Goal: Transaction & Acquisition: Purchase product/service

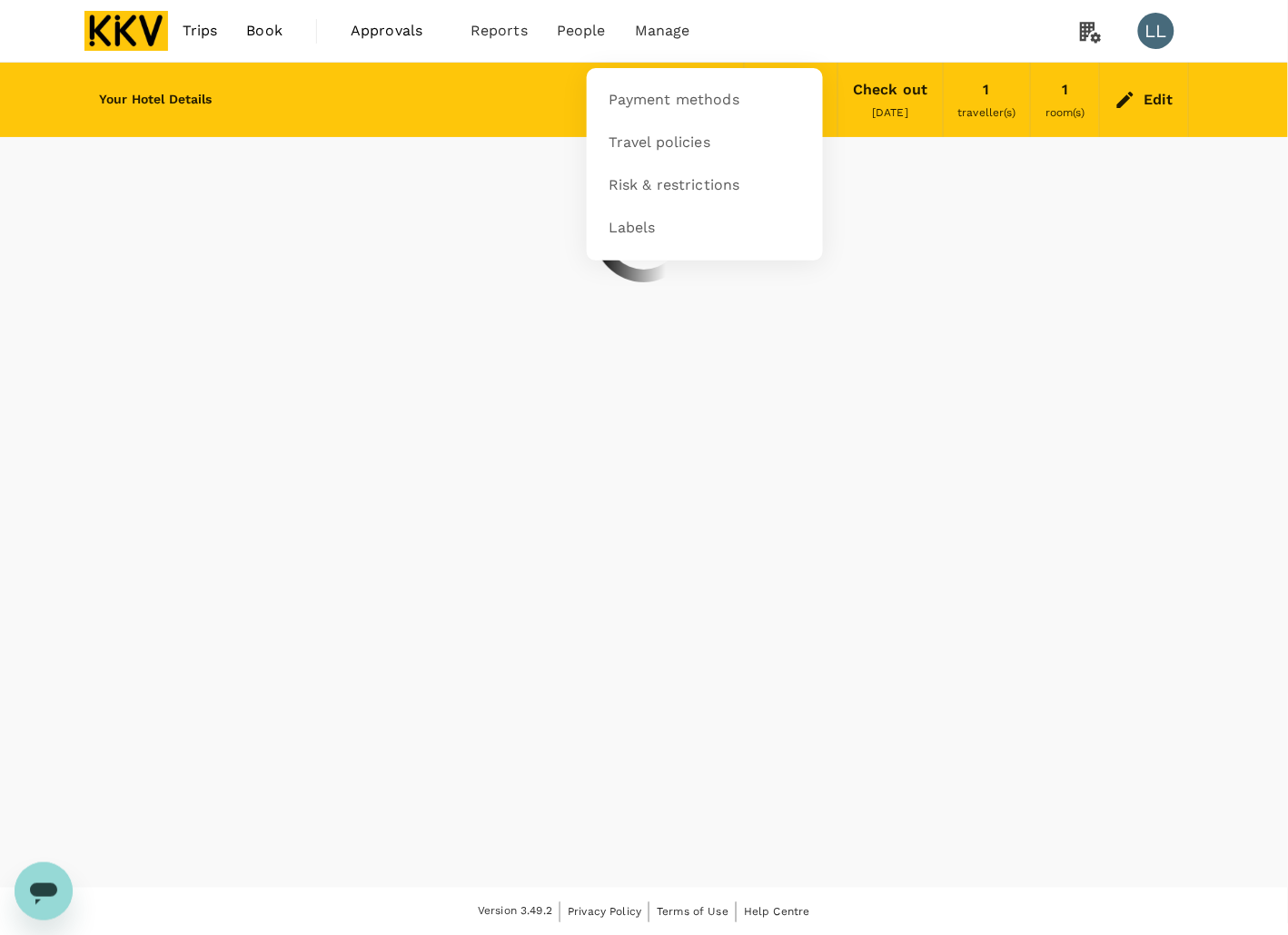
click at [700, 20] on li "Manage" at bounding box center [662, 31] width 84 height 62
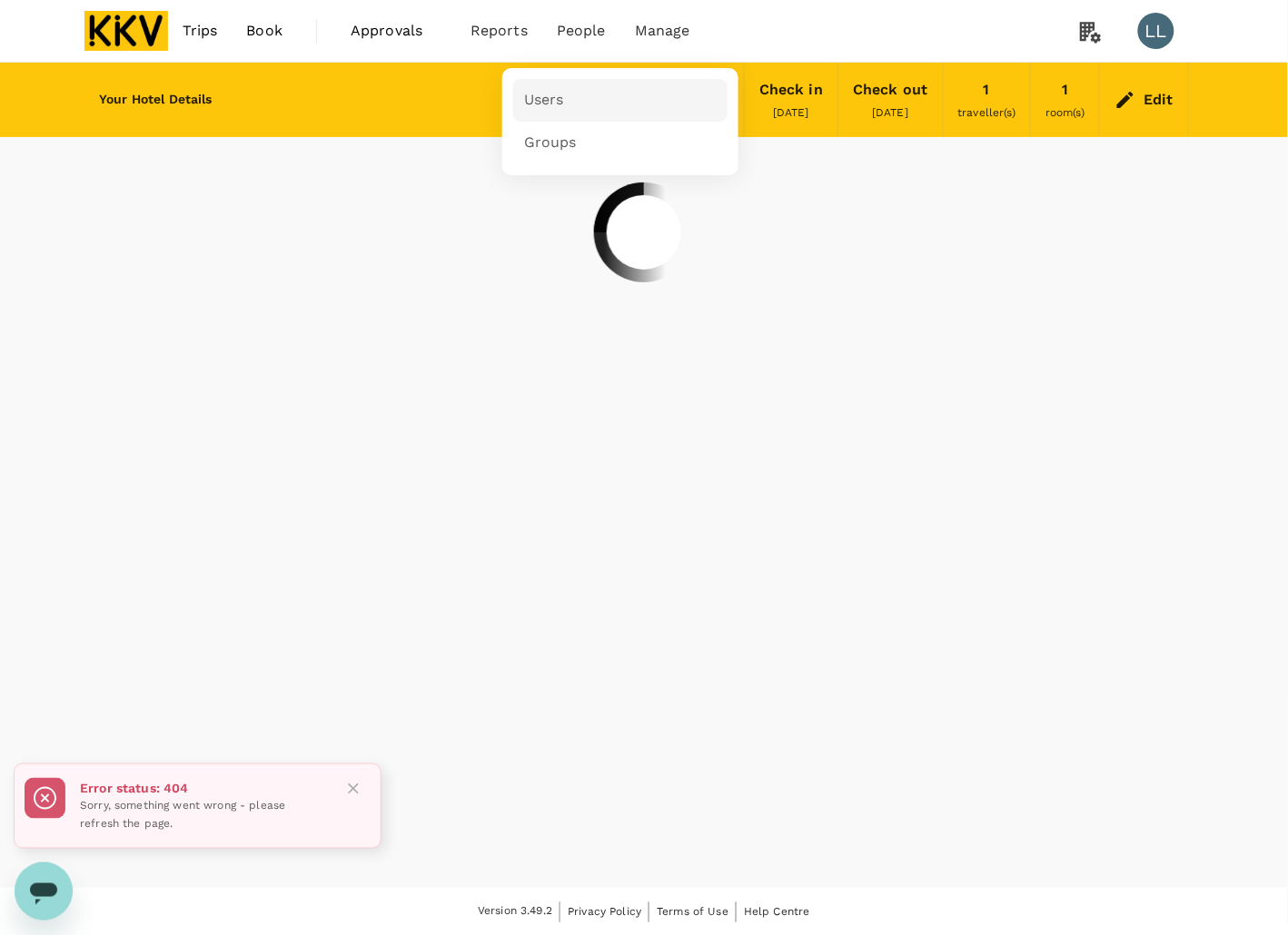
click at [545, 98] on span "Users" at bounding box center [544, 100] width 40 height 21
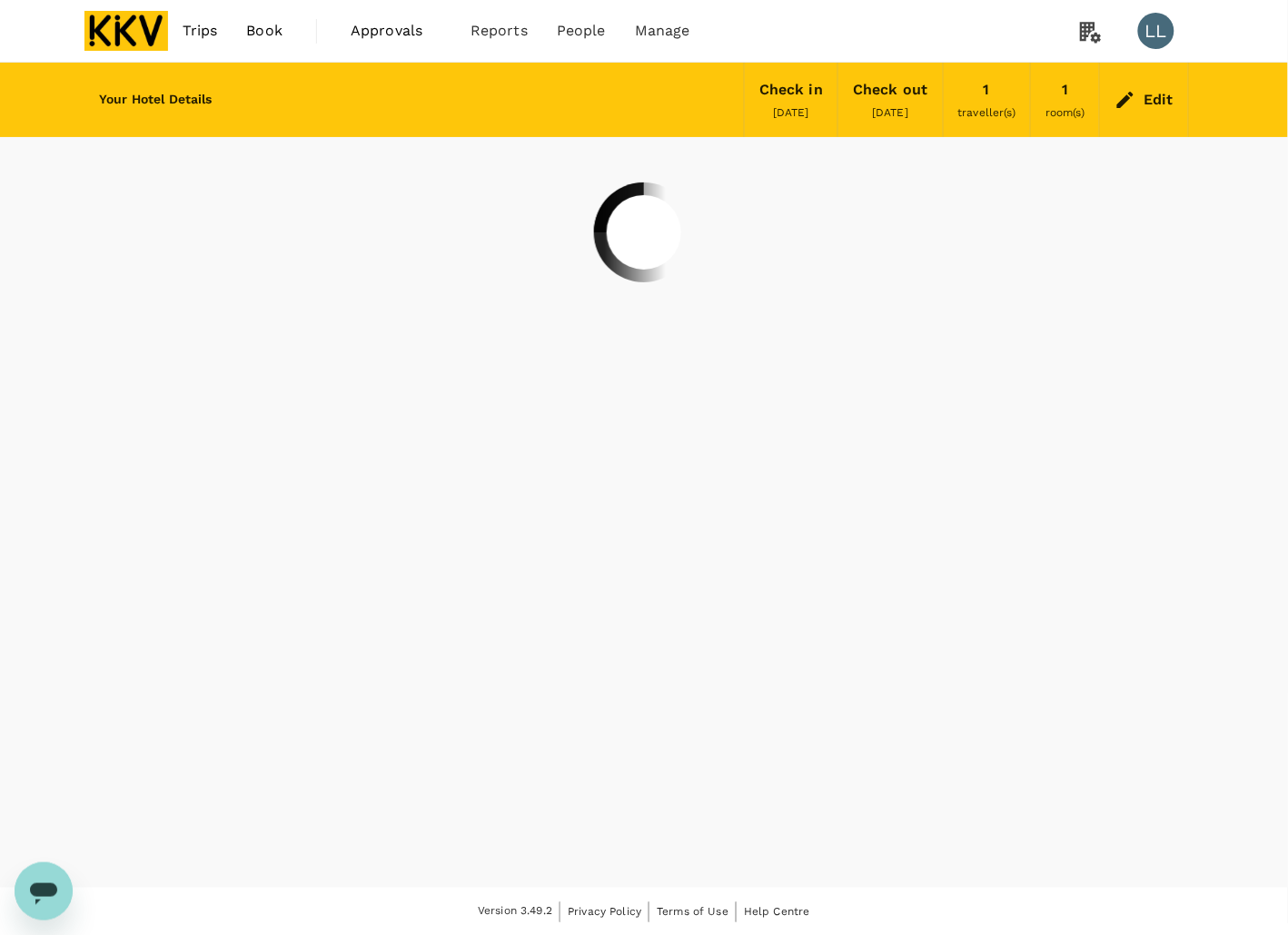
click at [219, 32] on link "Trips" at bounding box center [200, 31] width 64 height 62
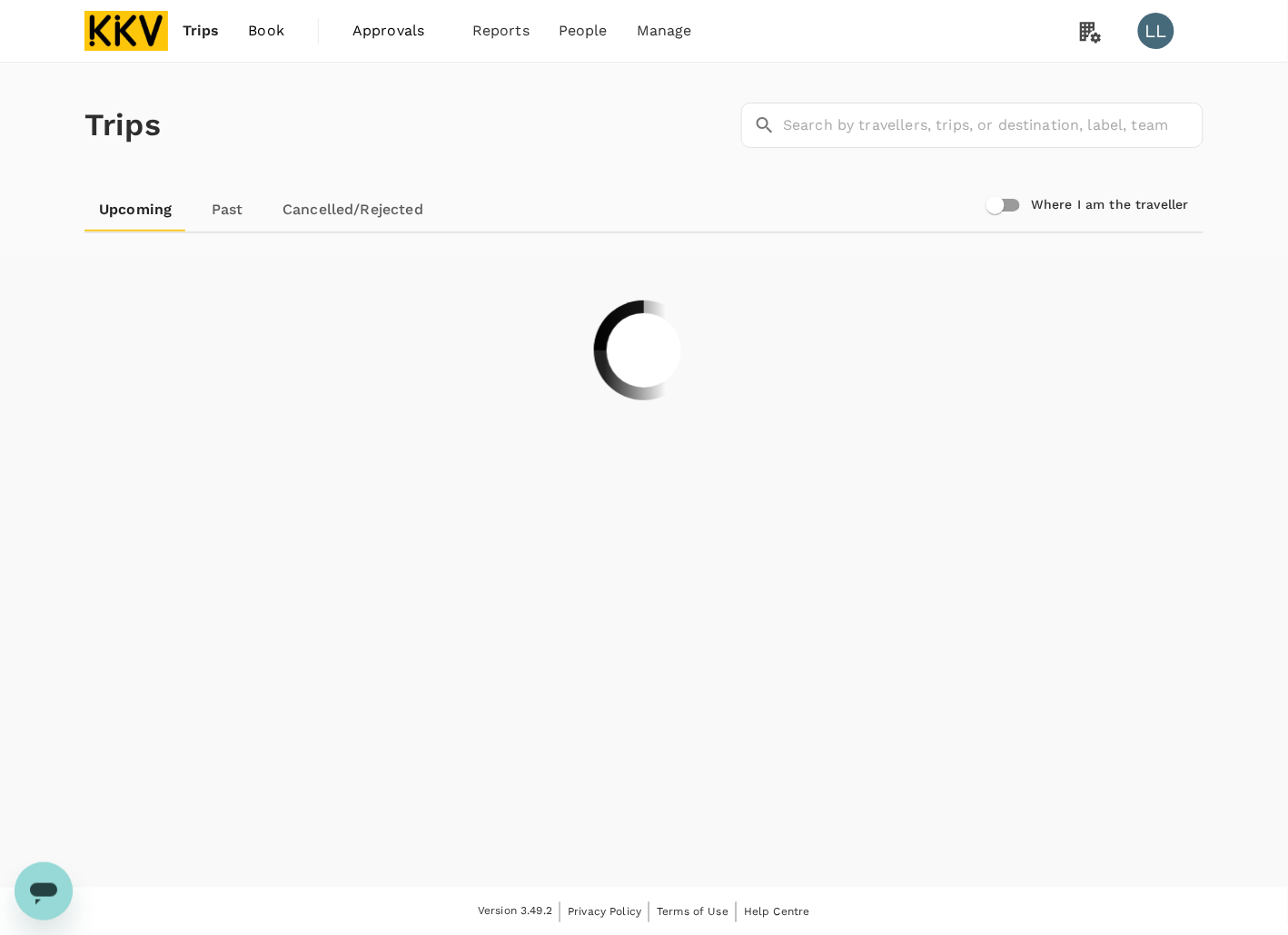
click at [125, 30] on img at bounding box center [125, 31] width 83 height 40
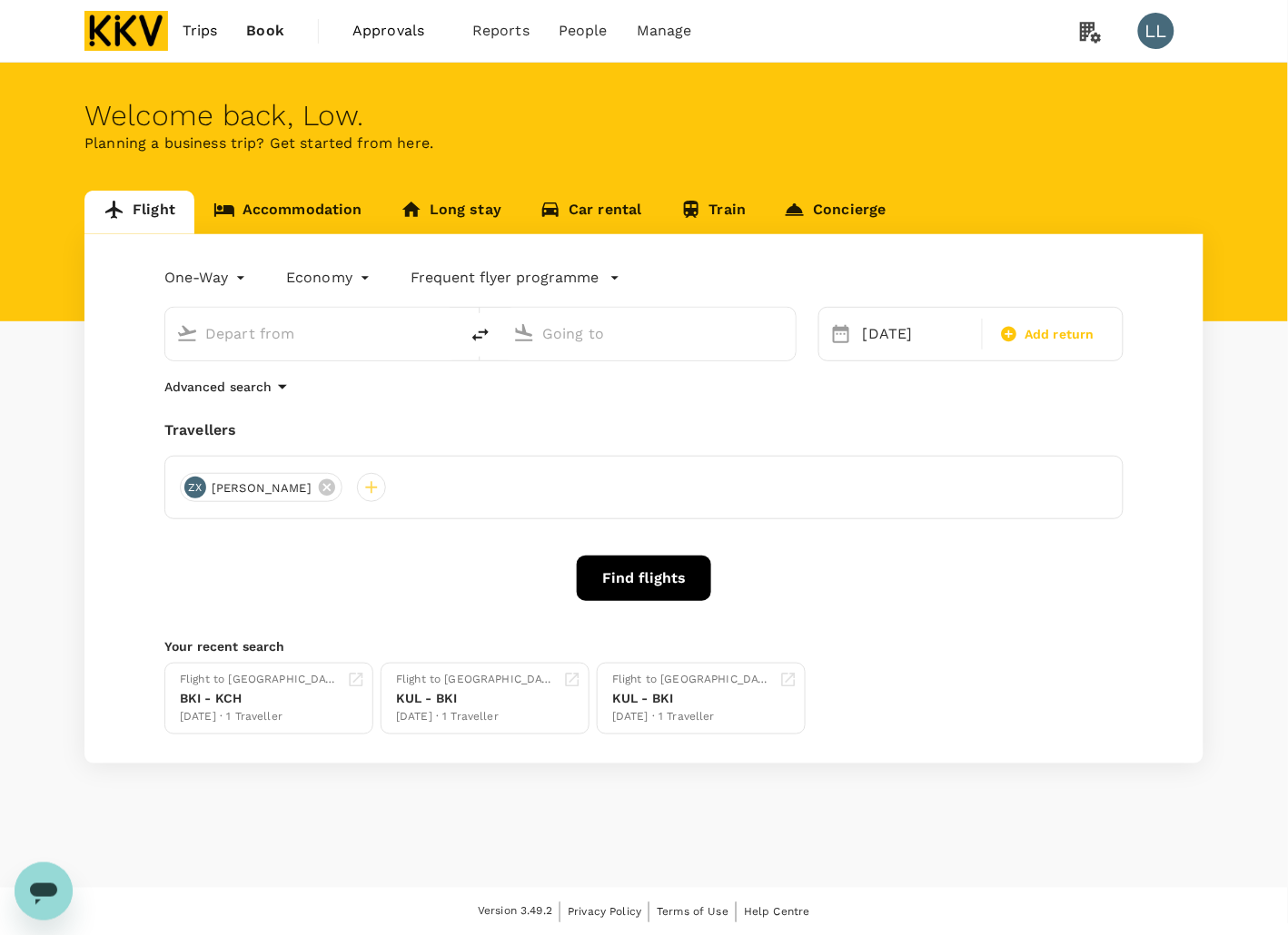
type input "Kuching Intl (KCH)"
type input "Kuala Lumpur Intl (KUL)"
click at [211, 277] on body "Trips Book Approvals 0 Reports People Manage LL Welcome back , Low . Planning a…" at bounding box center [644, 468] width 1288 height 937
click at [206, 323] on li "One-Way" at bounding box center [208, 321] width 109 height 33
click at [322, 488] on div "ZX Zhang XueTong" at bounding box center [261, 488] width 163 height 29
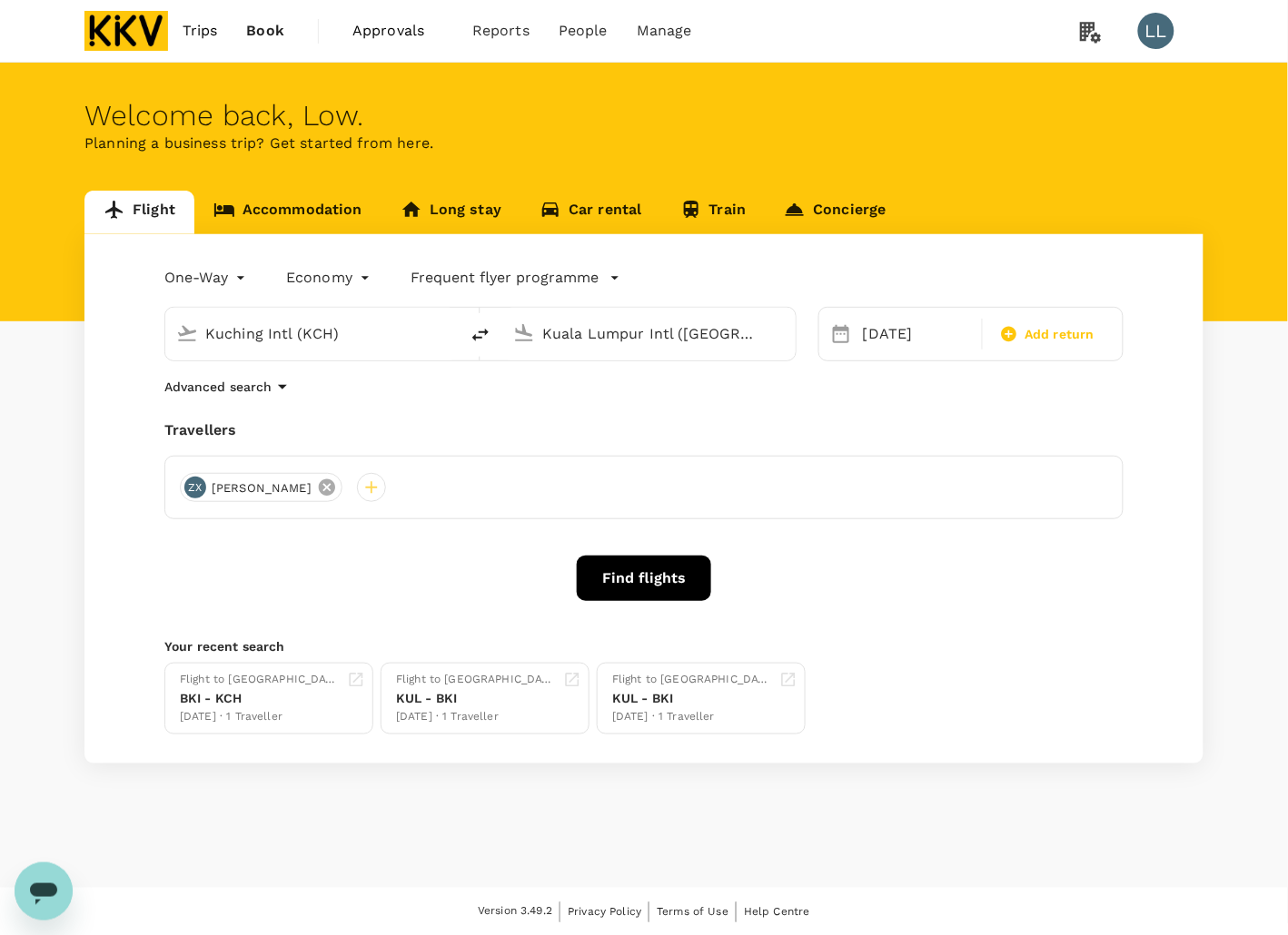
click at [318, 488] on icon at bounding box center [326, 487] width 16 height 16
click at [191, 487] on div at bounding box center [193, 488] width 29 height 29
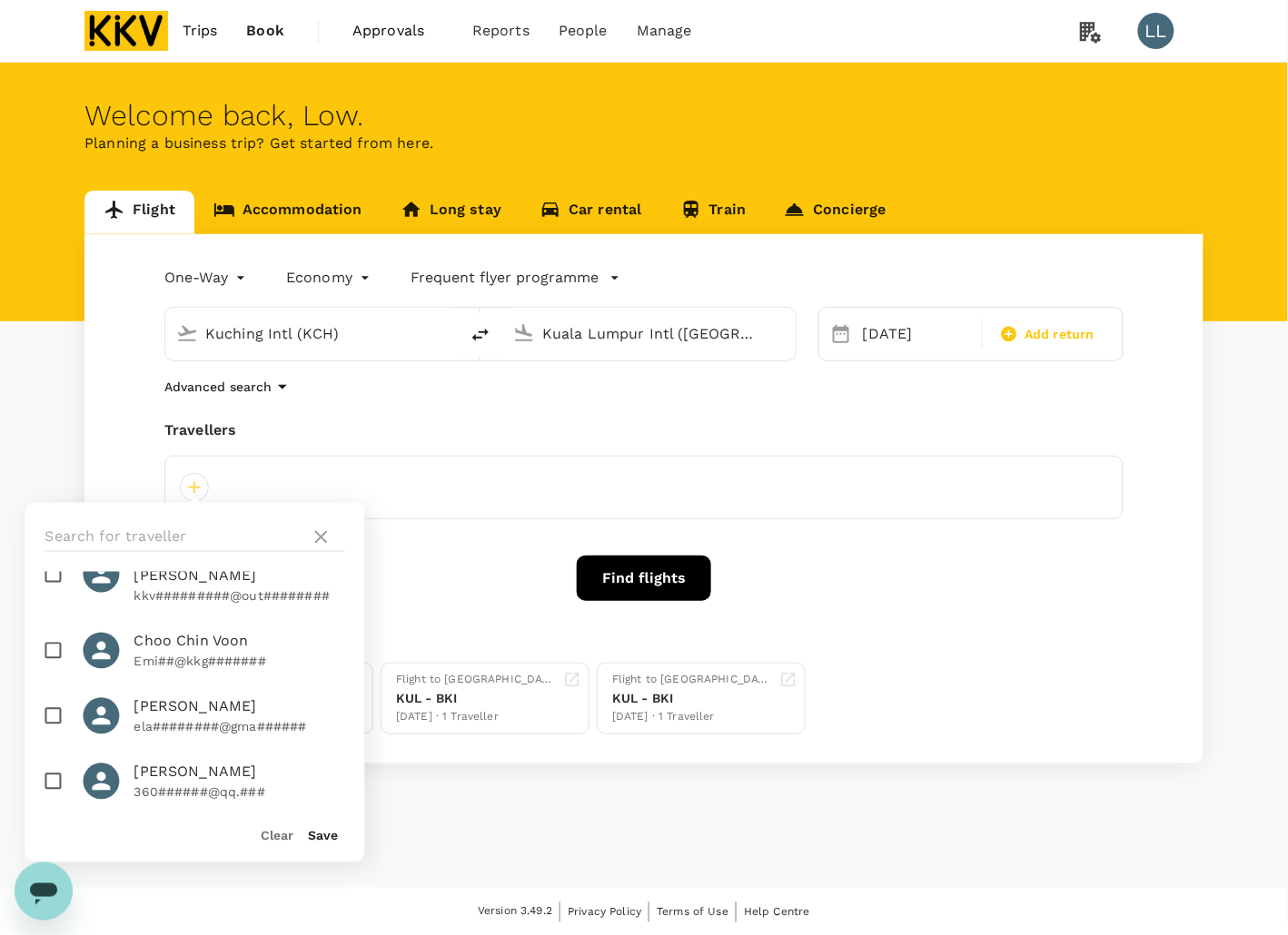
scroll to position [227, 0]
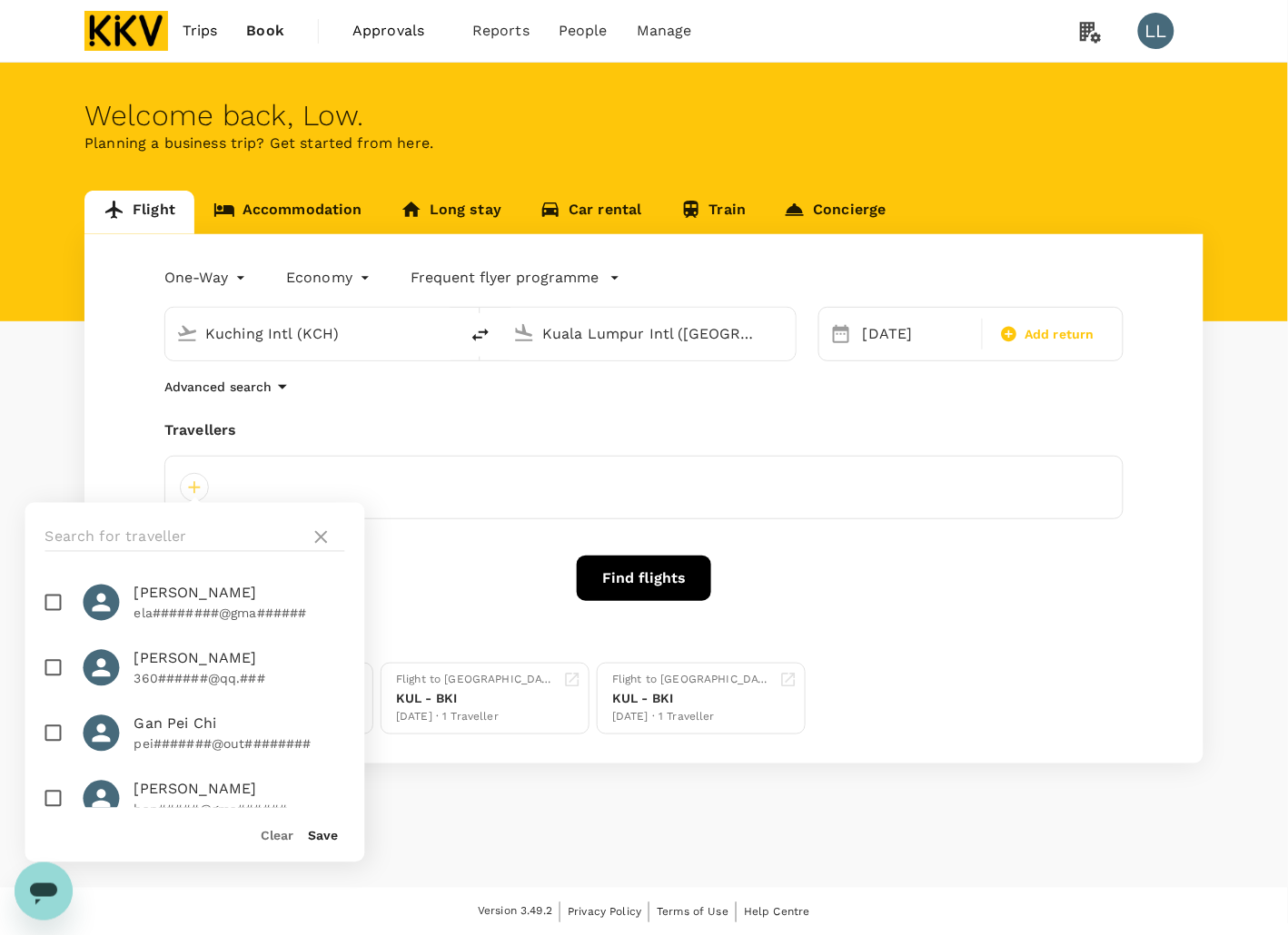
click at [130, 650] on div at bounding box center [108, 668] width 50 height 36
checkbox input "true"
click at [325, 829] on button "Save" at bounding box center [324, 837] width 30 height 15
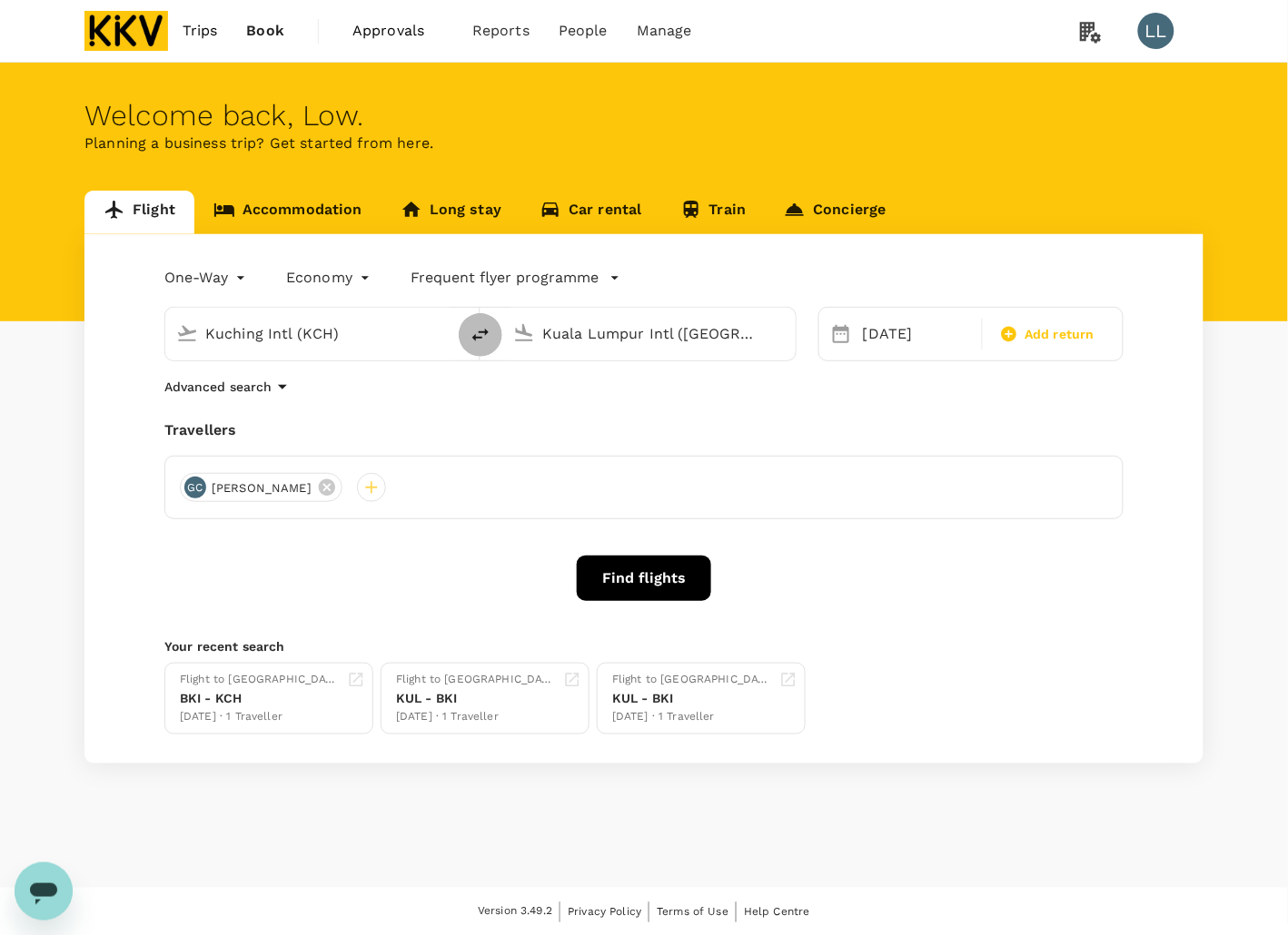
click at [474, 334] on icon "delete" at bounding box center [480, 334] width 21 height 21
type input "Kuala Lumpur Intl (KUL)"
click at [572, 336] on input "Kuching Intl (KCH)" at bounding box center [649, 333] width 215 height 28
drag, startPoint x: 663, startPoint y: 336, endPoint x: 677, endPoint y: 332, distance: 14.6
click at [660, 334] on input "Kuching Intl (KCH)" at bounding box center [649, 333] width 215 height 28
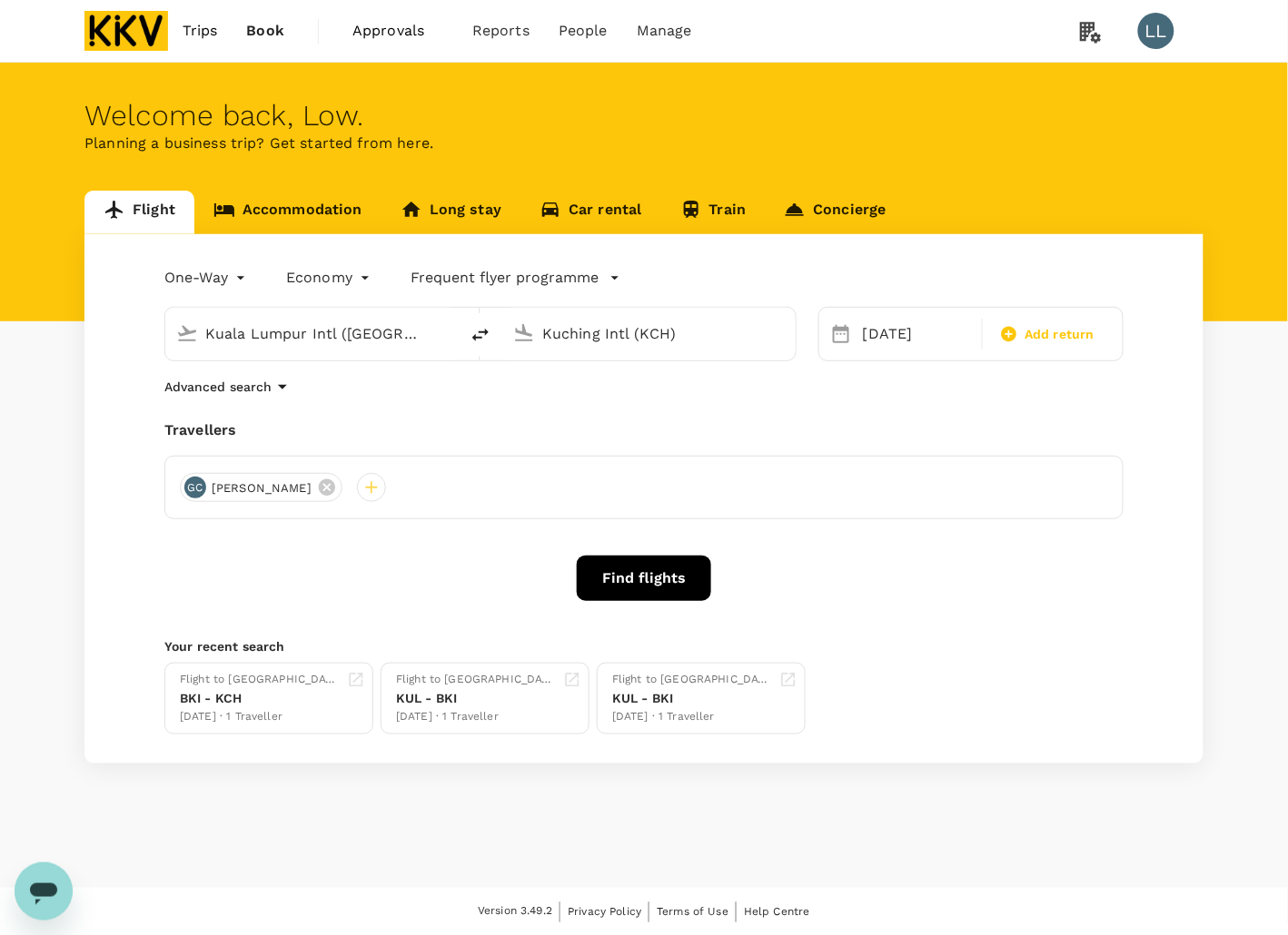
drag, startPoint x: 647, startPoint y: 322, endPoint x: 446, endPoint y: 322, distance: 201.0
click at [445, 322] on div "Kuala Lumpur Intl (KUL) Kuching Intl (KCH)" at bounding box center [480, 334] width 632 height 54
paste input "Hangzhou International Airport"
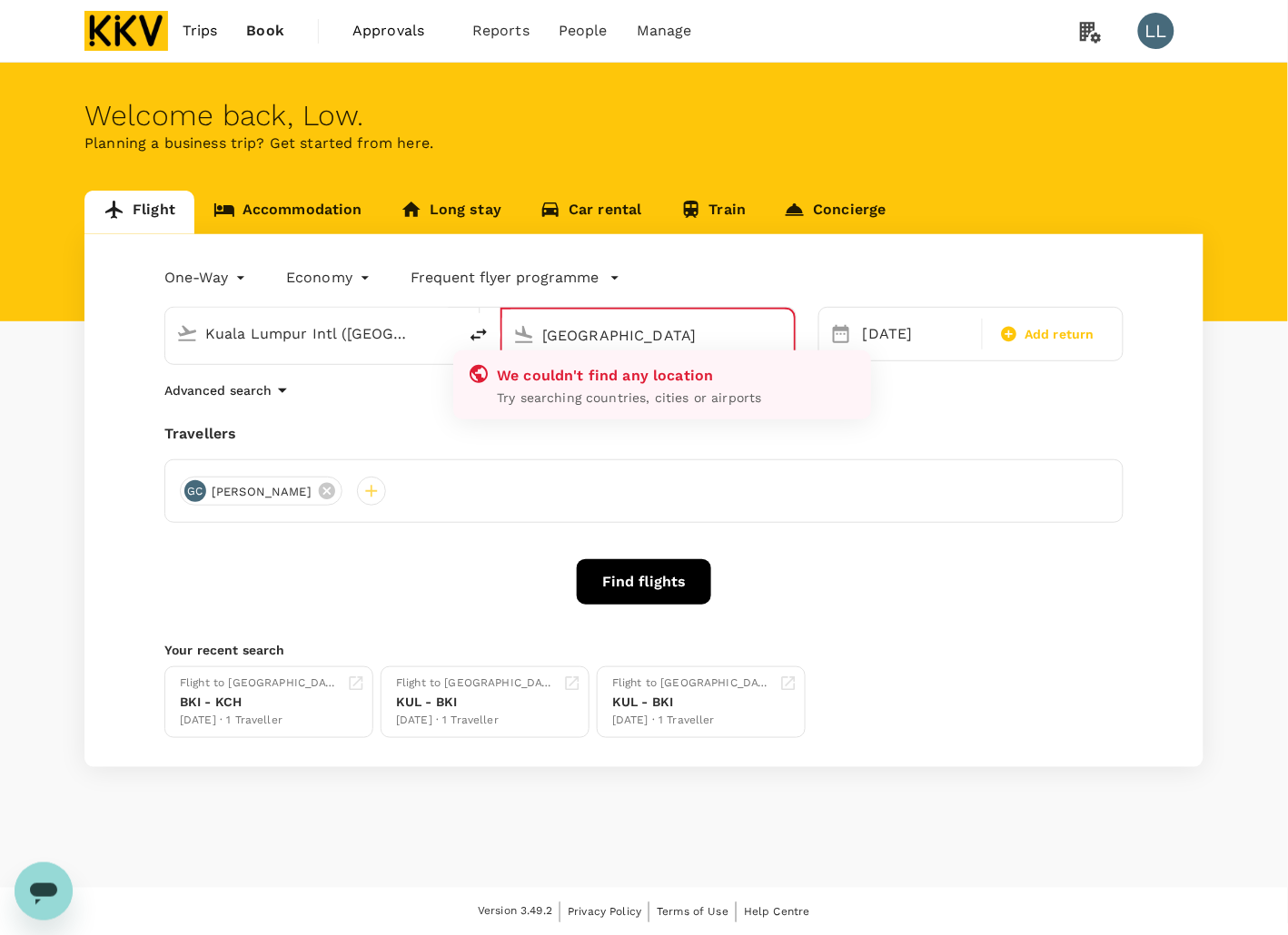
drag, startPoint x: 765, startPoint y: 330, endPoint x: 632, endPoint y: 330, distance: 133.0
click at [624, 330] on div "Hangzhou International Airport" at bounding box center [662, 335] width 241 height 29
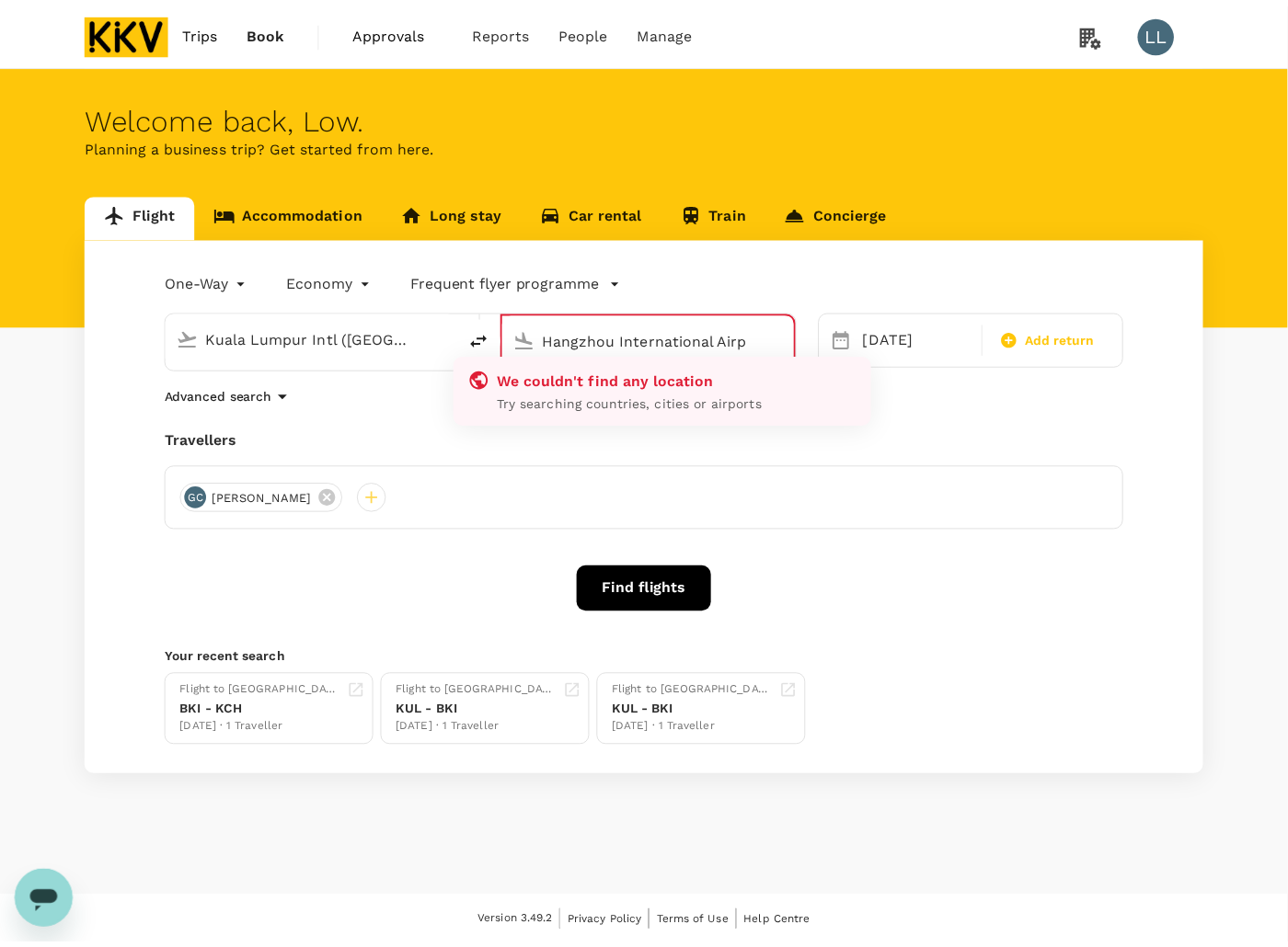
scroll to position [0, 0]
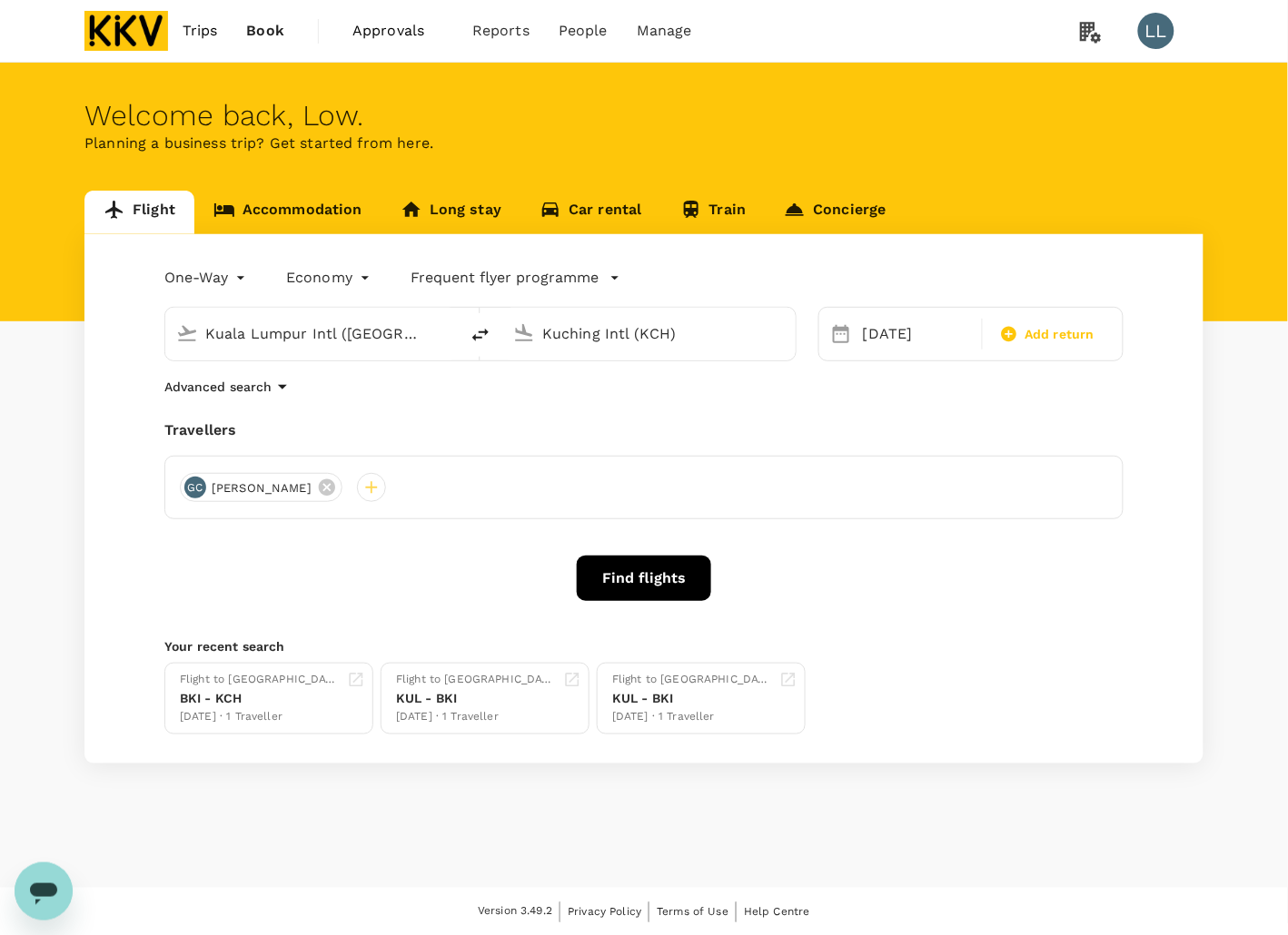
drag, startPoint x: 678, startPoint y: 323, endPoint x: 360, endPoint y: 320, distance: 318.0
click at [363, 322] on div "Kuala Lumpur Intl (KUL) Kuching Intl (KCH)" at bounding box center [480, 334] width 632 height 54
click at [664, 391] on div "Hangzhou Xiaoshan Intl HGH" at bounding box center [664, 404] width 389 height 28
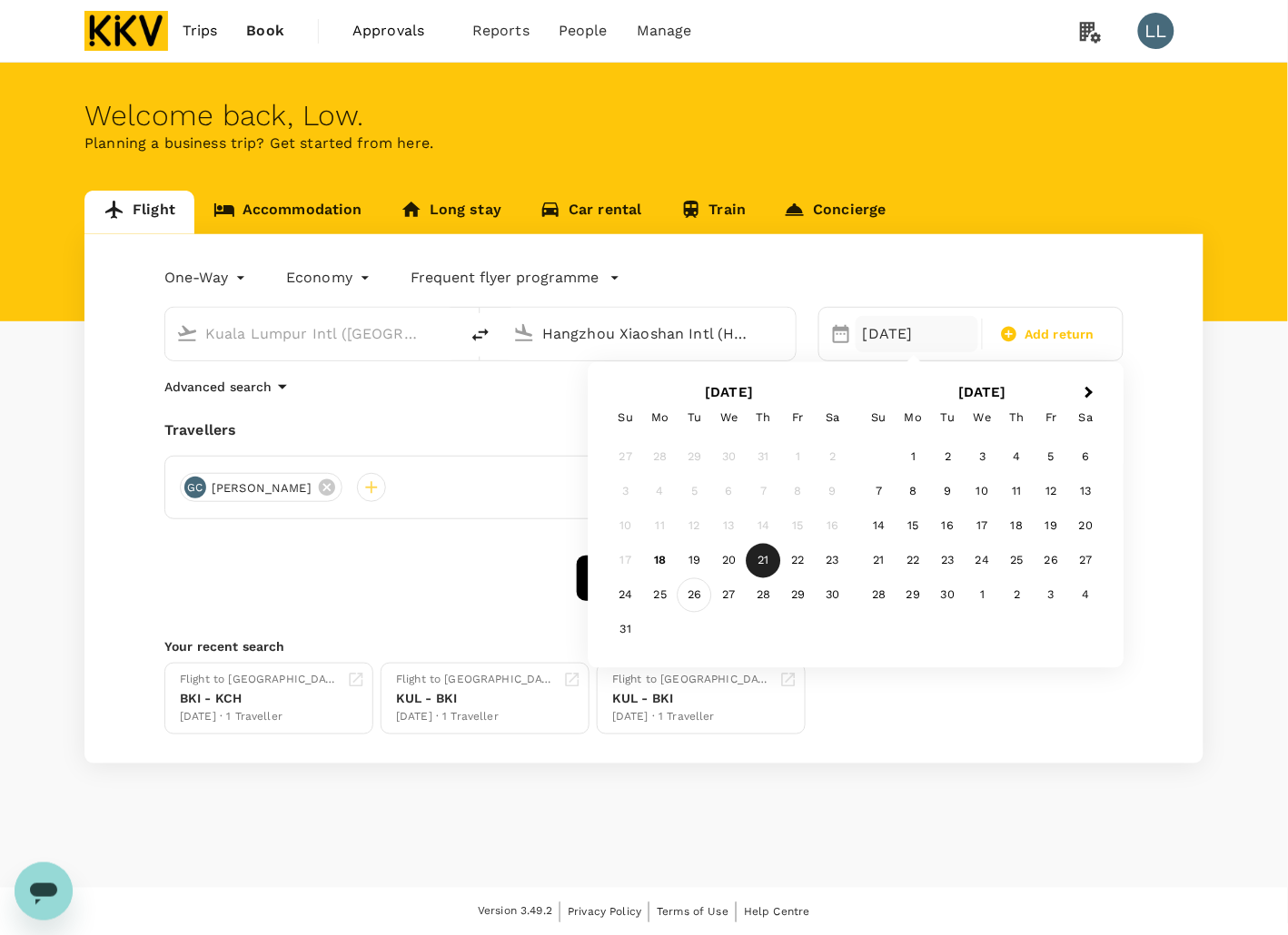
type input "Hangzhou Xiaoshan Intl (HGH)"
click at [686, 602] on div "26" at bounding box center [694, 595] width 35 height 35
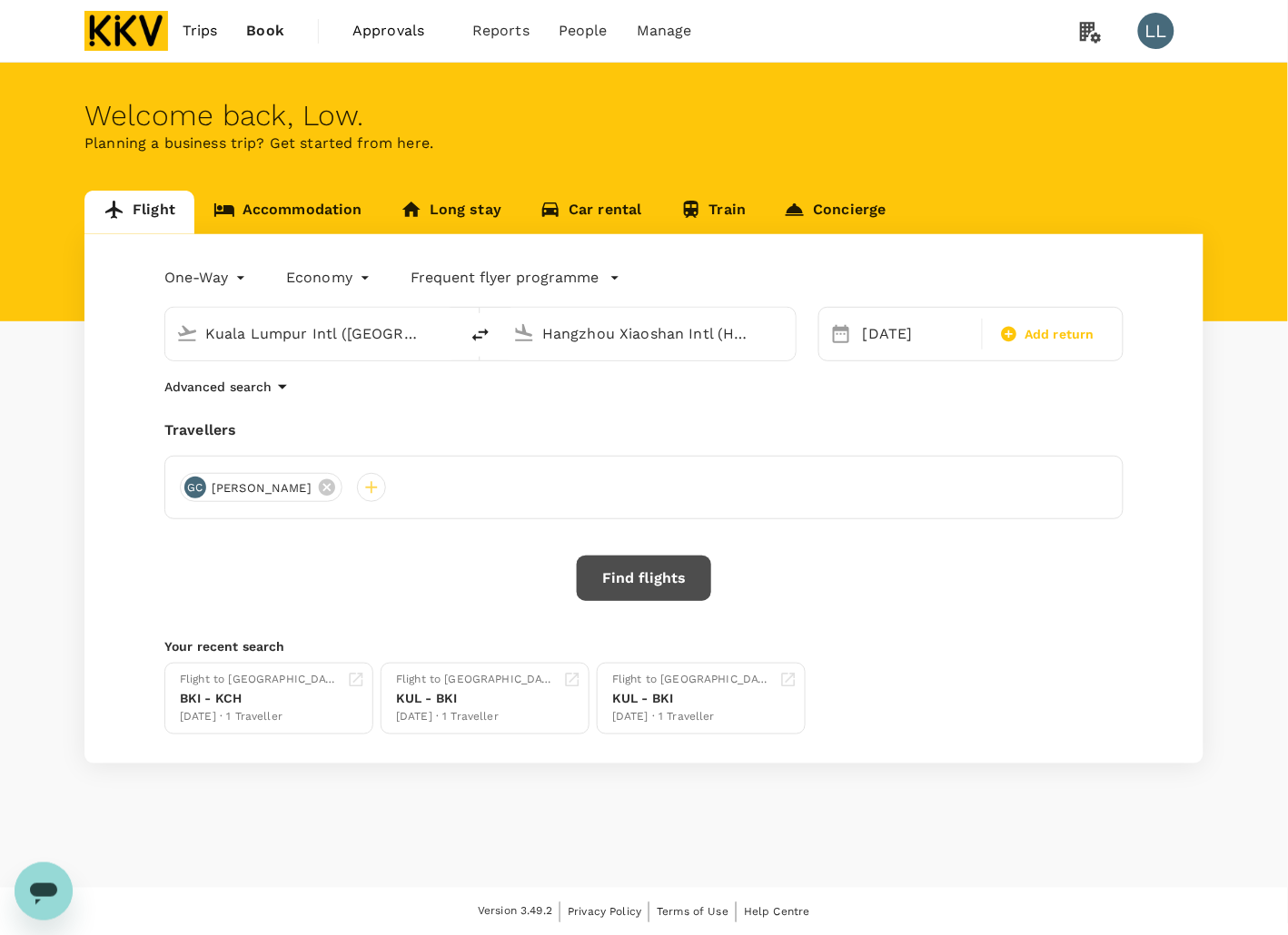
click at [676, 563] on button "Find flights" at bounding box center [644, 578] width 134 height 46
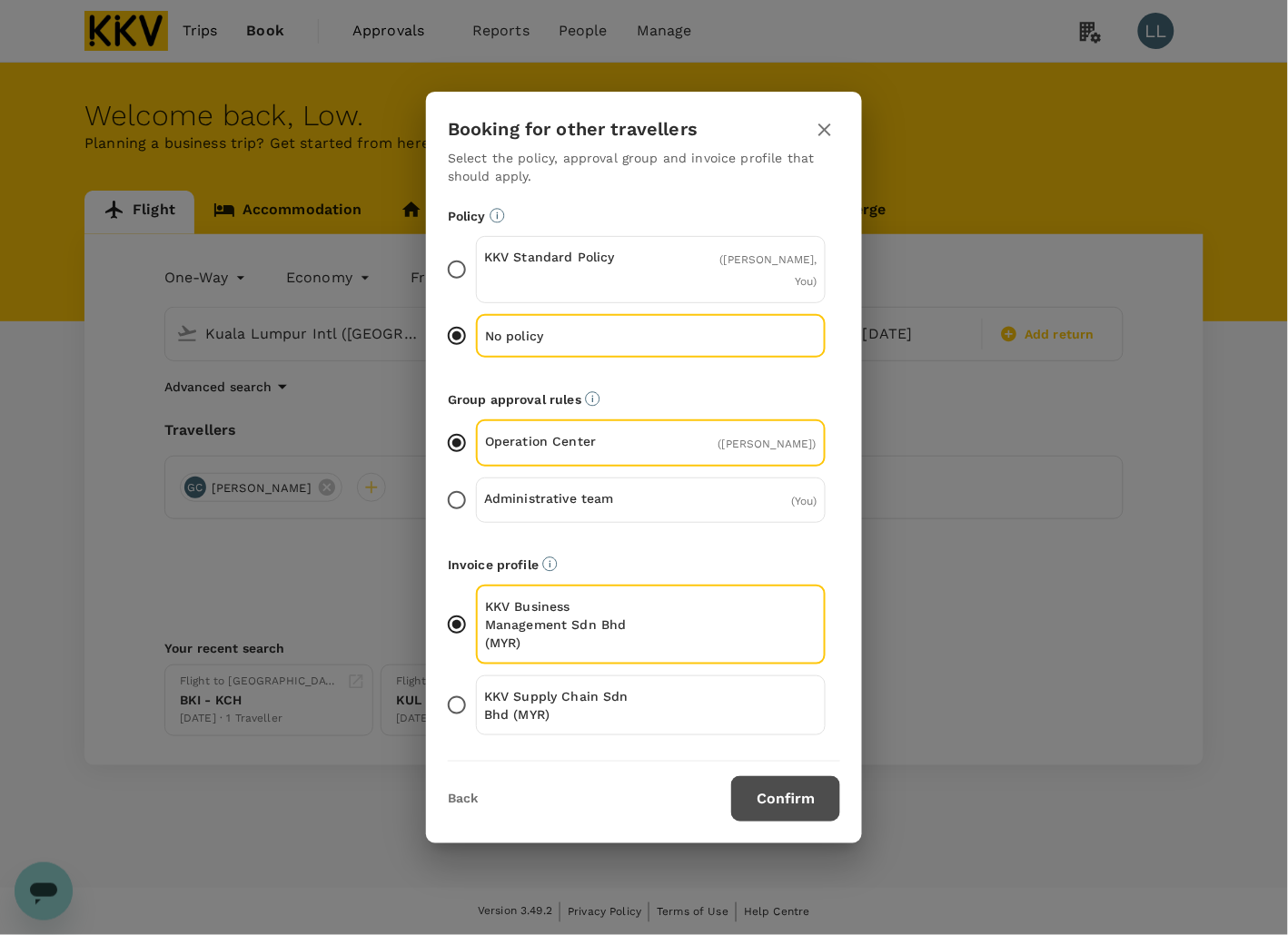
click at [773, 792] on button "Confirm" at bounding box center [786, 799] width 109 height 46
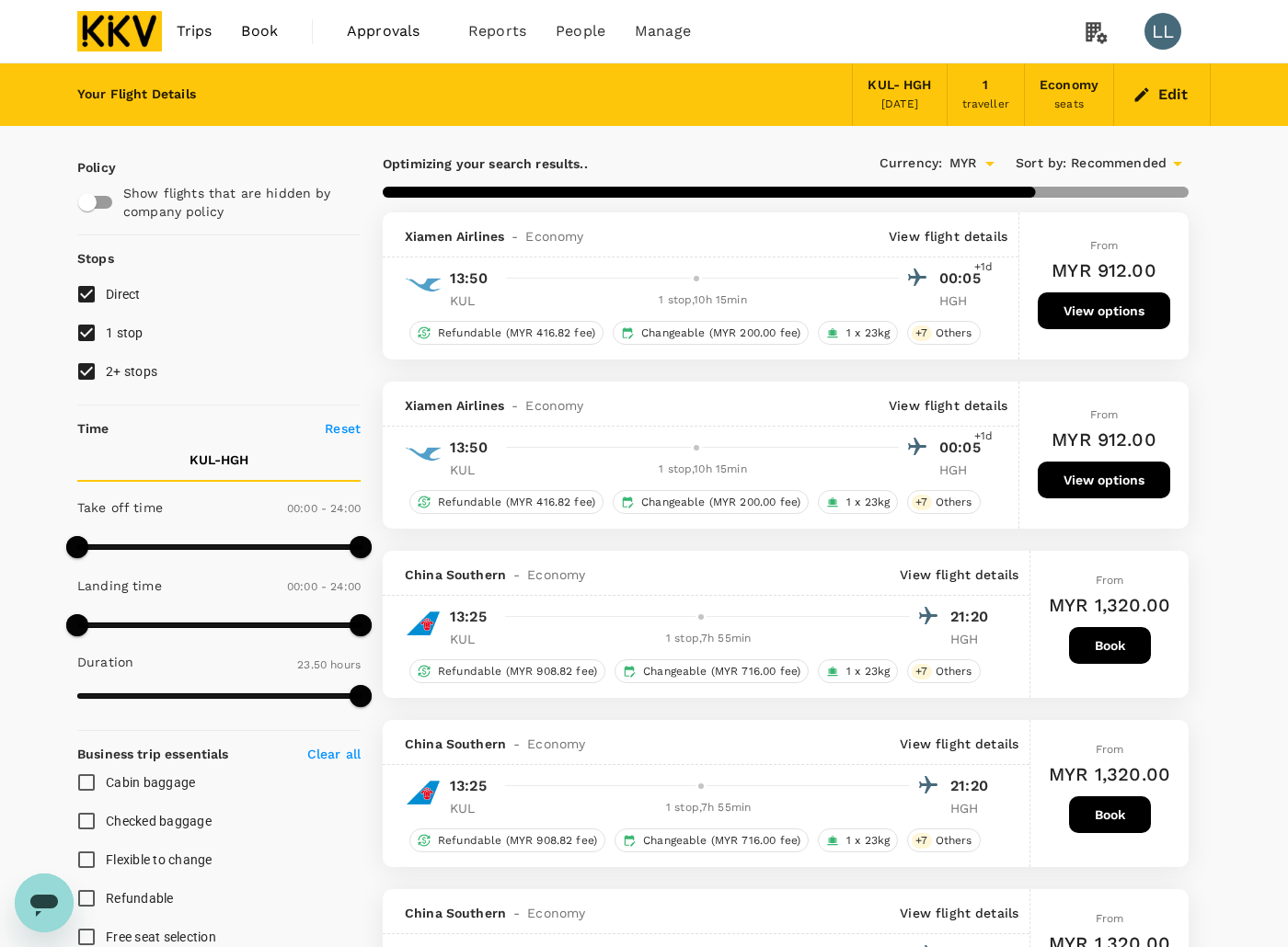
type input "1805"
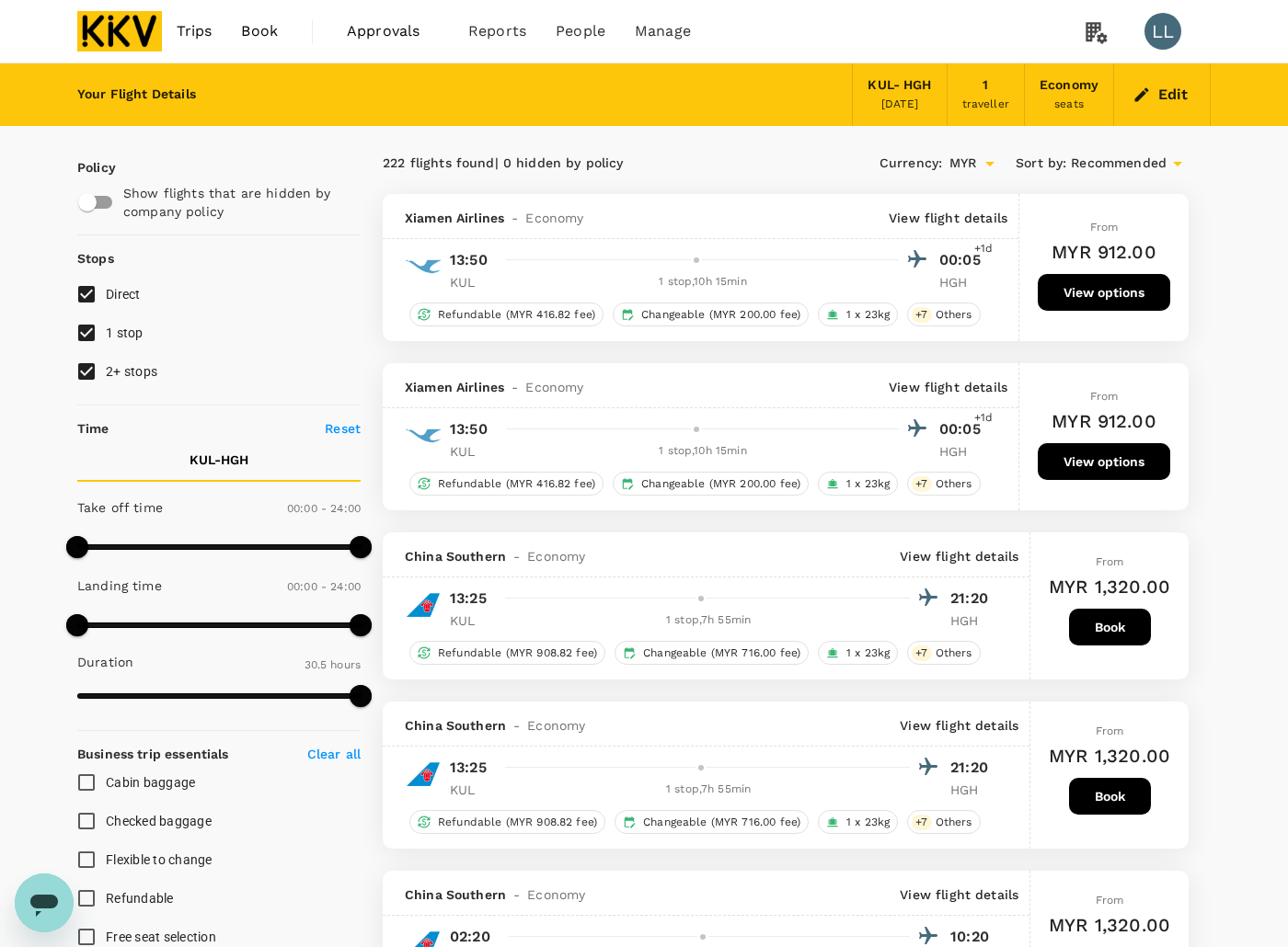
click at [84, 369] on input "2+ stops" at bounding box center [86, 371] width 39 height 39
checkbox input "false"
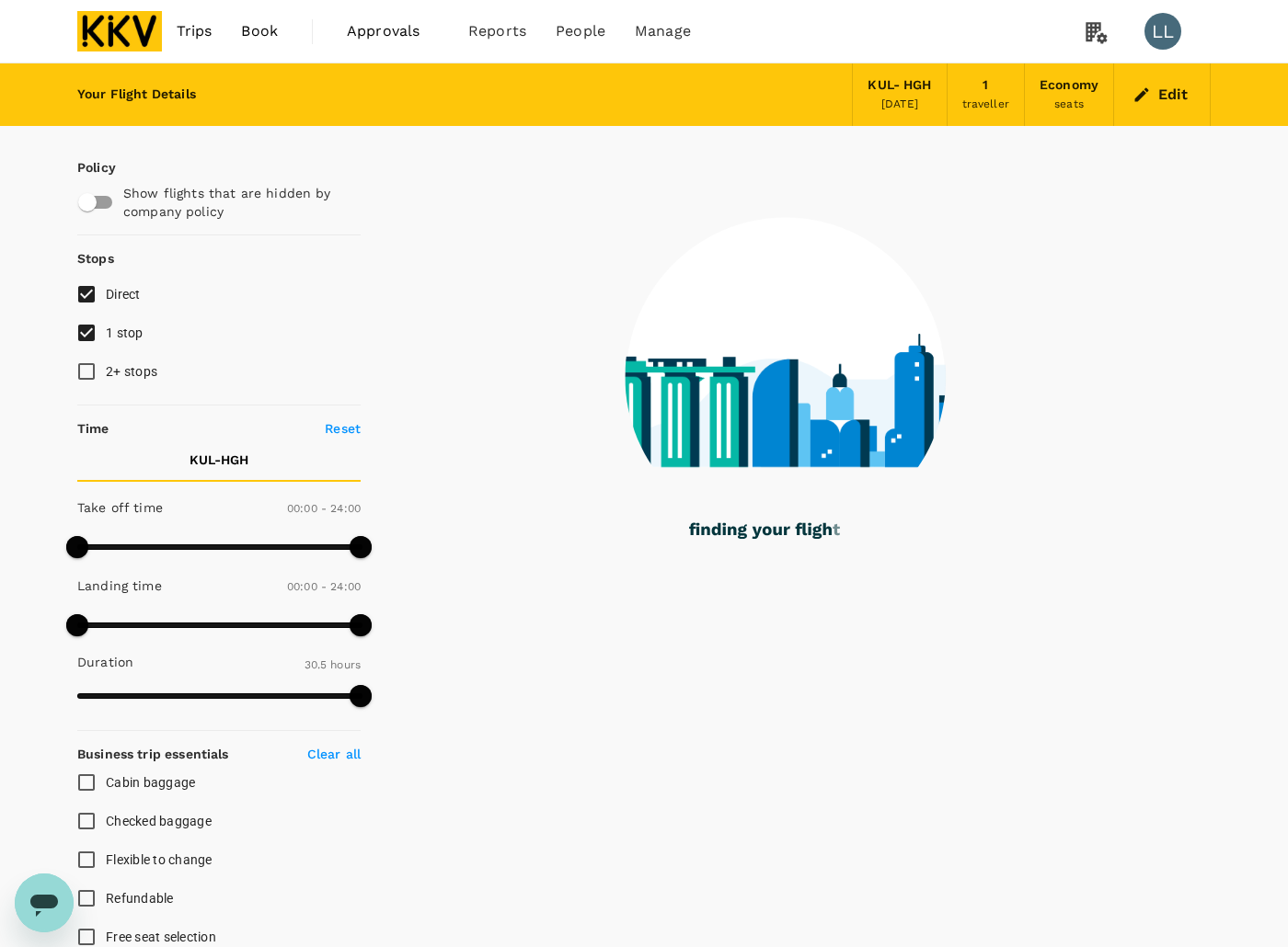
click at [88, 333] on input "1 stop" at bounding box center [86, 333] width 39 height 39
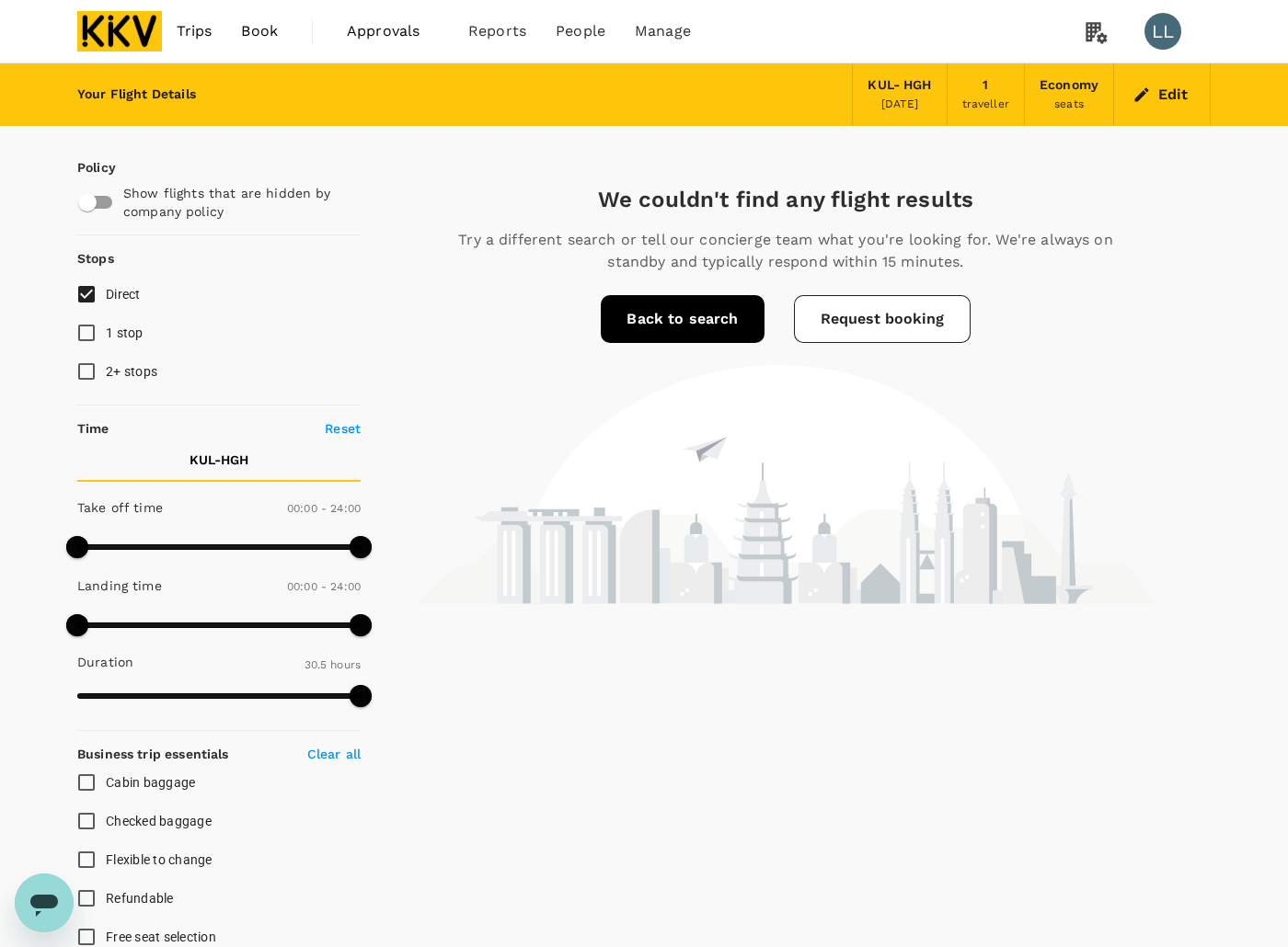
click at [93, 332] on input "1 stop" at bounding box center [86, 333] width 39 height 39
checkbox input "true"
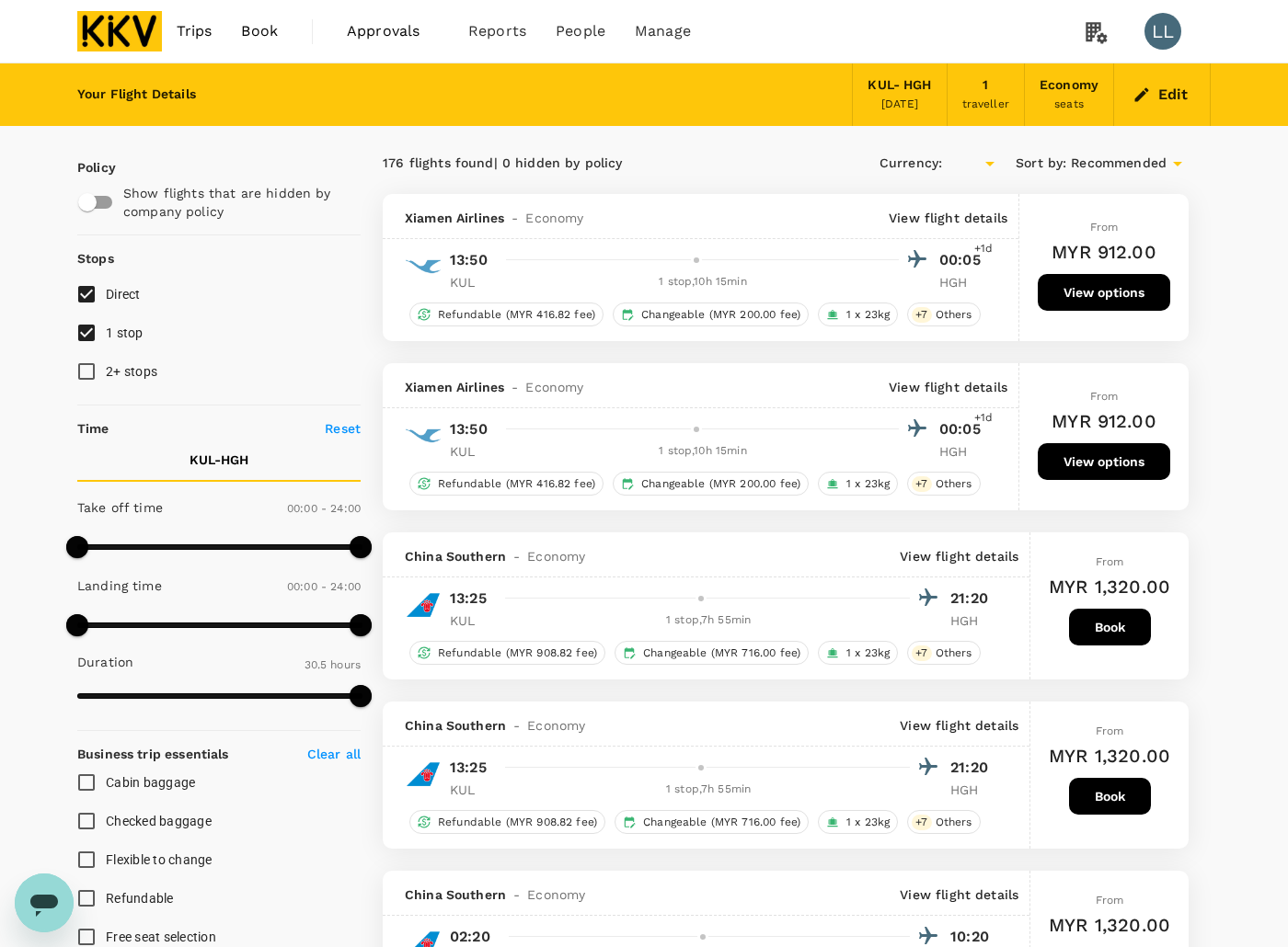
type input "MYR"
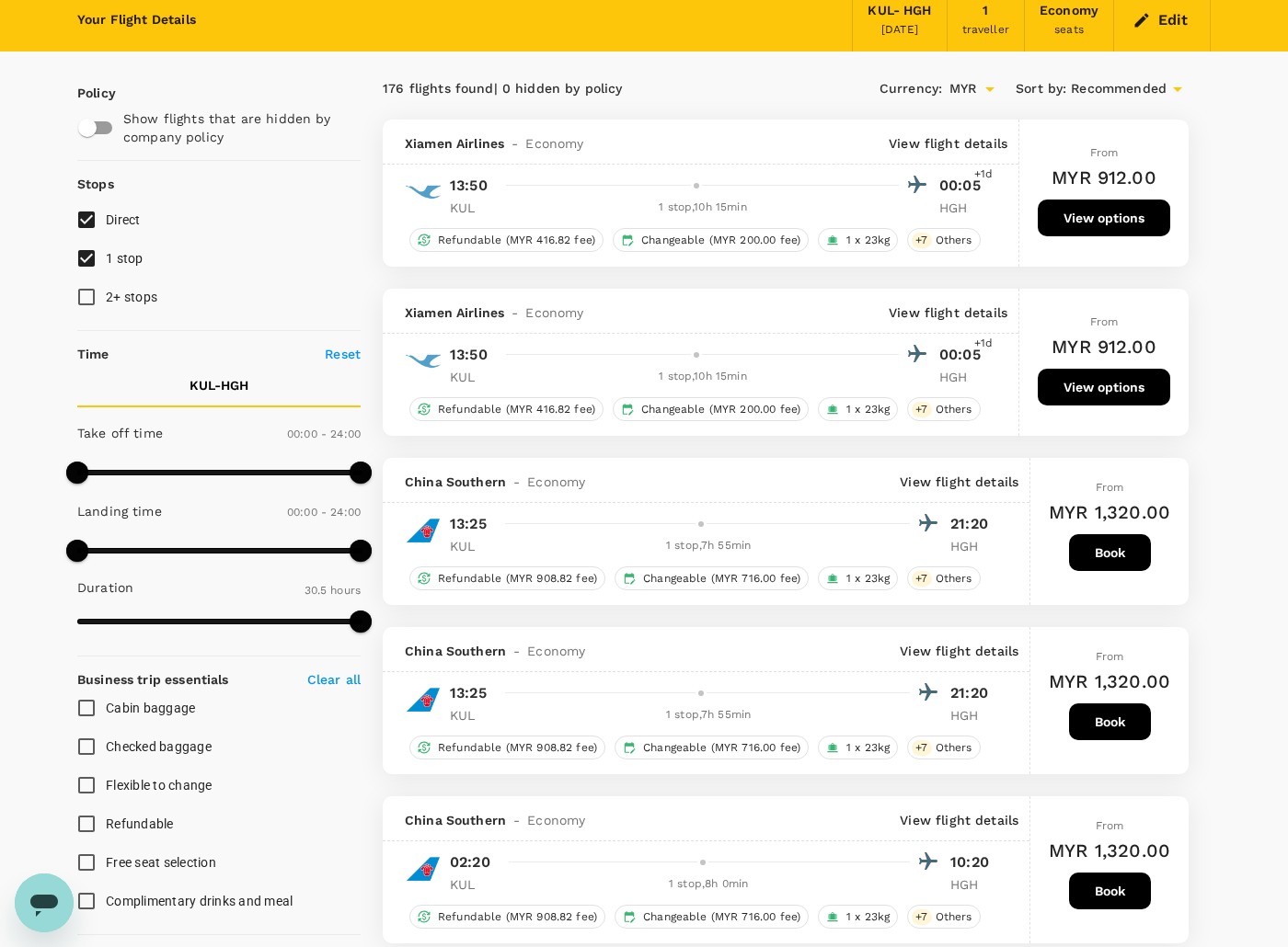
scroll to position [115, 0]
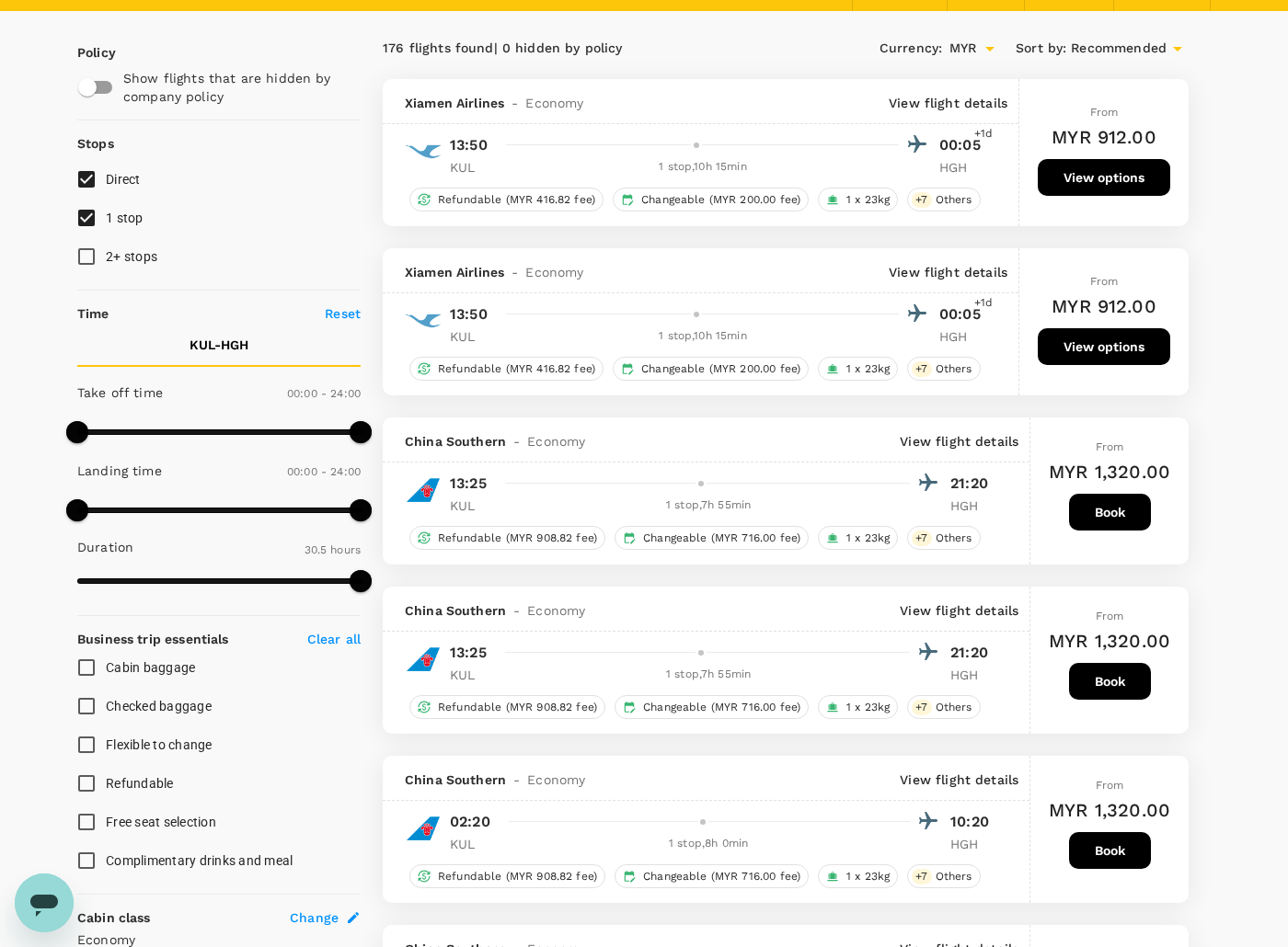
drag, startPoint x: 338, startPoint y: 216, endPoint x: 349, endPoint y: 216, distance: 11.0
click at [338, 216] on label "1 stop" at bounding box center [206, 218] width 279 height 39
click at [106, 216] on input "1 stop" at bounding box center [86, 218] width 39 height 39
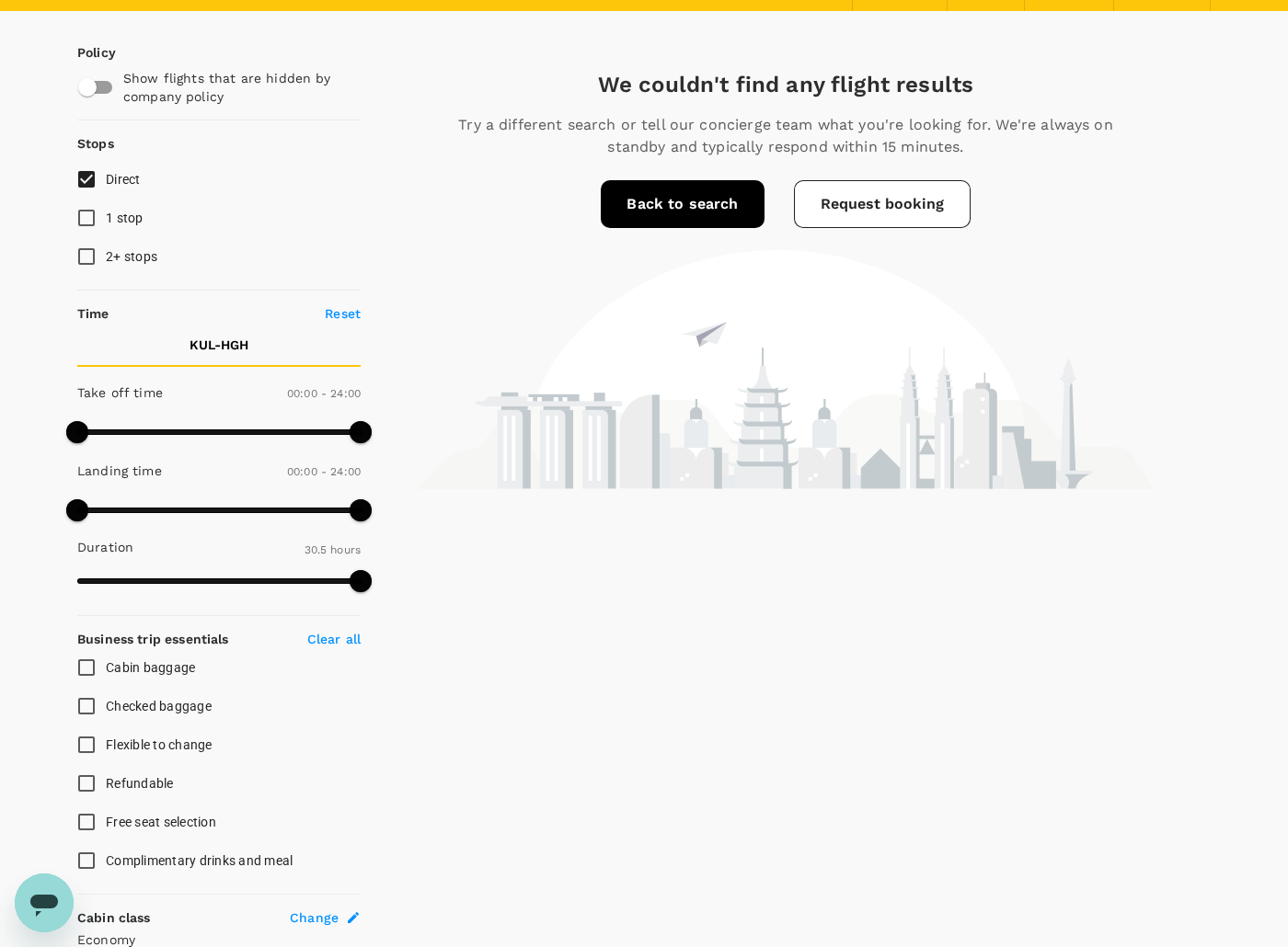
click at [124, 221] on span "1 stop" at bounding box center [125, 219] width 38 height 15
click at [106, 221] on input "1 stop" at bounding box center [86, 218] width 39 height 39
checkbox input "true"
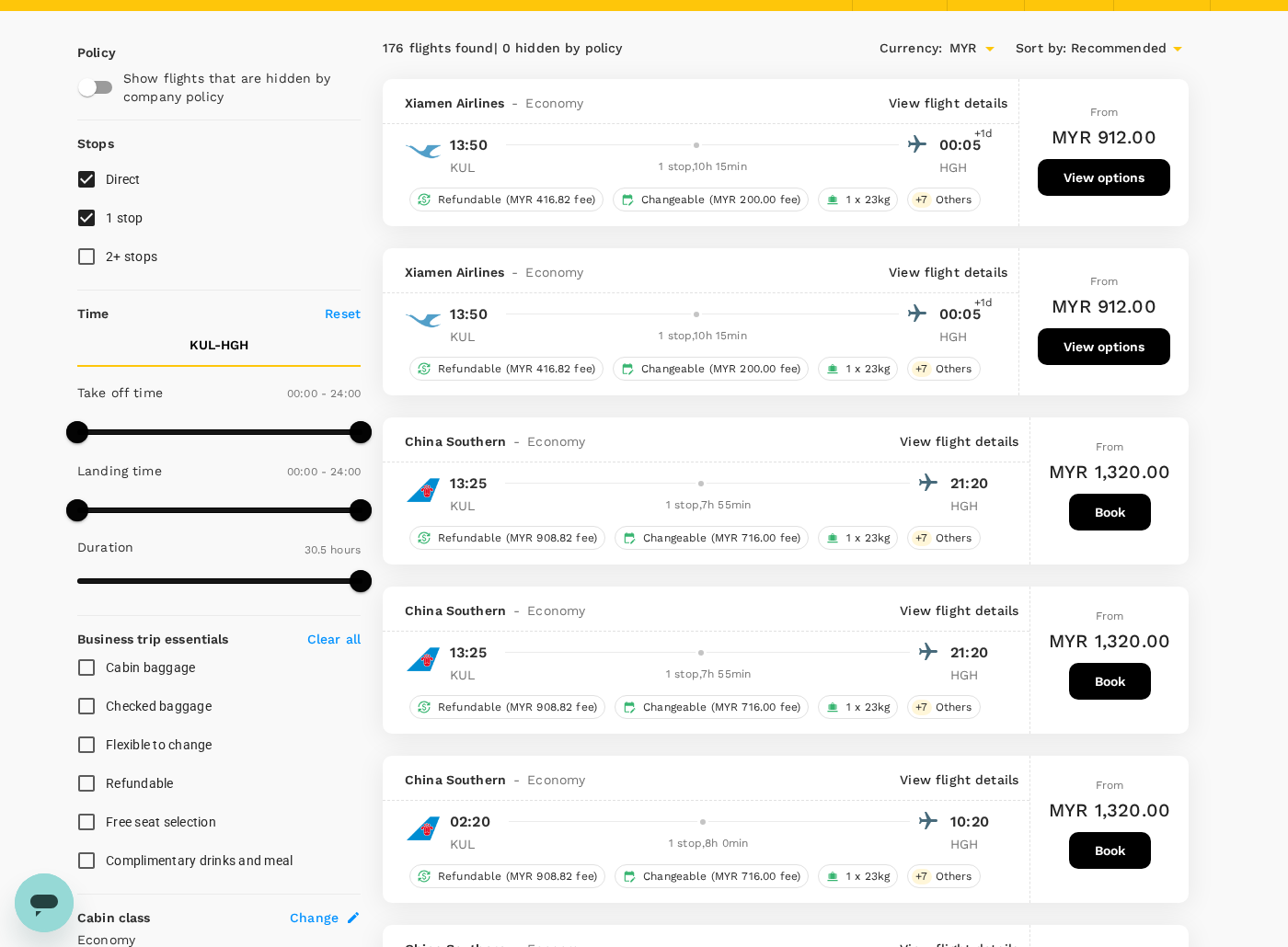
click at [693, 327] on div at bounding box center [714, 314] width 430 height 26
click at [960, 281] on p "View flight details" at bounding box center [947, 272] width 118 height 18
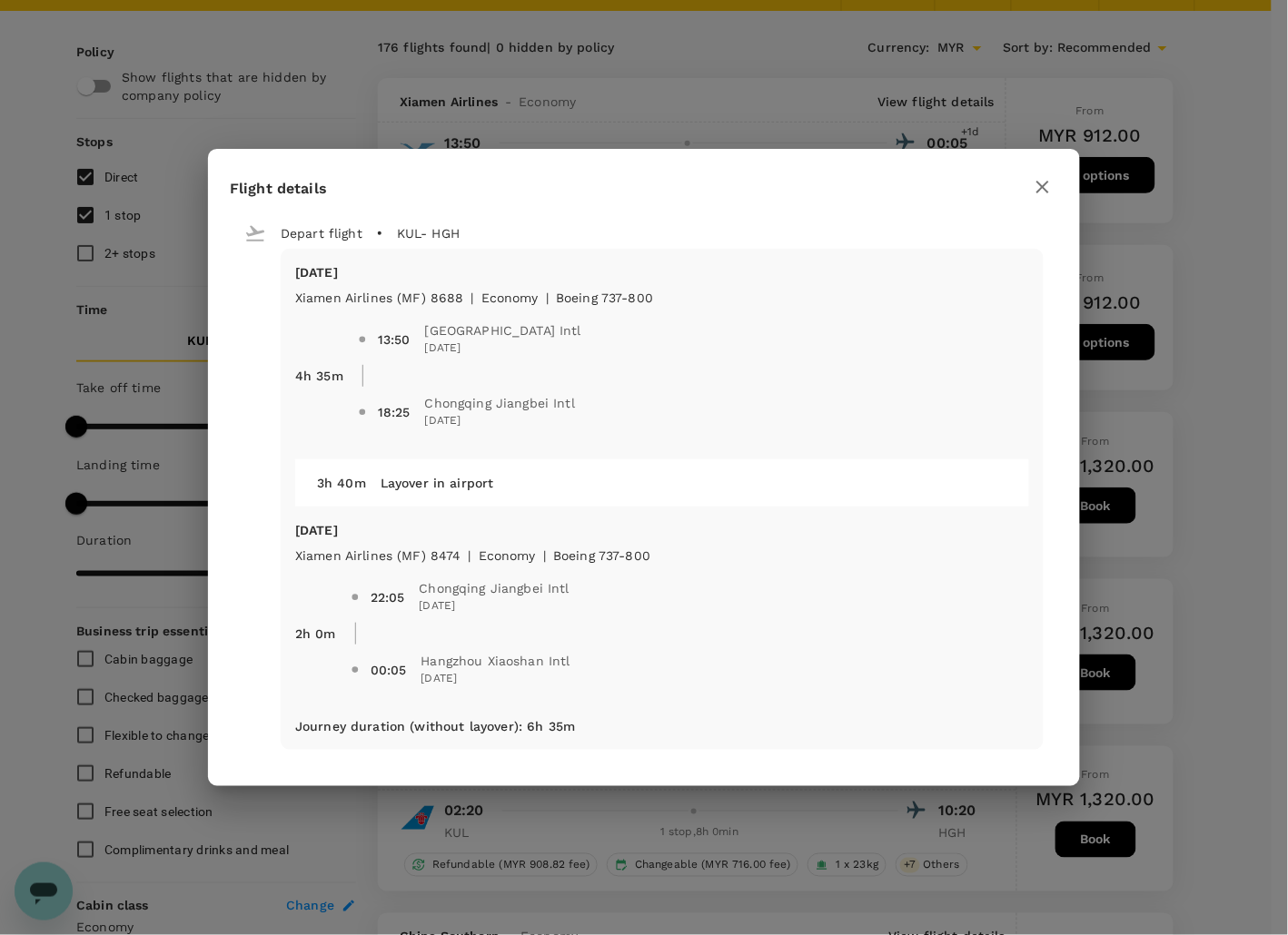
click at [676, 824] on div "Flight details Depart flight KUL - HGH Tue, 26 Aug Xiamen Airlines (MF) 8688 | …" at bounding box center [644, 467] width 1288 height 935
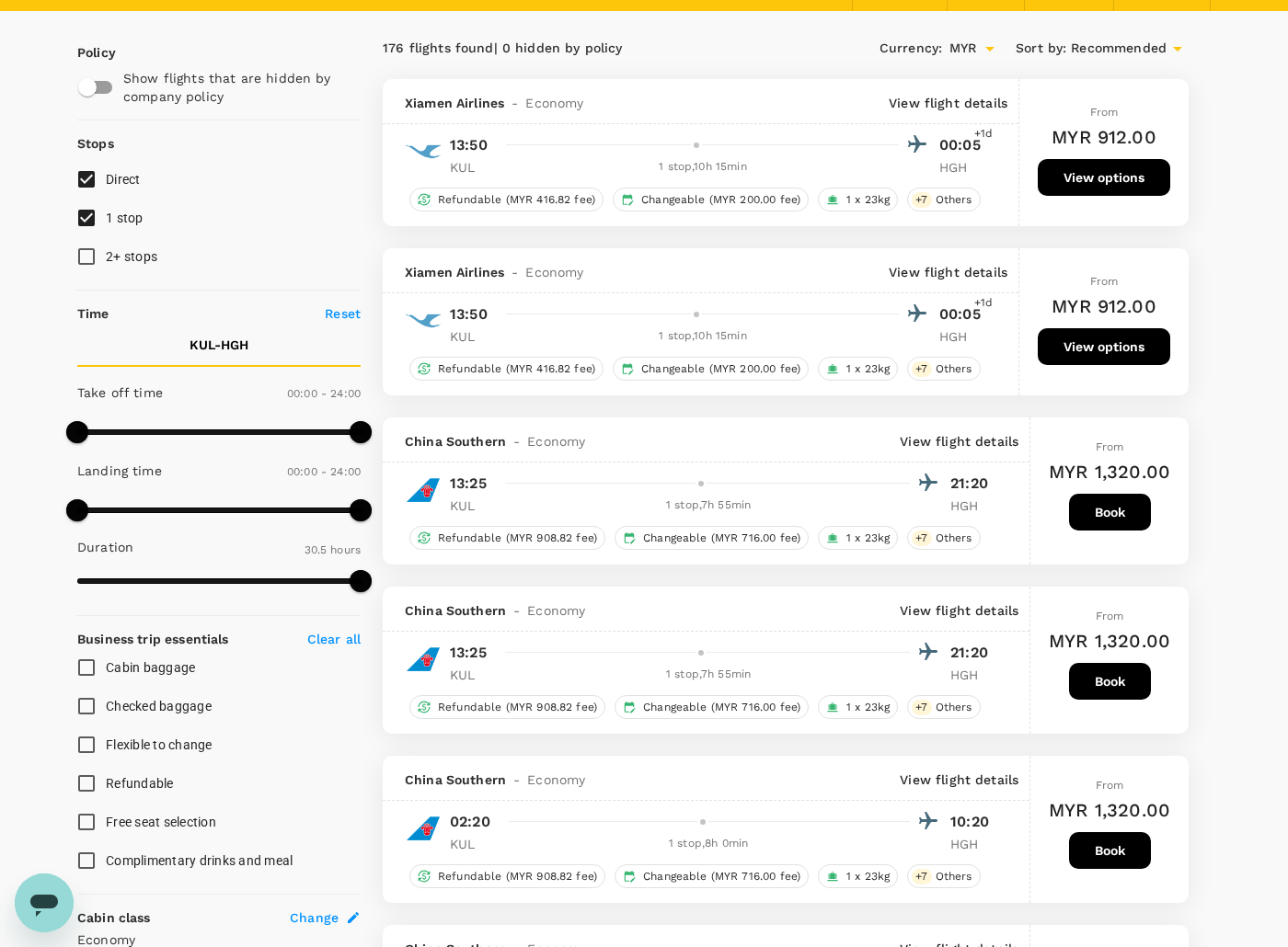
click at [968, 450] on p "View flight details" at bounding box center [959, 441] width 118 height 18
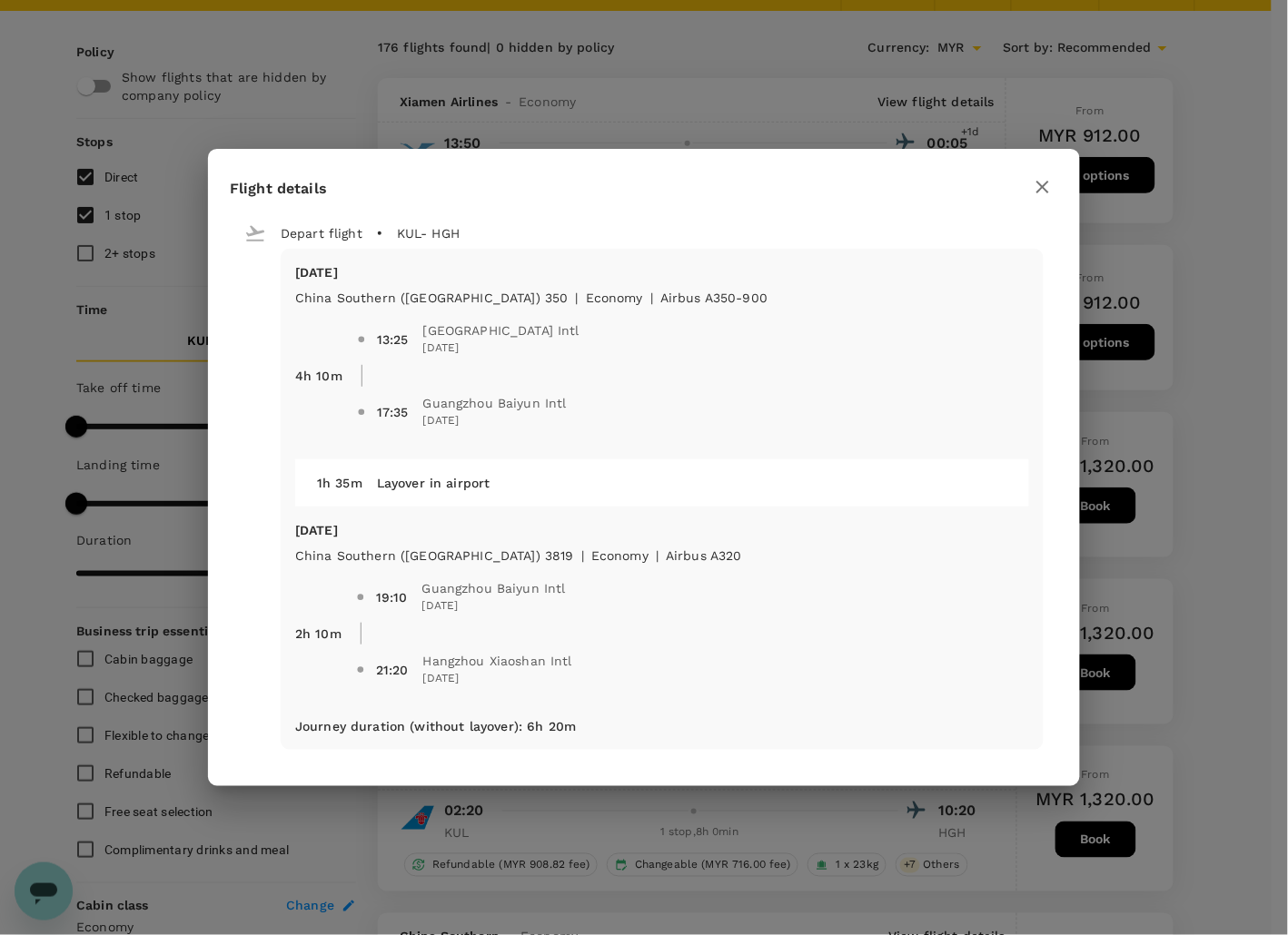
click at [609, 835] on div "Flight details Depart flight KUL - HGH Tue, 26 Aug China Southern (CZ) 350 | ec…" at bounding box center [644, 467] width 1288 height 935
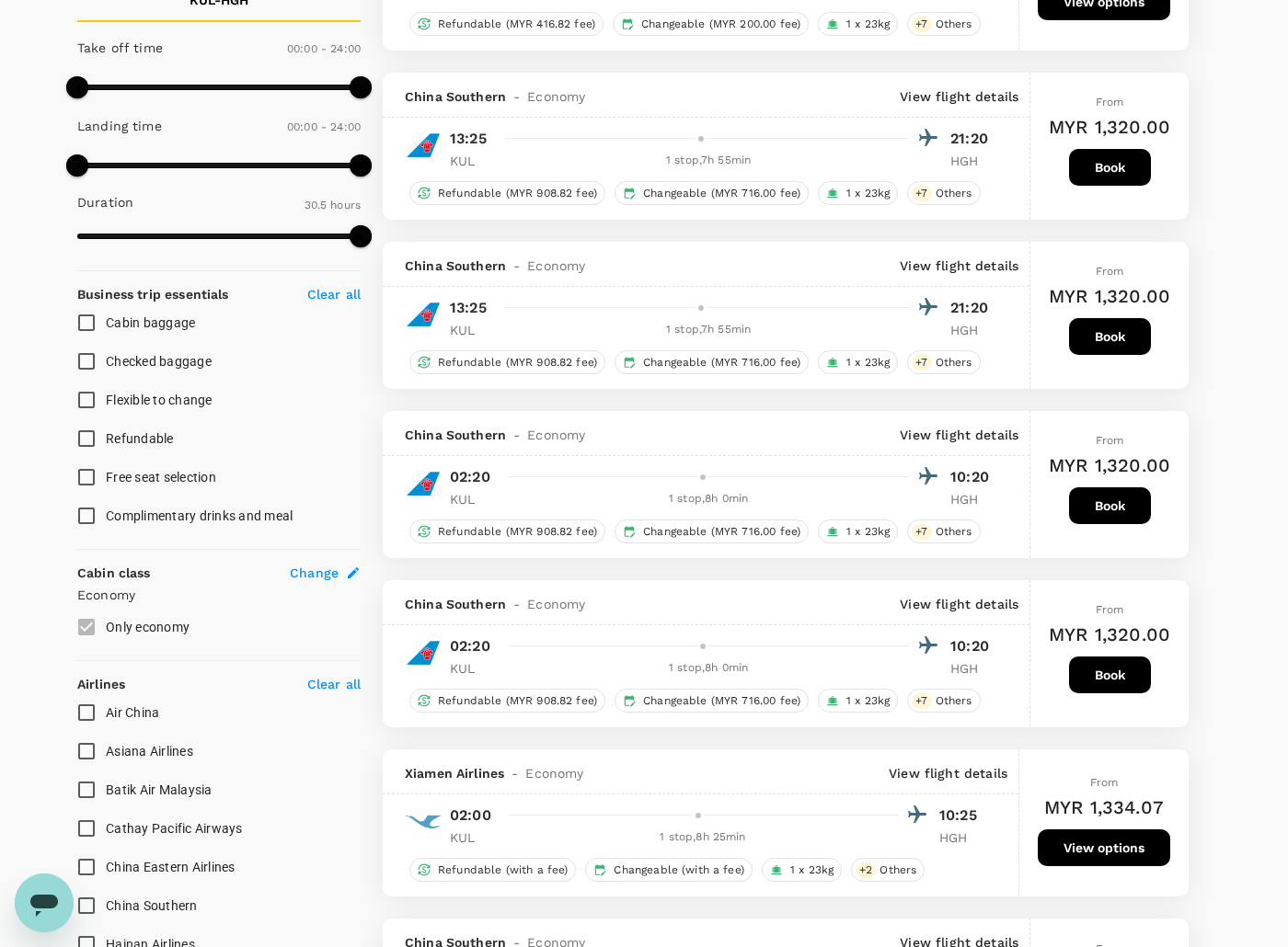
scroll to position [690, 0]
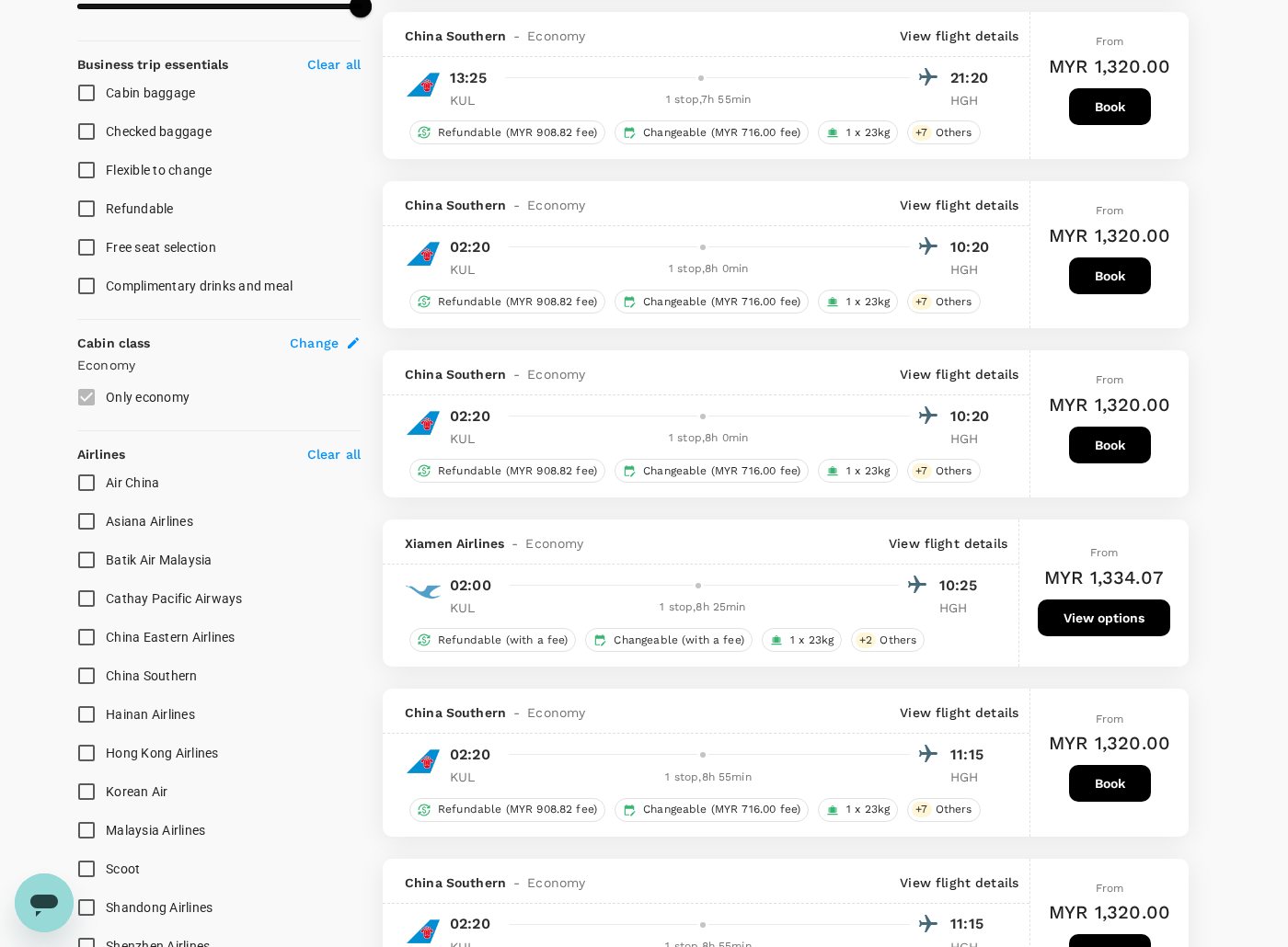
click at [347, 618] on div "Air China Asiana Airlines Batik Air Malaysia Cathay Pacific Airways China Easte…" at bounding box center [219, 792] width 283 height 657
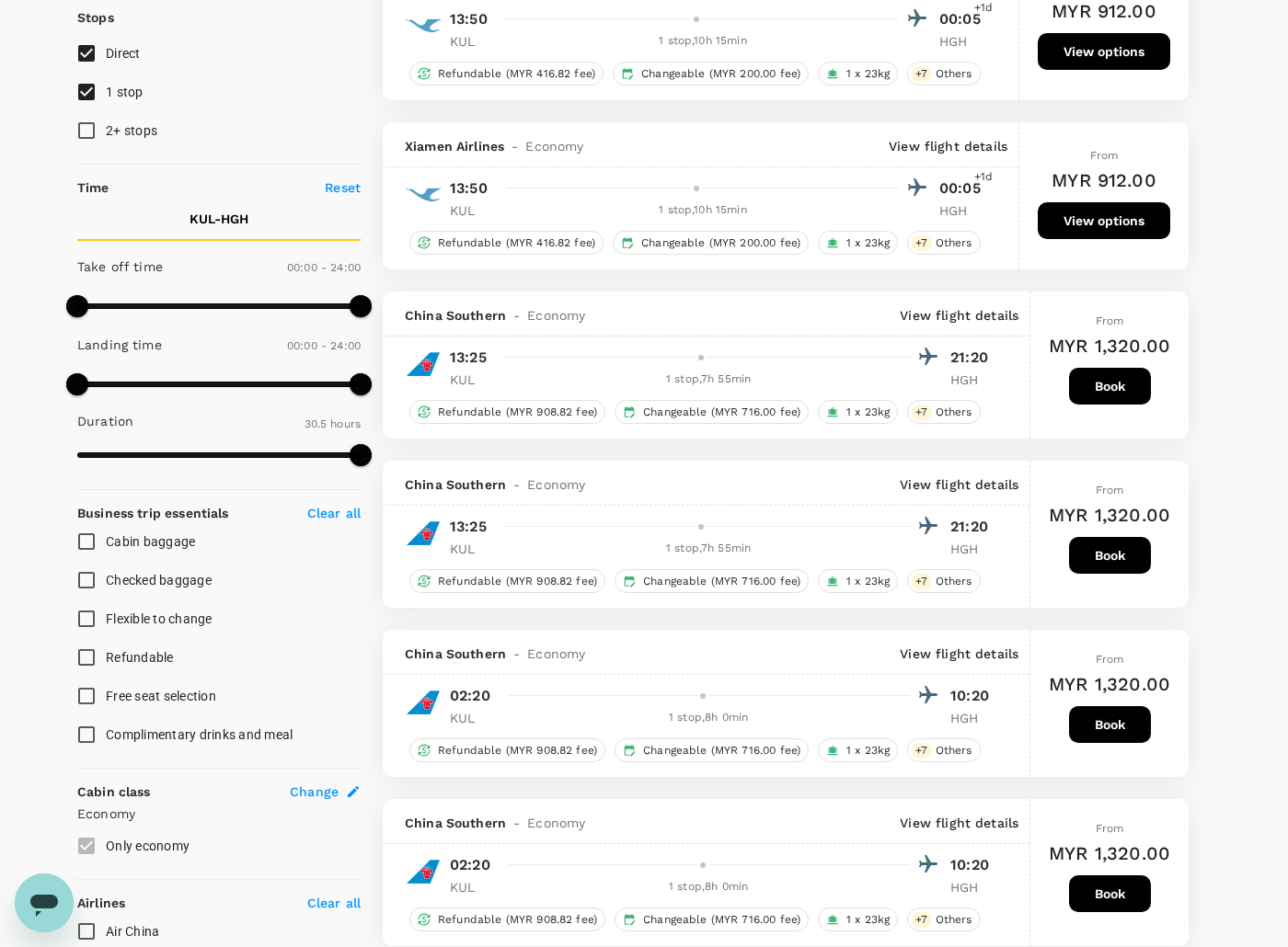
scroll to position [230, 0]
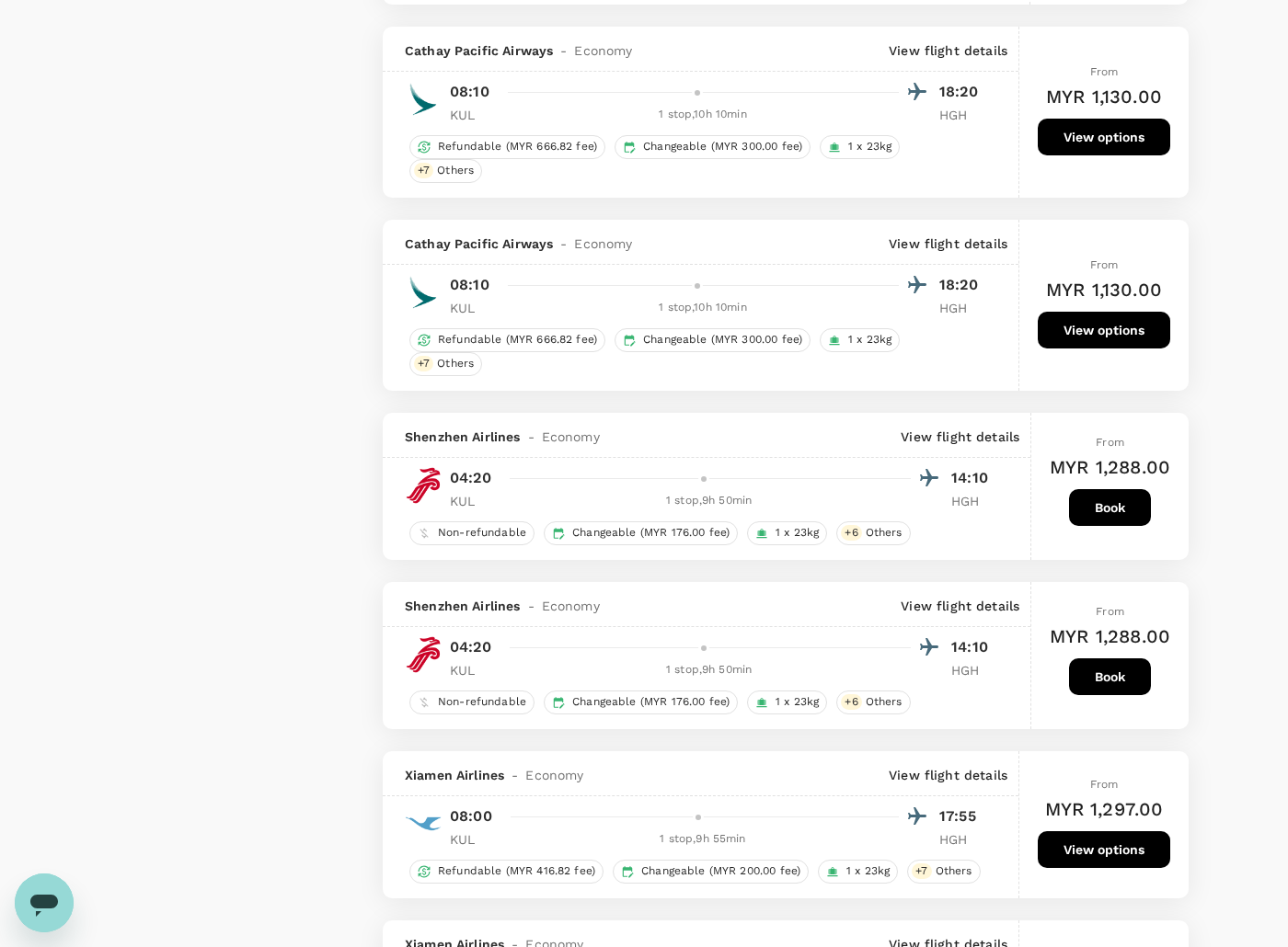
scroll to position [2184, 0]
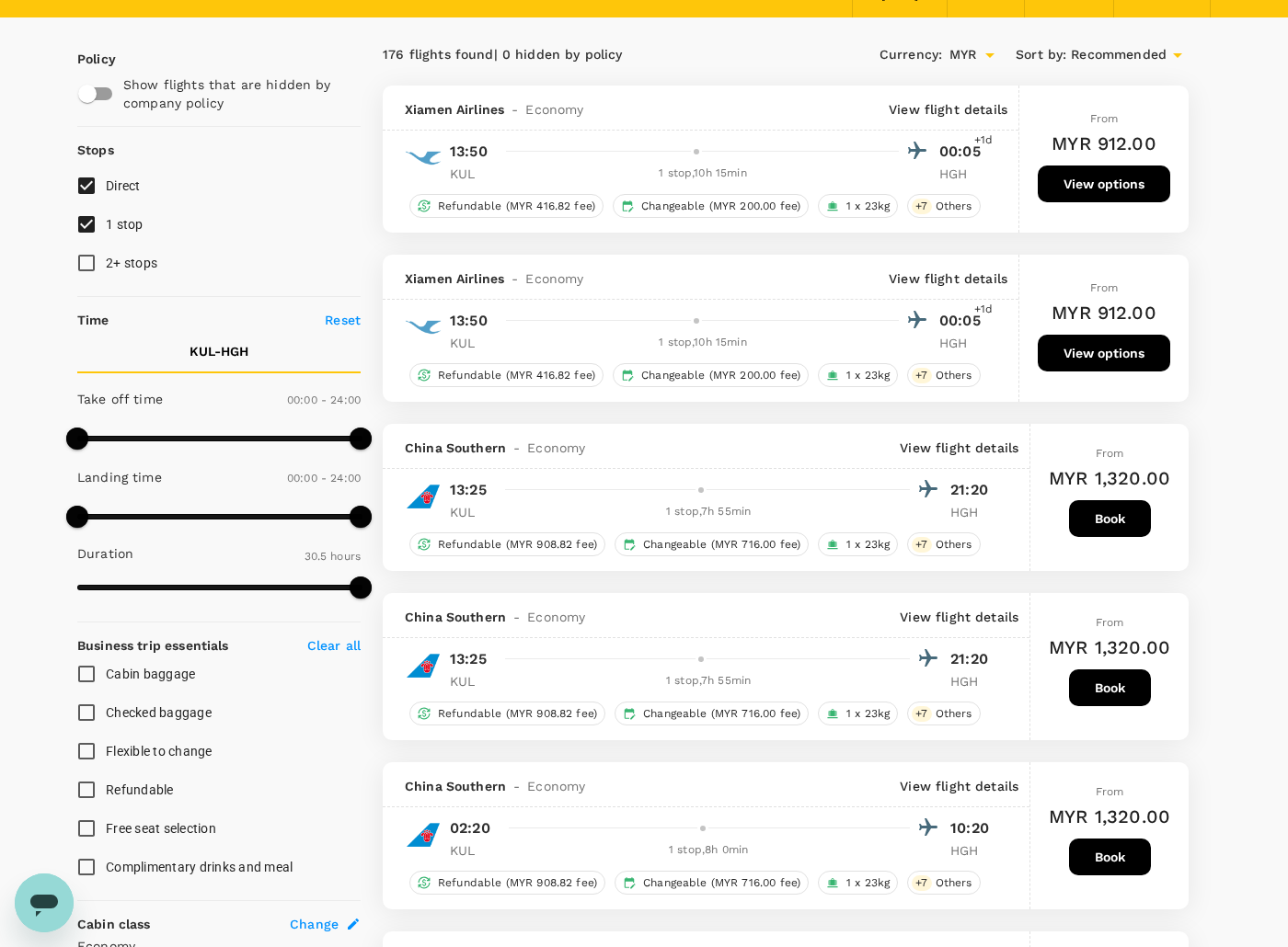
scroll to position [0, 0]
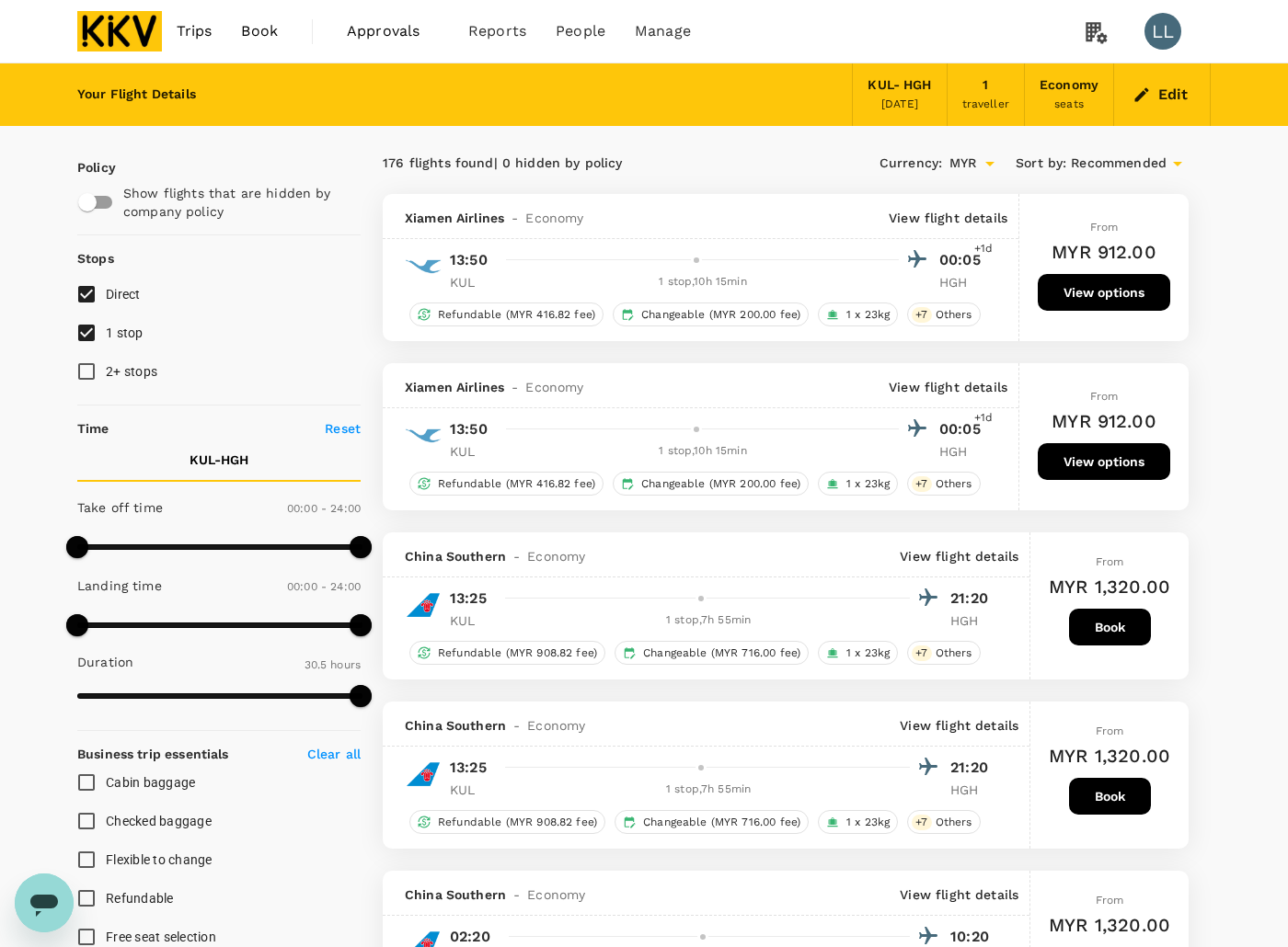
click at [1165, 98] on button "Edit" at bounding box center [1162, 95] width 66 height 29
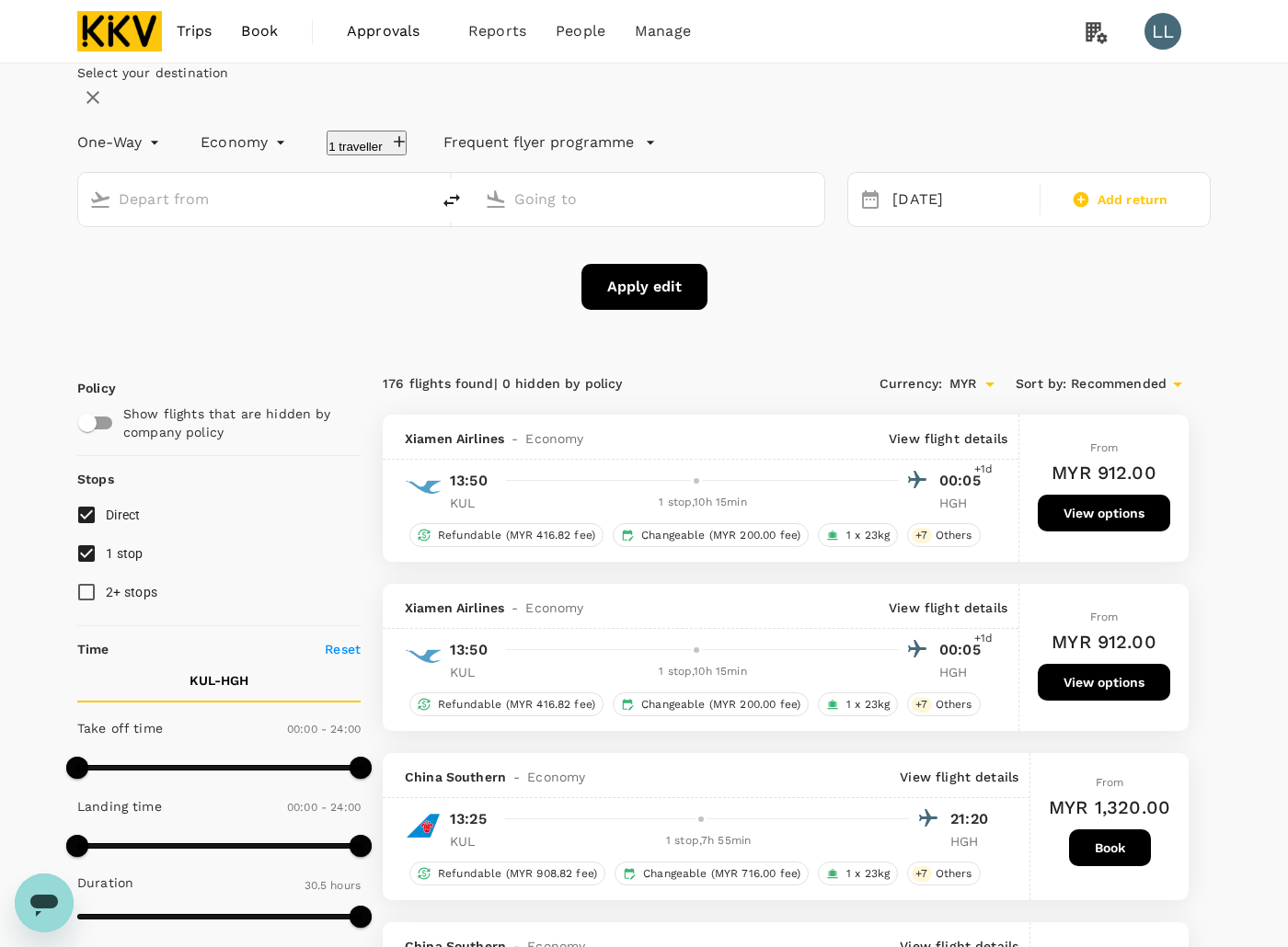
type input "Kuala Lumpur Intl (KUL)"
click at [595, 214] on input "Hangzhou Xiaoshan Intl (HGH)" at bounding box center [650, 199] width 273 height 28
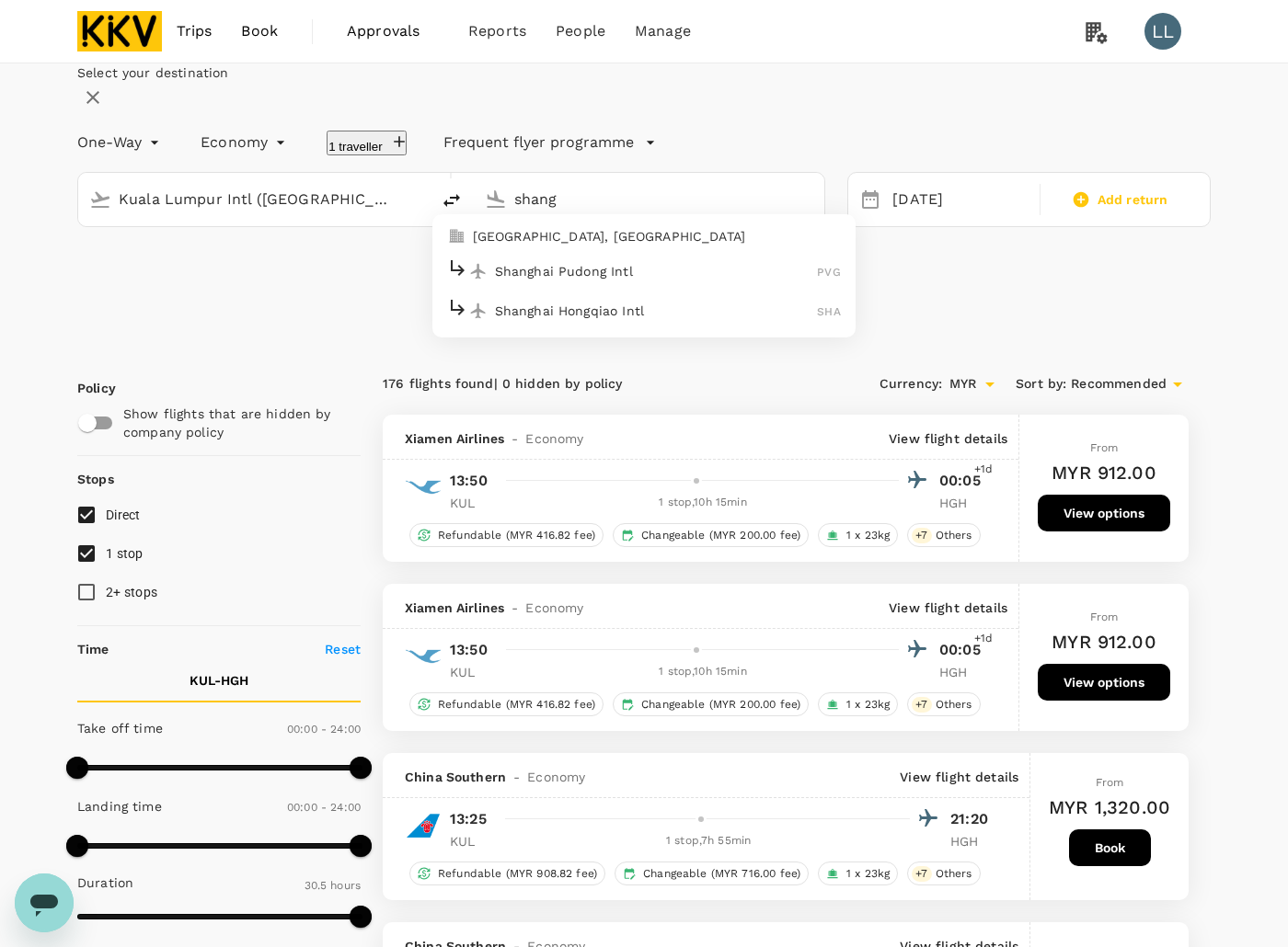
click at [630, 281] on p "Shanghai Pudong Intl" at bounding box center [656, 271] width 323 height 18
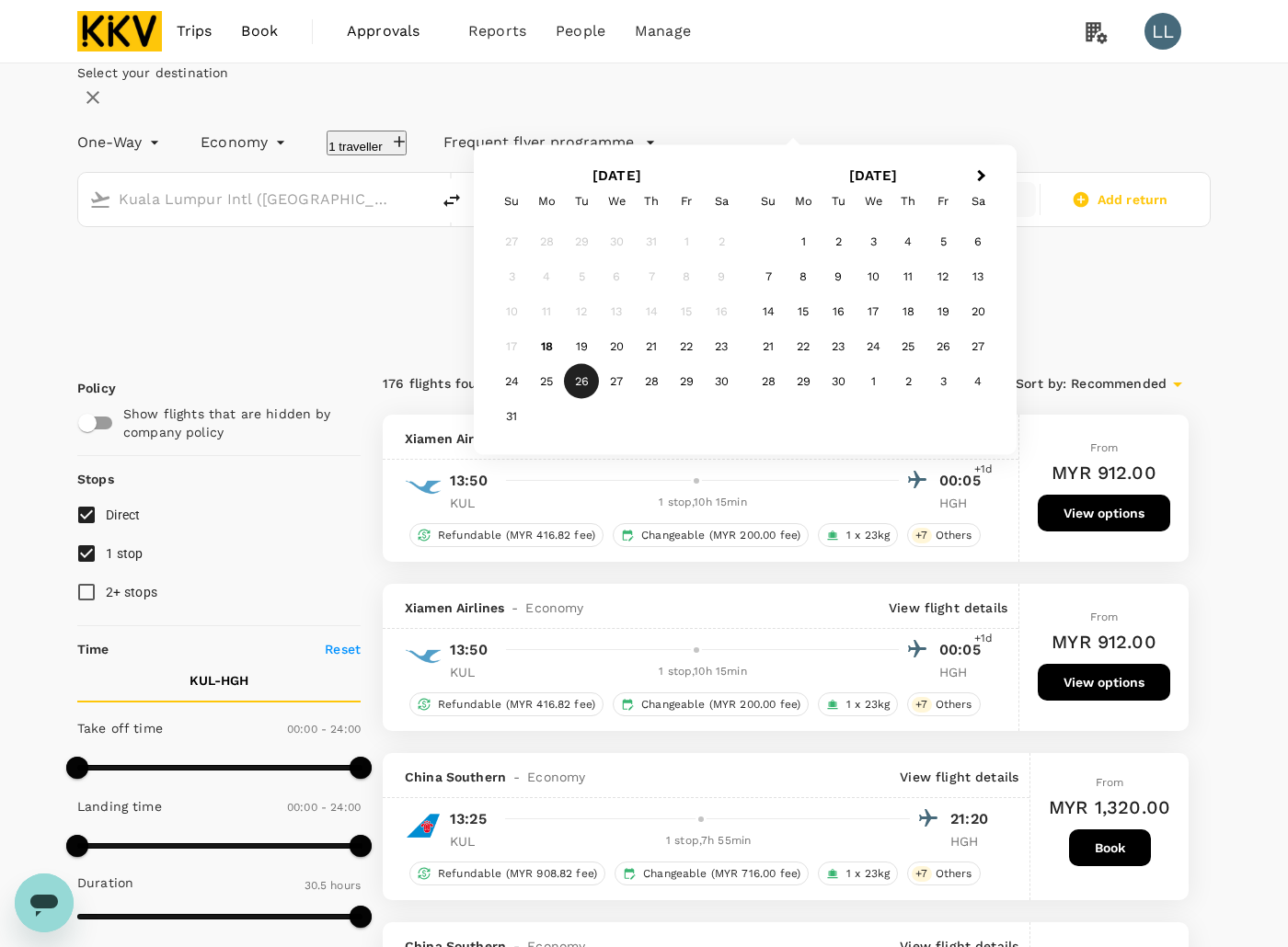
type input "Shanghai Pudong Intl (PVG)"
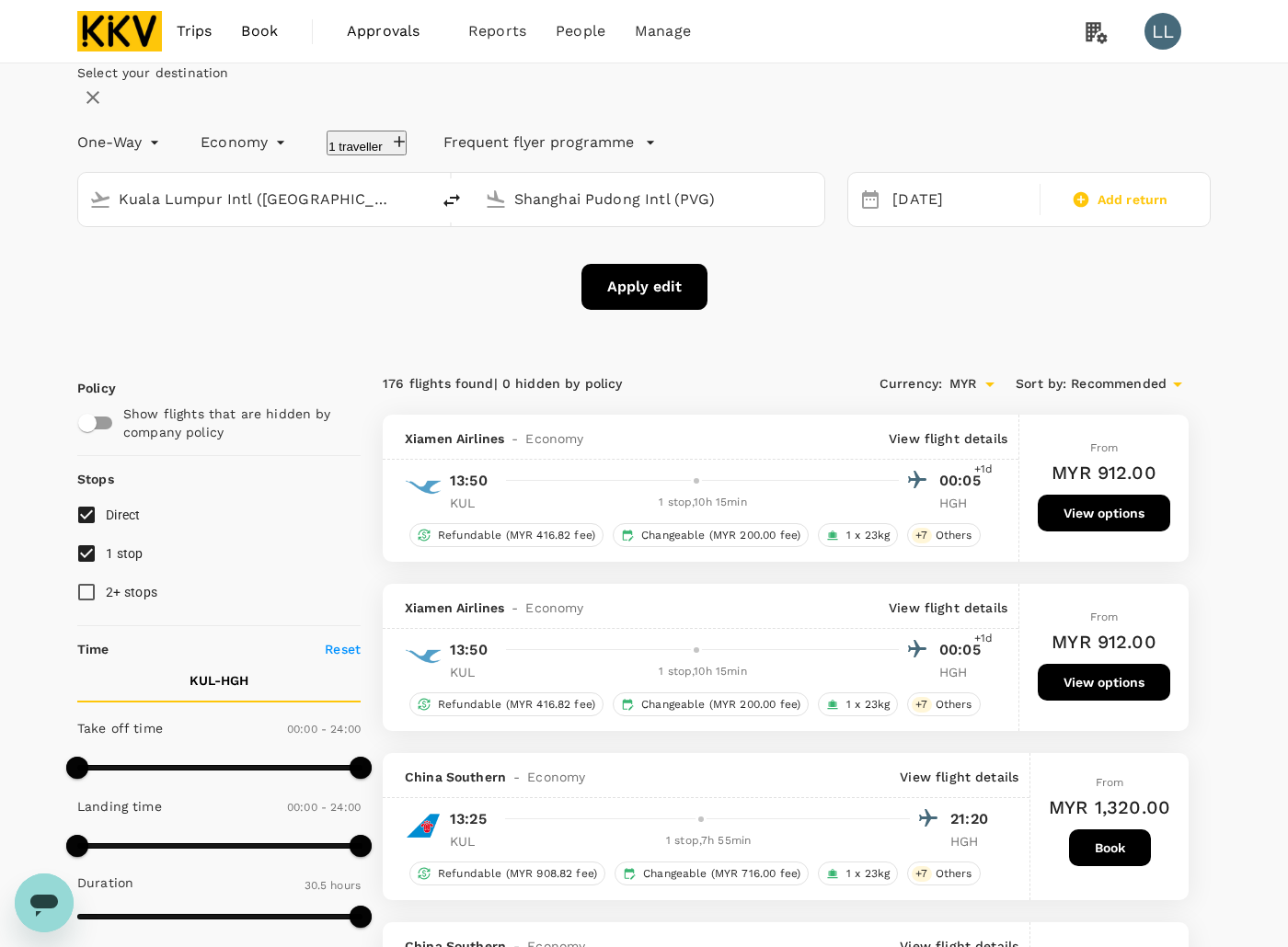
click at [743, 214] on input "Shanghai Pudong Intl (PVG)" at bounding box center [650, 199] width 273 height 28
drag, startPoint x: 761, startPoint y: 329, endPoint x: 599, endPoint y: 324, distance: 162.1
click at [760, 310] on div "Apply edit" at bounding box center [644, 287] width 1134 height 46
drag, startPoint x: 591, startPoint y: 326, endPoint x: 605, endPoint y: 336, distance: 17.2
click at [591, 310] on button "Apply edit" at bounding box center [644, 287] width 126 height 46
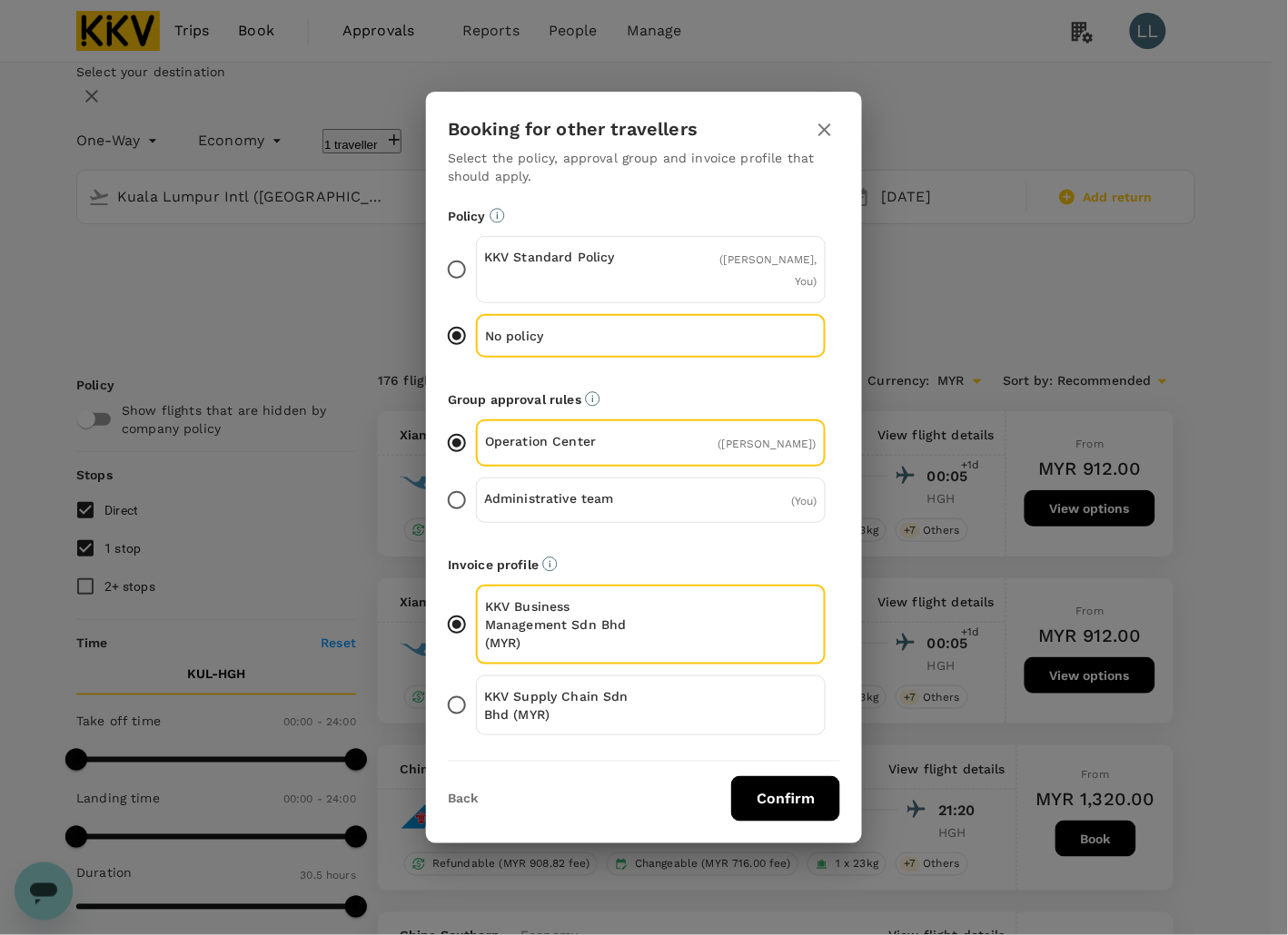
click at [752, 787] on button "Confirm" at bounding box center [786, 799] width 109 height 46
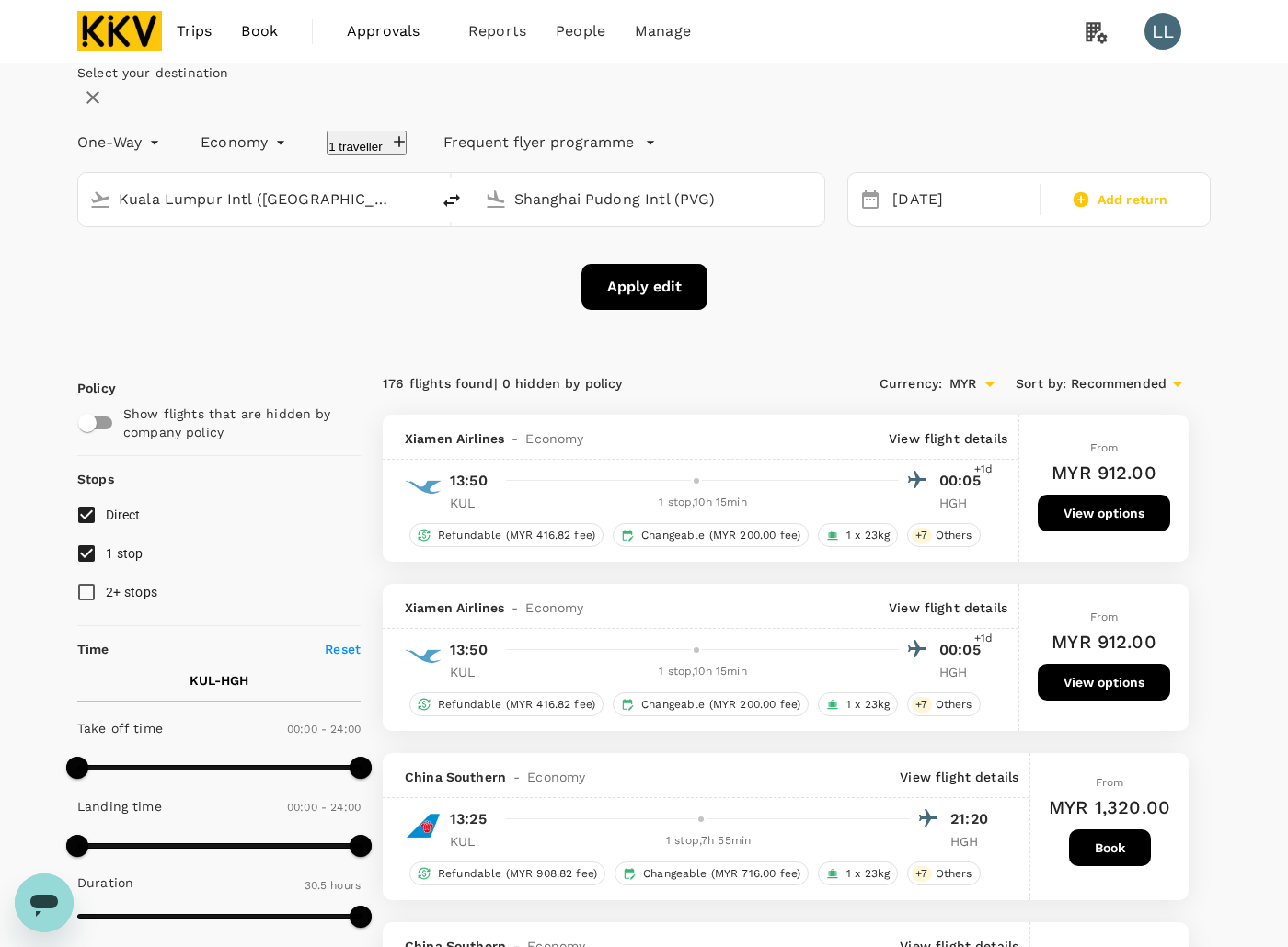
checkbox input "false"
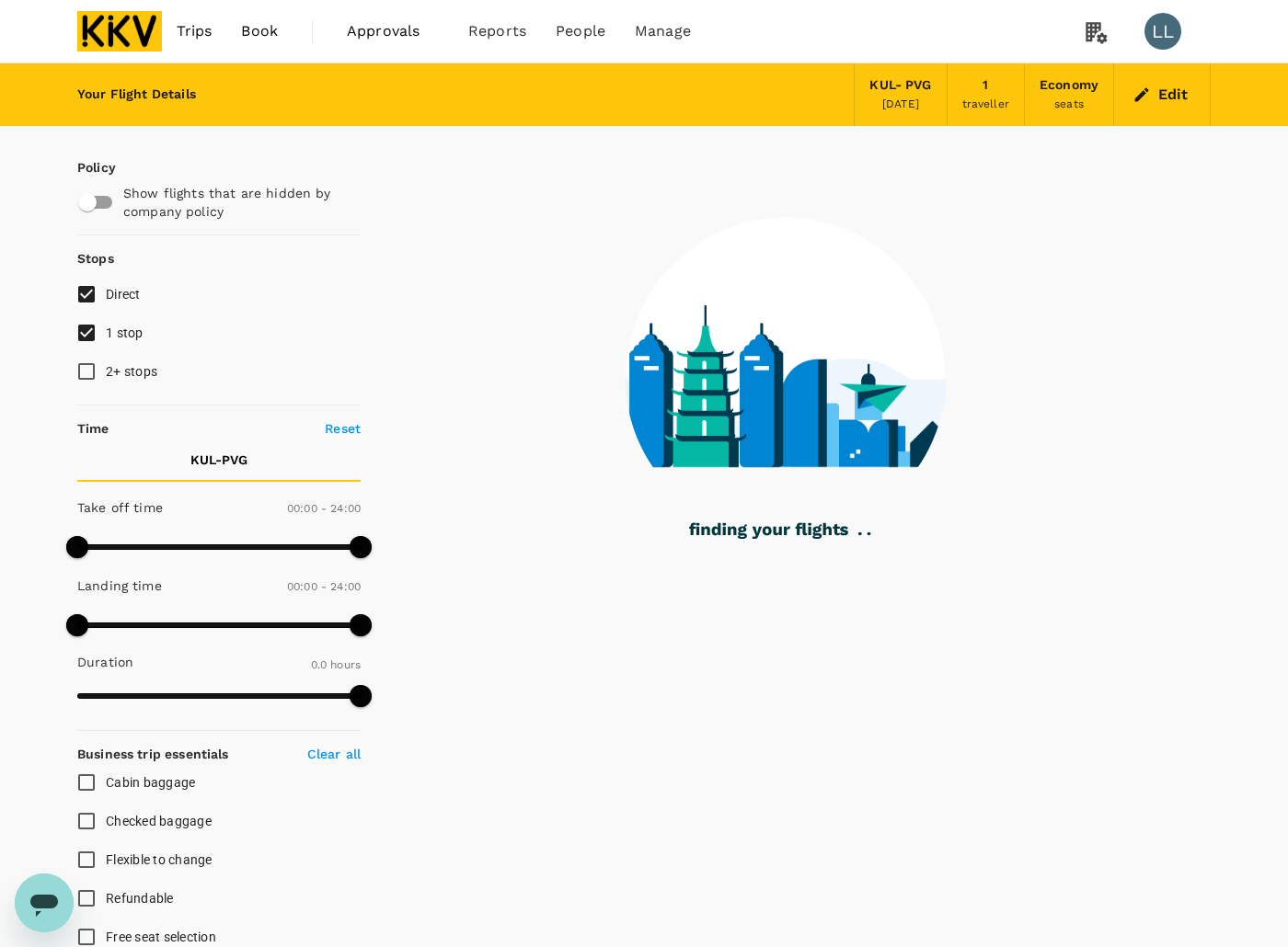
type input "1250"
checkbox input "true"
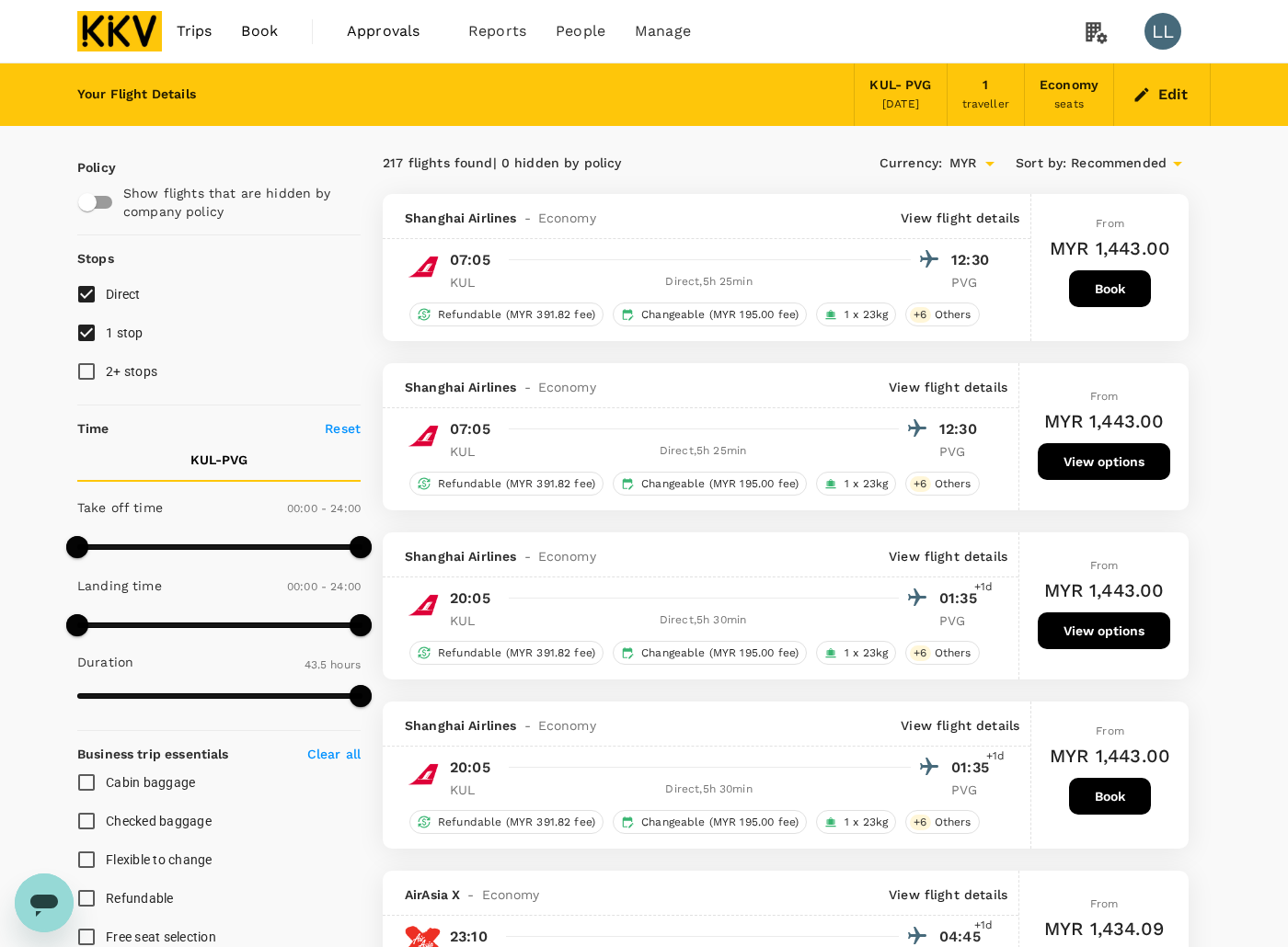
type input "2585"
click at [980, 376] on div "Shanghai Airlines - Economy View flight details" at bounding box center [700, 386] width 636 height 45
click at [950, 388] on p "View flight details" at bounding box center [947, 387] width 118 height 18
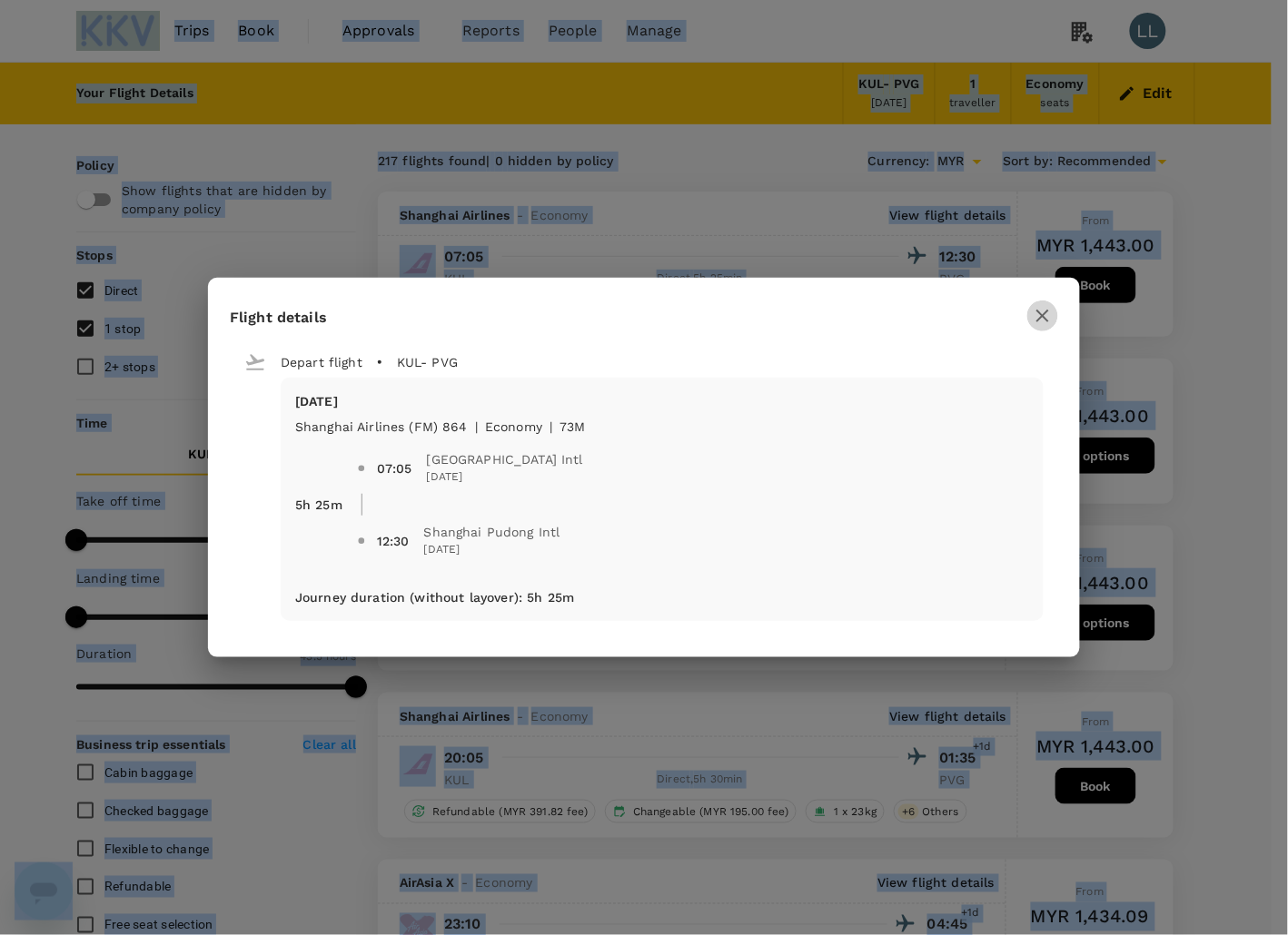
drag, startPoint x: 1037, startPoint y: 318, endPoint x: 1009, endPoint y: 247, distance: 76.3
click at [1037, 316] on icon "button" at bounding box center [1041, 316] width 21 height 21
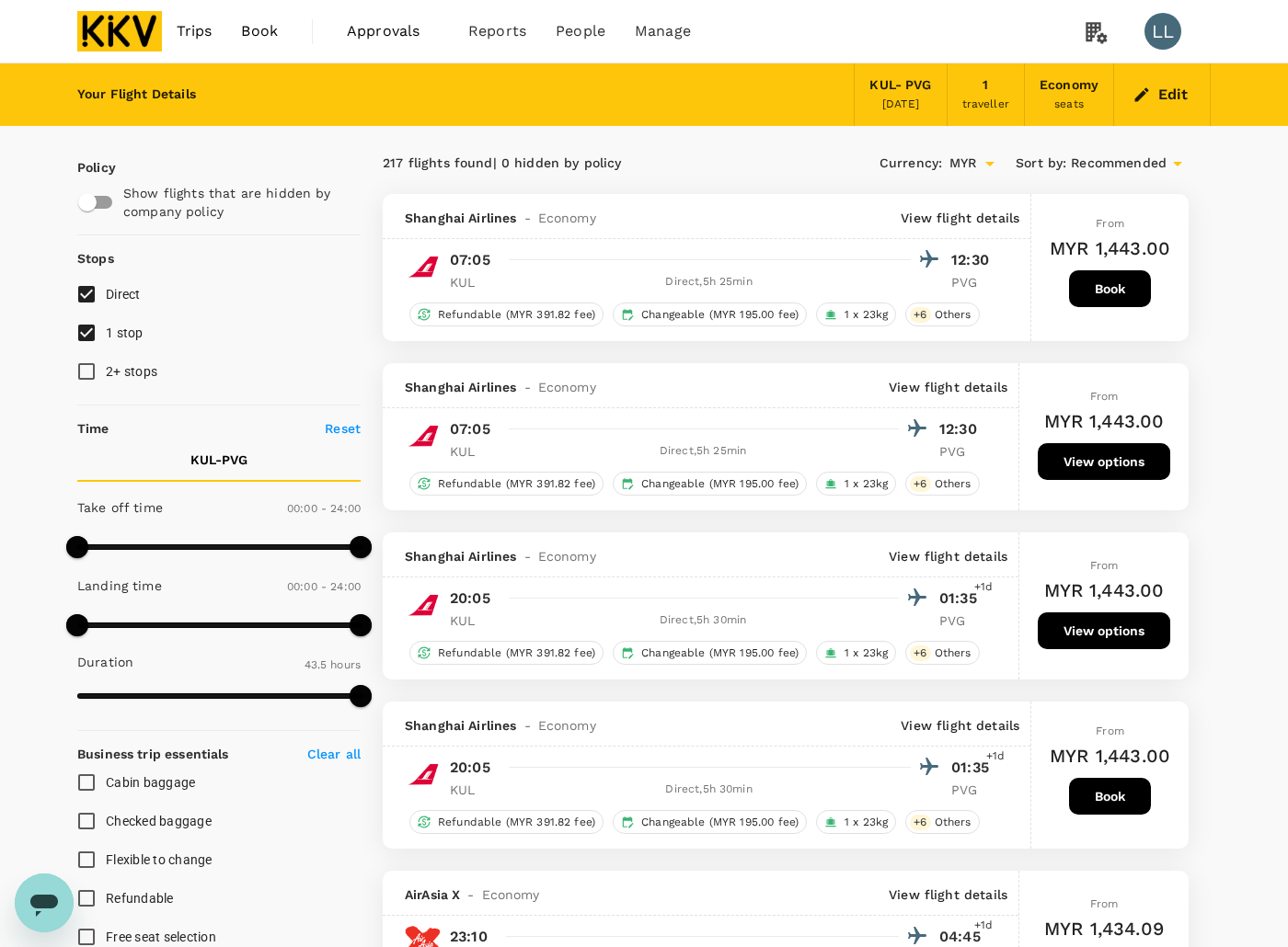
click at [986, 217] on p "View flight details" at bounding box center [960, 218] width 118 height 18
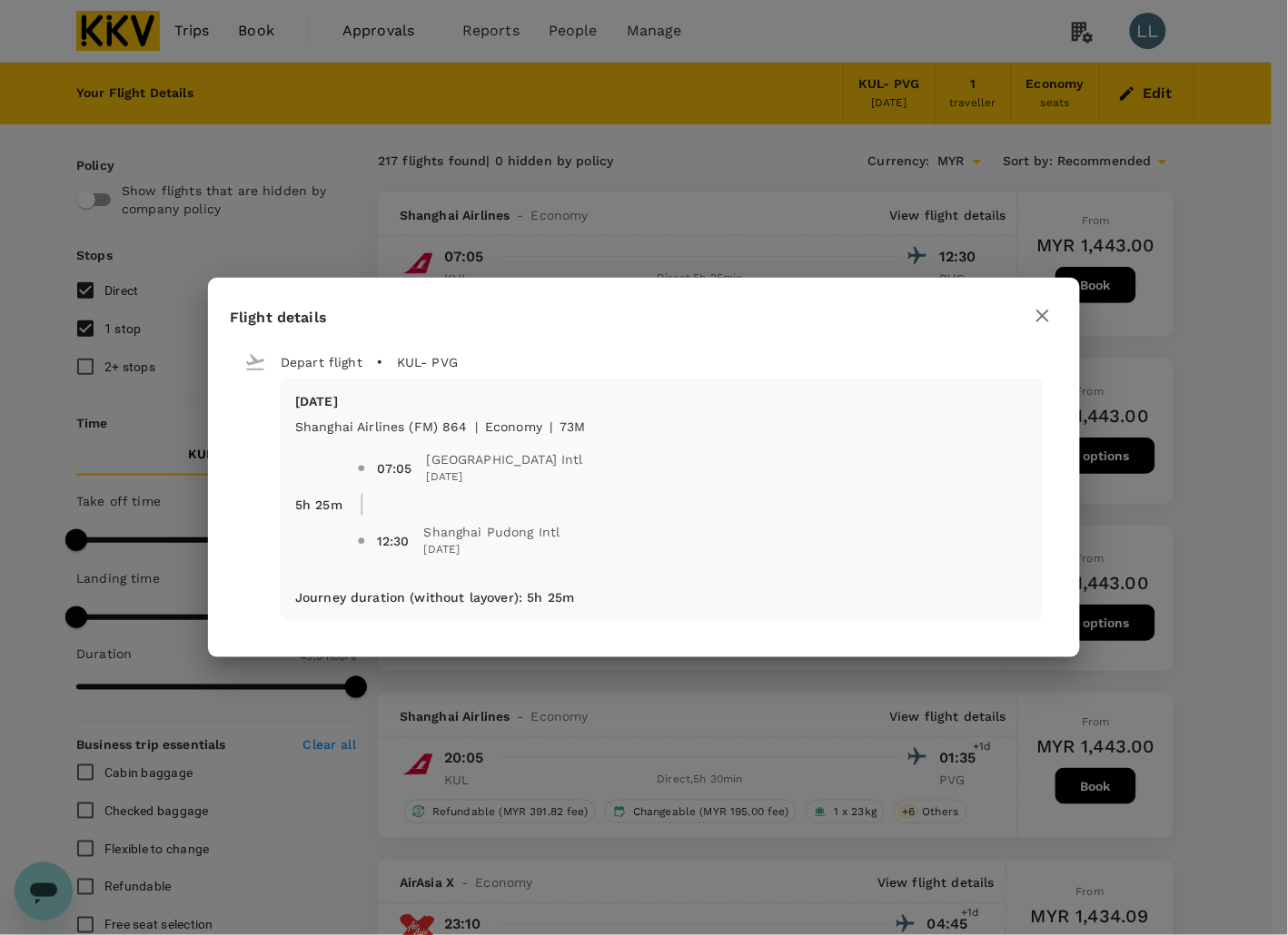
drag, startPoint x: 1213, startPoint y: 347, endPoint x: 1009, endPoint y: 357, distance: 204.2
click at [1210, 347] on div "Flight details Depart flight KUL - PVG Tue, 26 Aug Shanghai Airlines (FM) 864 |…" at bounding box center [644, 467] width 1288 height 935
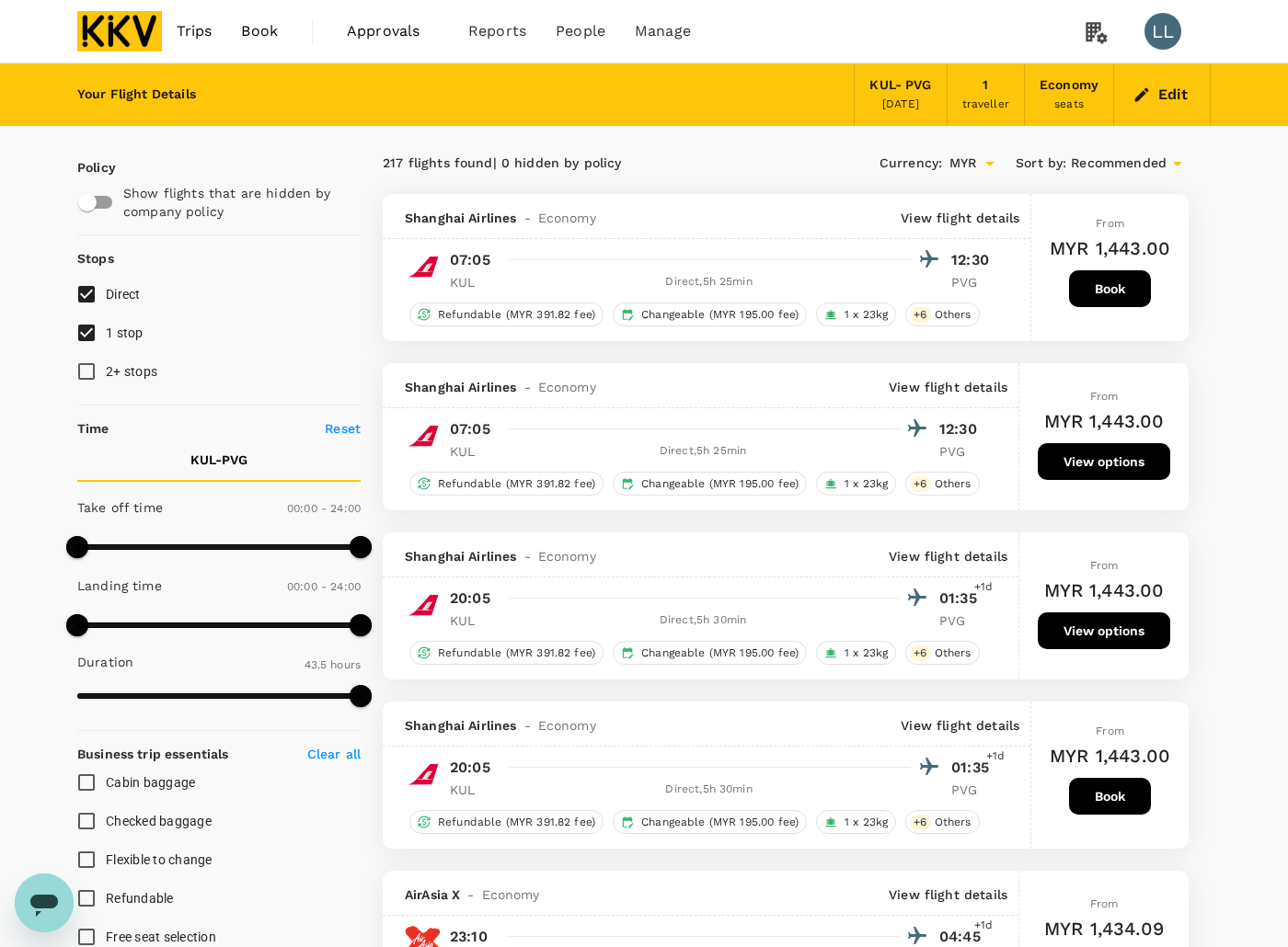
click at [959, 393] on p "View flight details" at bounding box center [947, 387] width 118 height 18
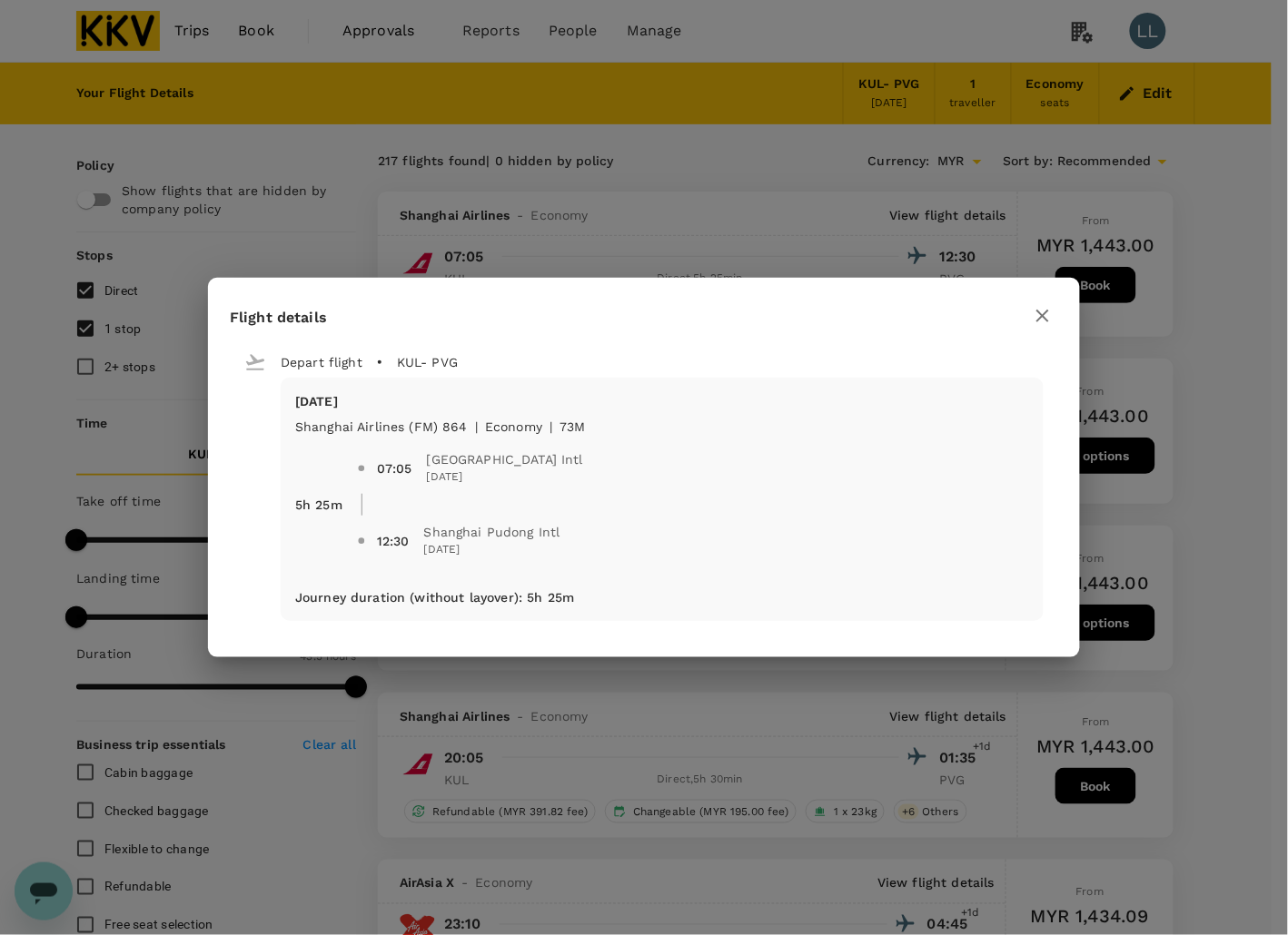
click at [935, 248] on div "Flight details Depart flight KUL - PVG Tue, 26 Aug Shanghai Airlines (FM) 864 |…" at bounding box center [644, 467] width 1288 height 935
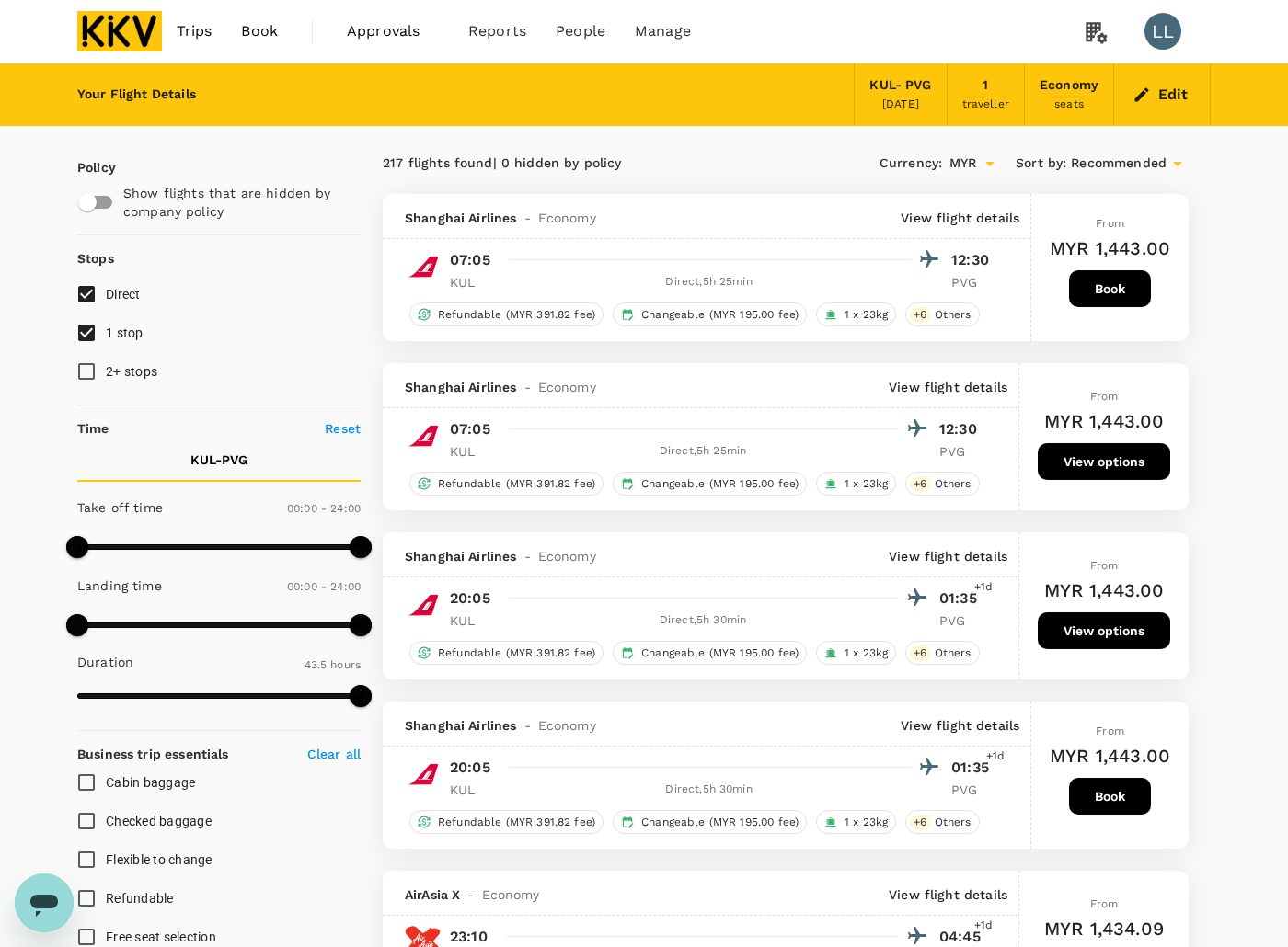
click at [936, 214] on p "View flight details" at bounding box center [960, 218] width 118 height 18
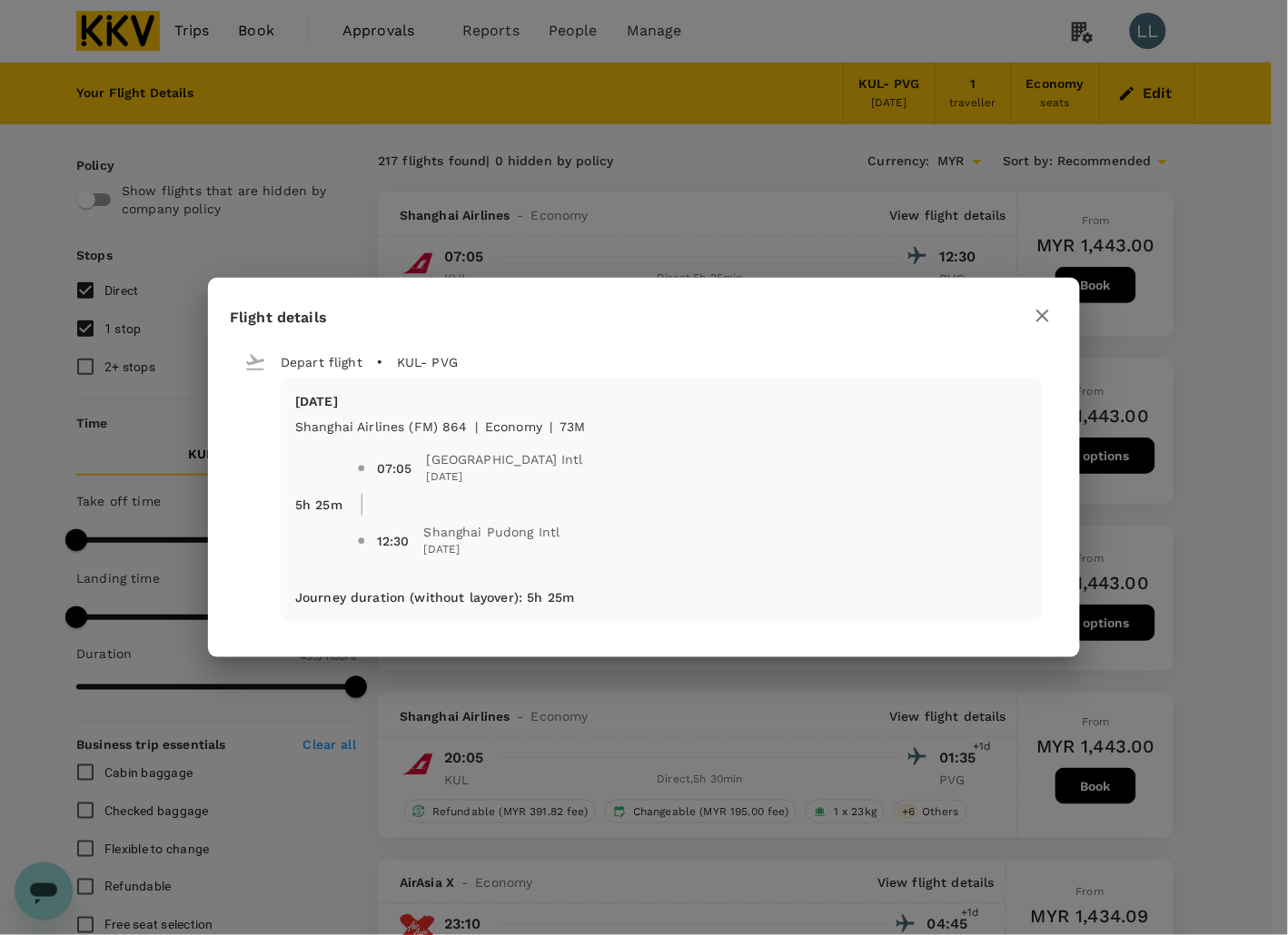
click at [1267, 369] on div "Flight details Depart flight KUL - PVG Tue, 26 Aug Shanghai Airlines (FM) 864 |…" at bounding box center [644, 467] width 1288 height 935
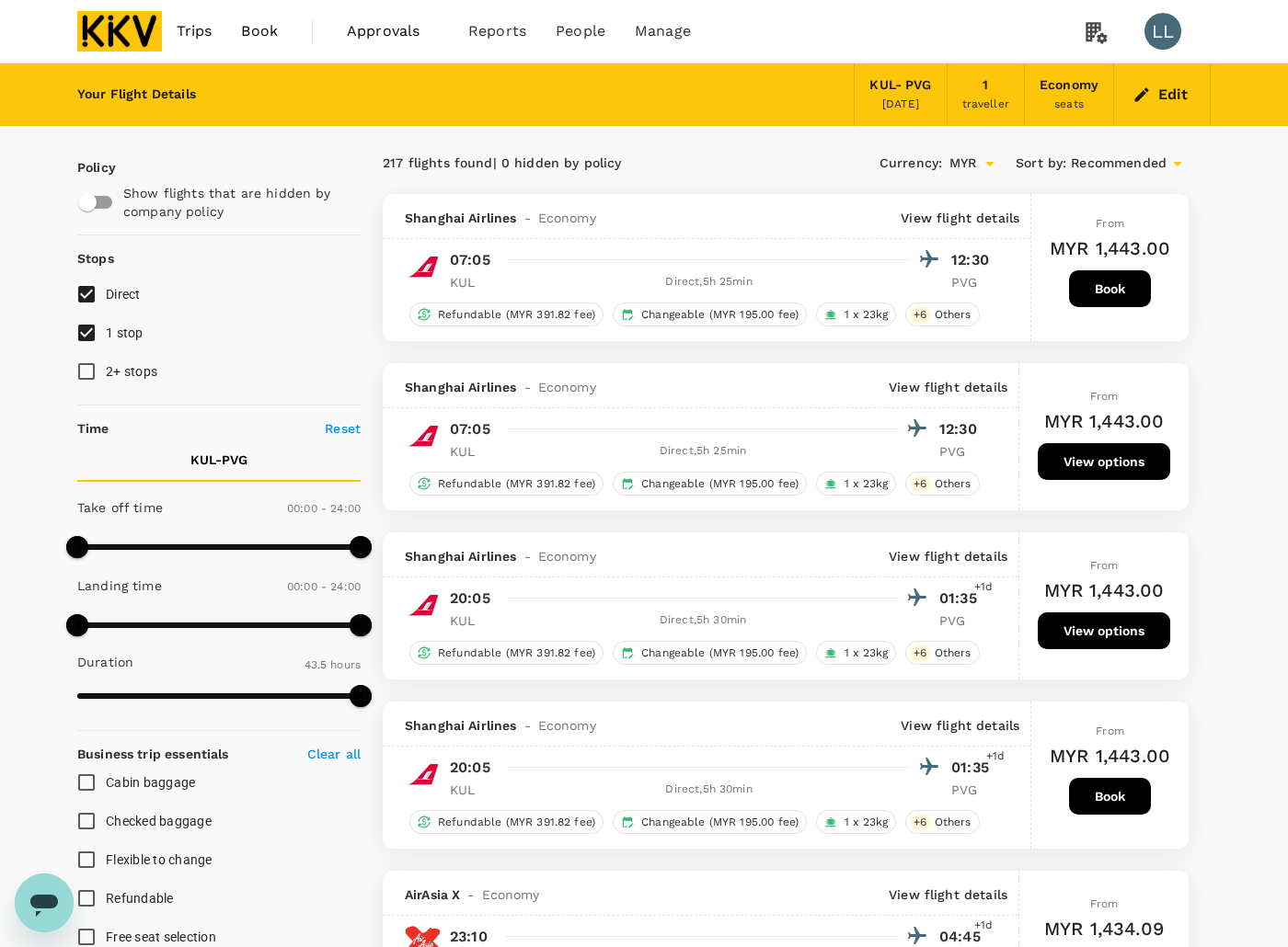
click at [949, 387] on p "View flight details" at bounding box center [947, 387] width 118 height 18
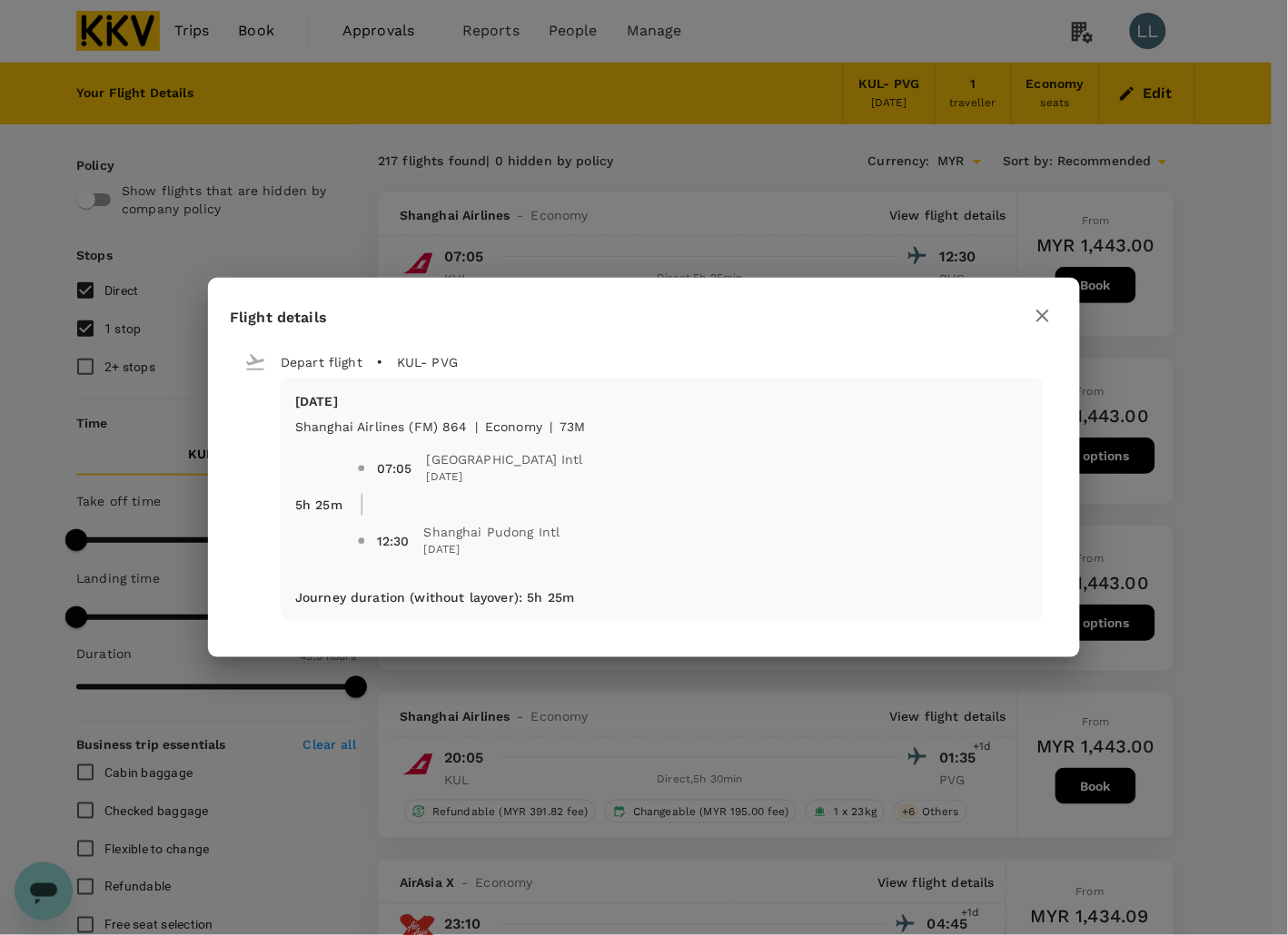
drag, startPoint x: 852, startPoint y: 313, endPoint x: 1035, endPoint y: 436, distance: 220.5
click at [898, 534] on div "Flight details Depart flight KUL - PVG Tue, 26 Aug Shanghai Airlines (FM) 864 |…" at bounding box center [644, 467] width 871 height 379
click at [1036, 319] on icon "button" at bounding box center [1041, 316] width 21 height 21
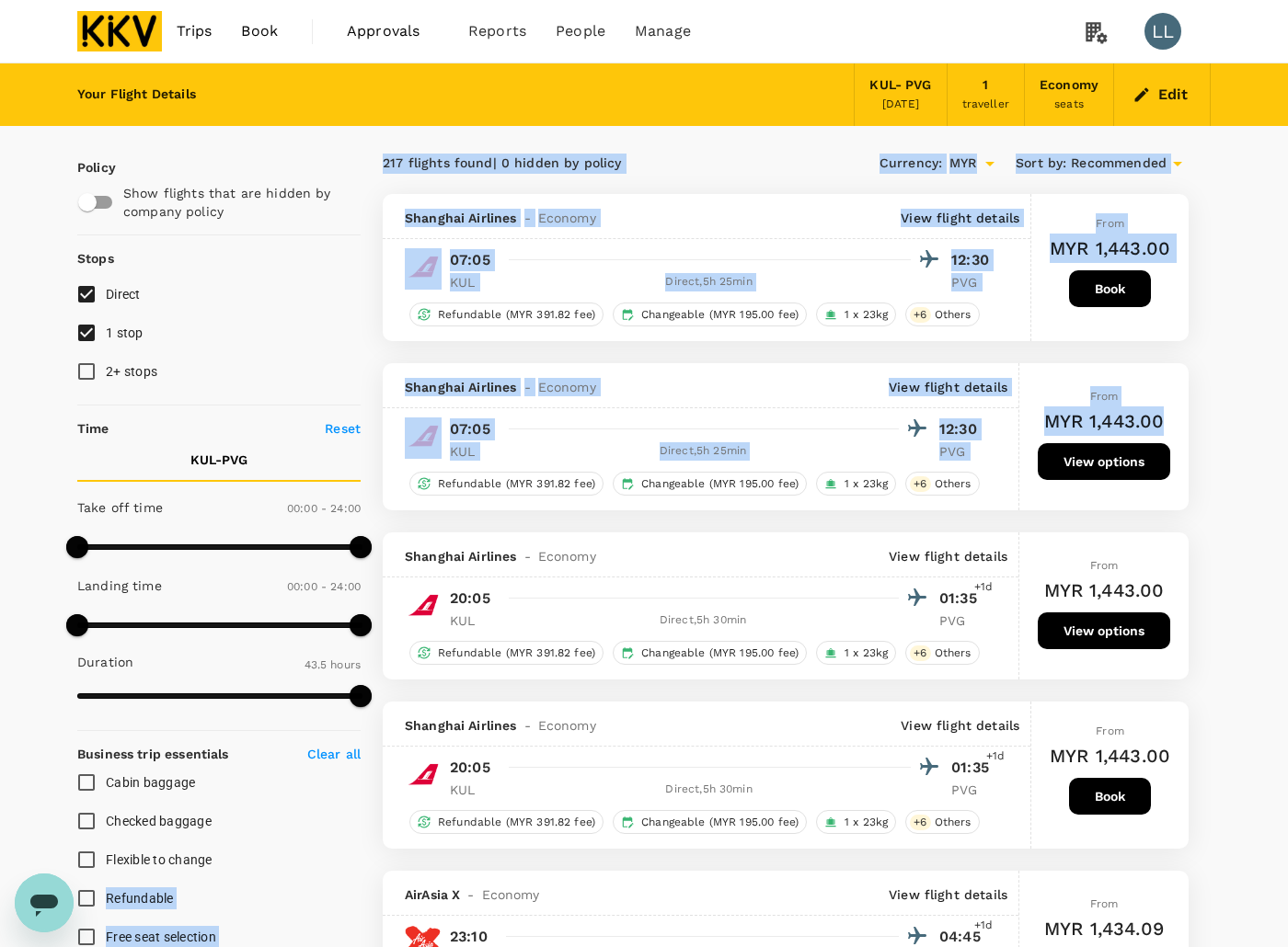
drag, startPoint x: 314, startPoint y: 851, endPoint x: 1215, endPoint y: 384, distance: 1014.8
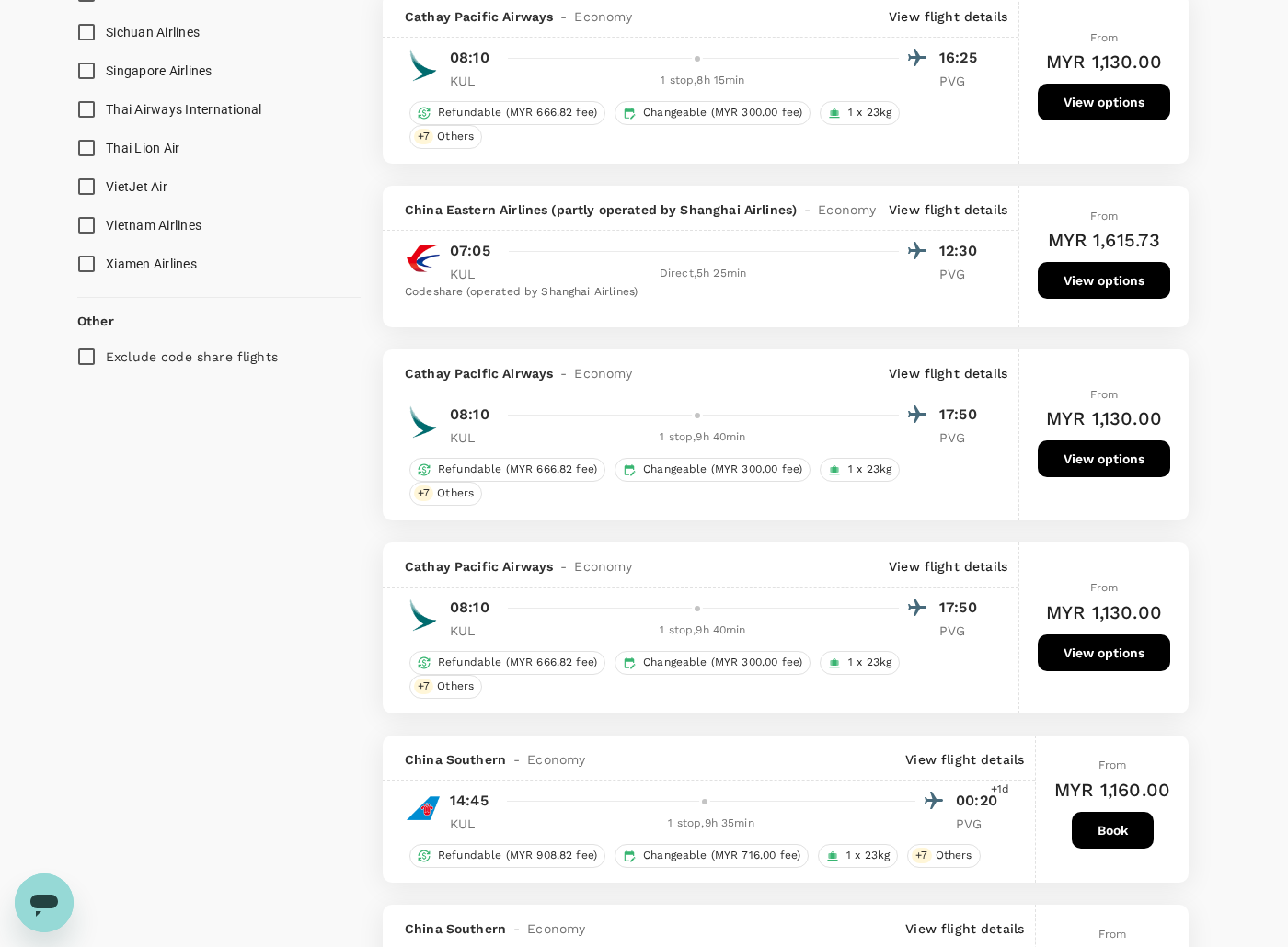
scroll to position [1955, 0]
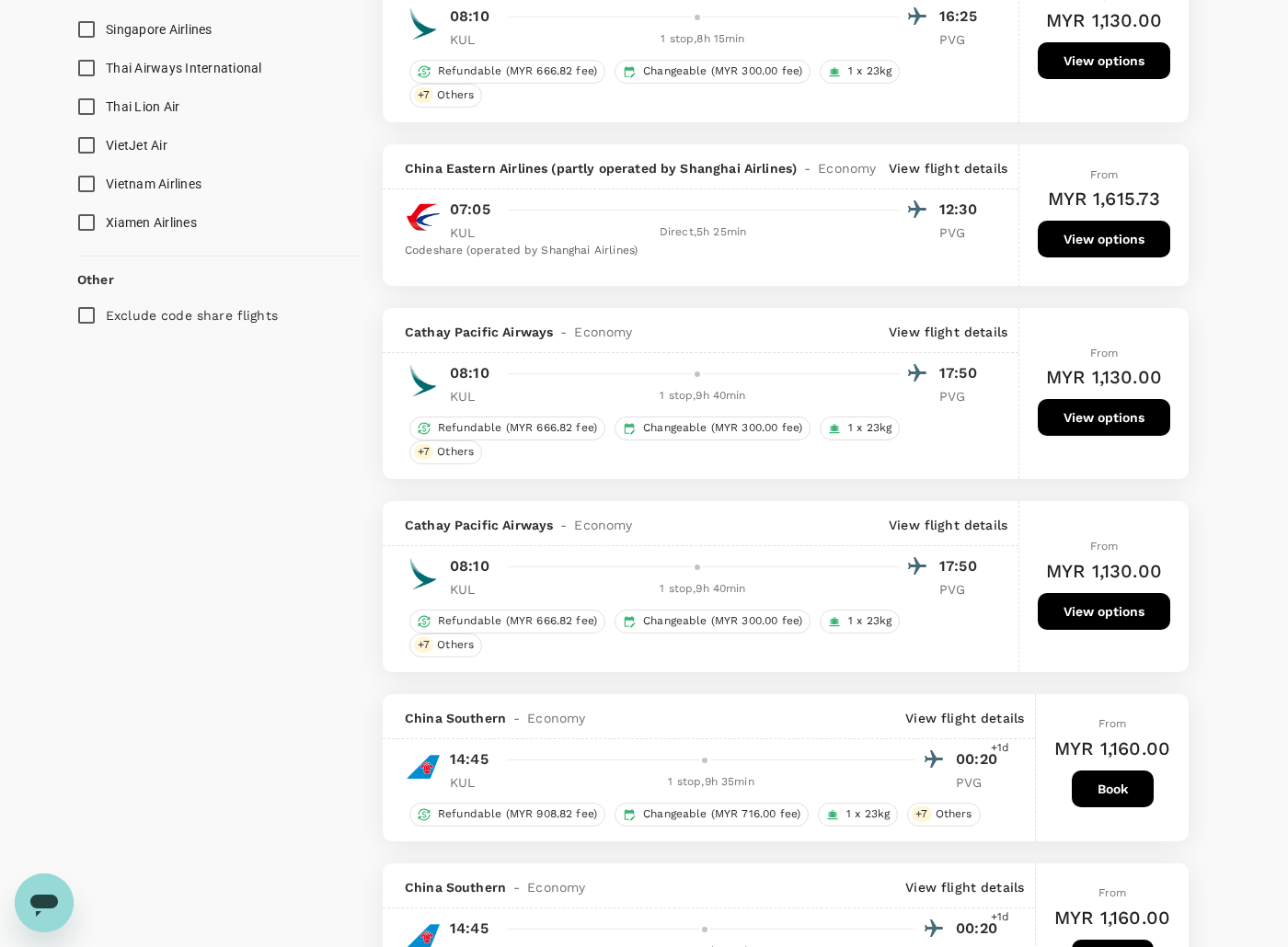
click at [251, 737] on div "Policy Show flights that are hidden by company policy Stops Direct 1 stop 2+ st…" at bounding box center [219, 65] width 283 height 3788
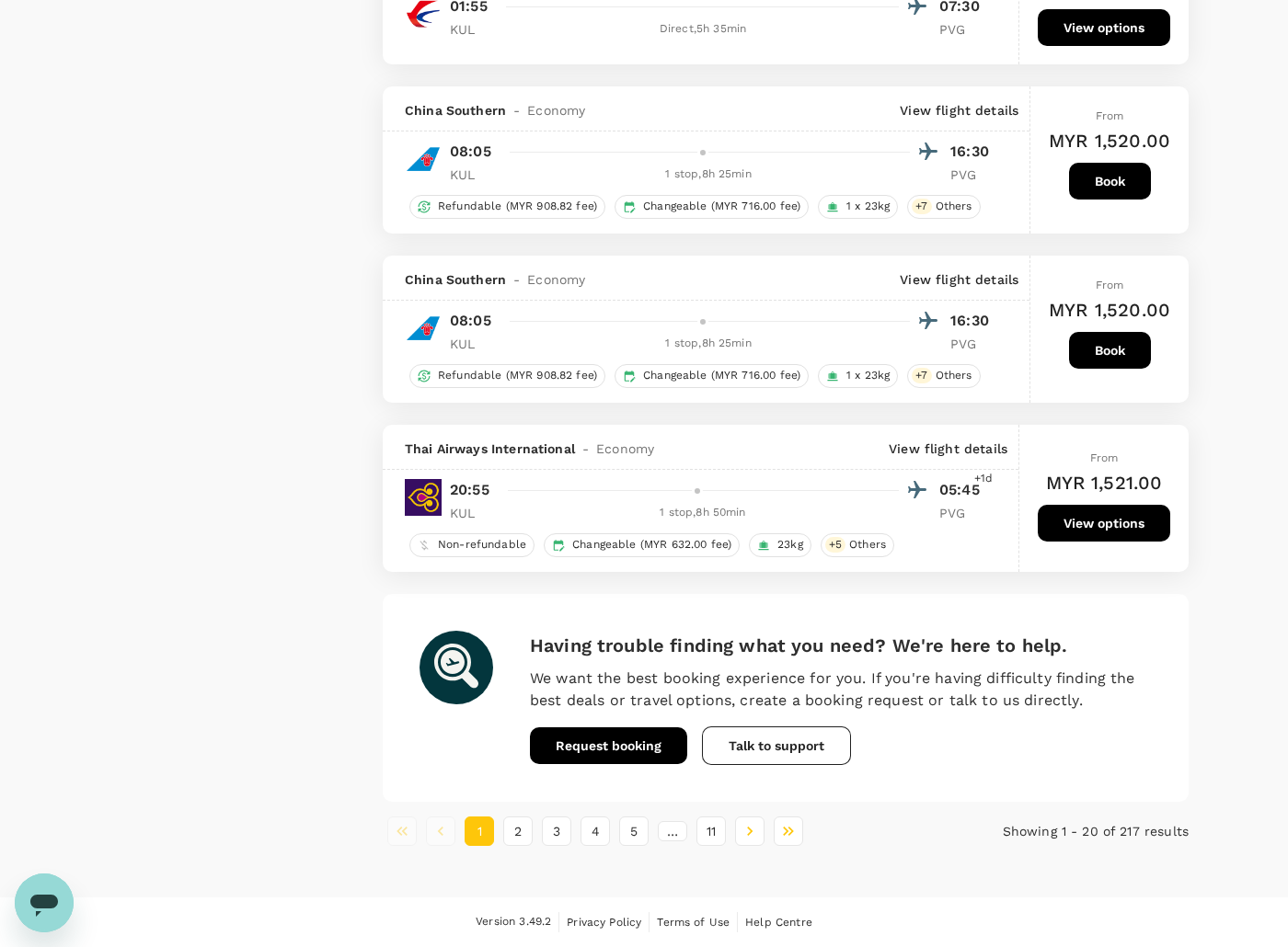
scroll to position [3104, 0]
click at [525, 846] on button "2" at bounding box center [518, 831] width 29 height 29
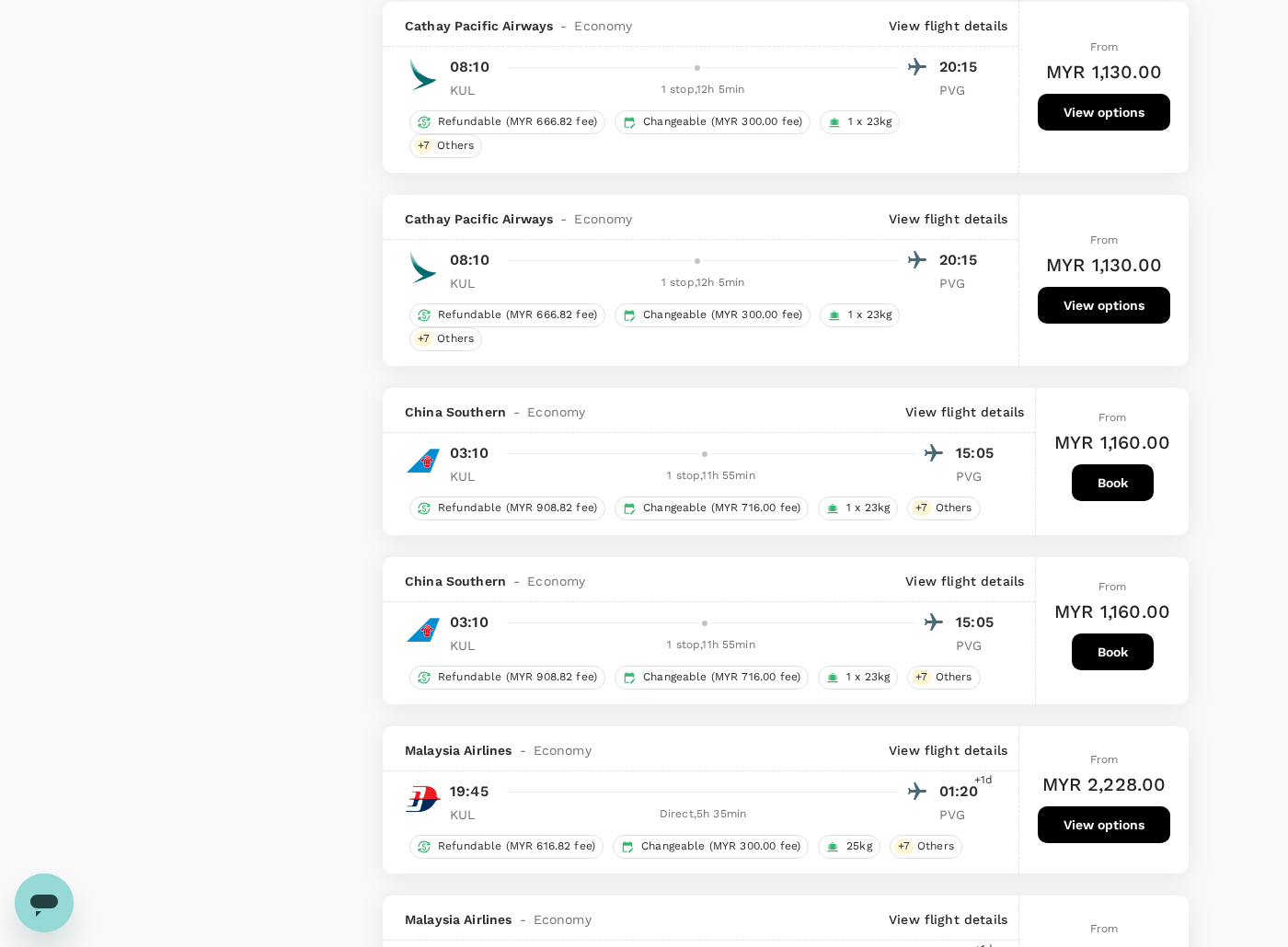
scroll to position [2299, 0]
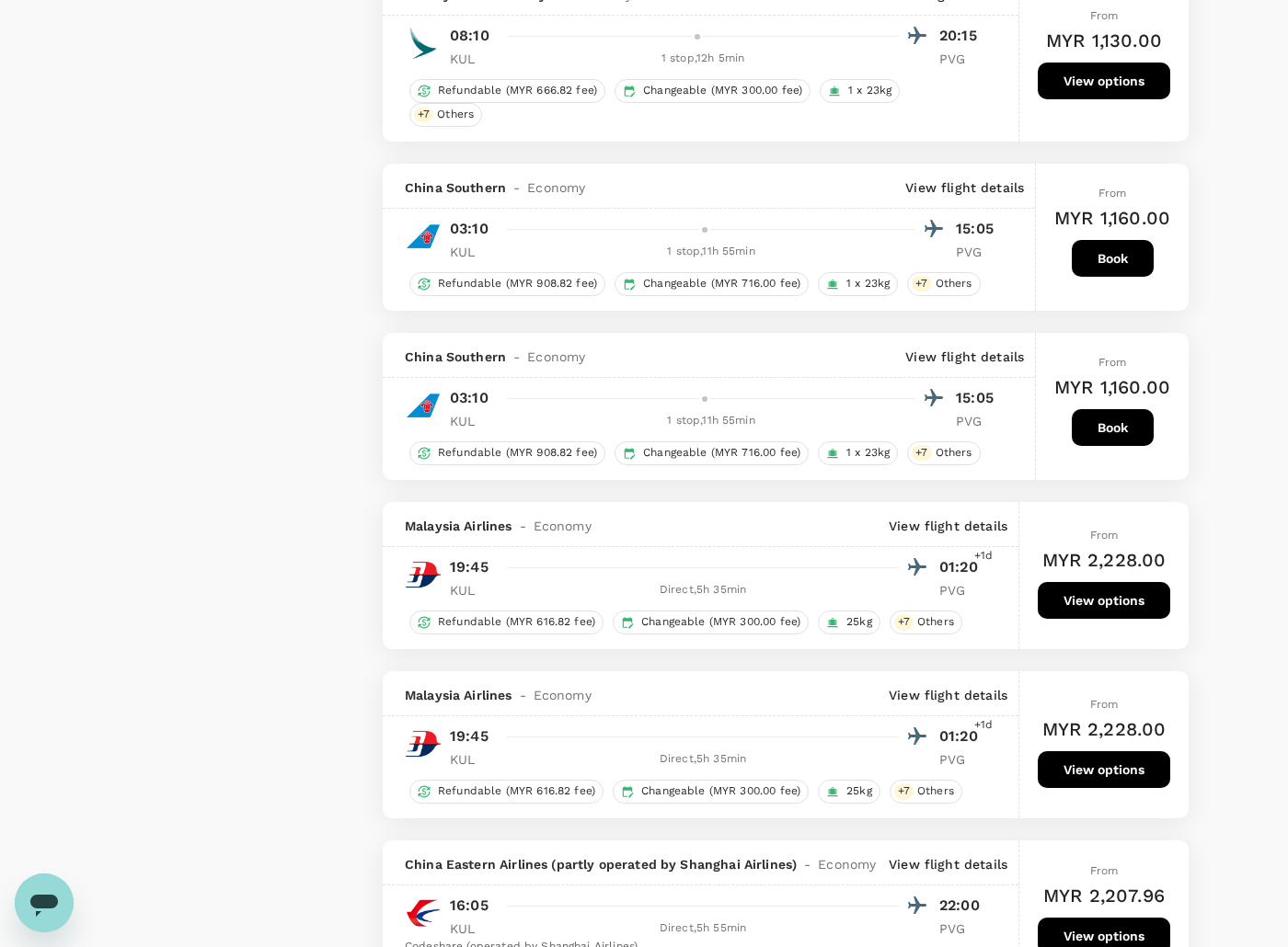
scroll to position [2529, 0]
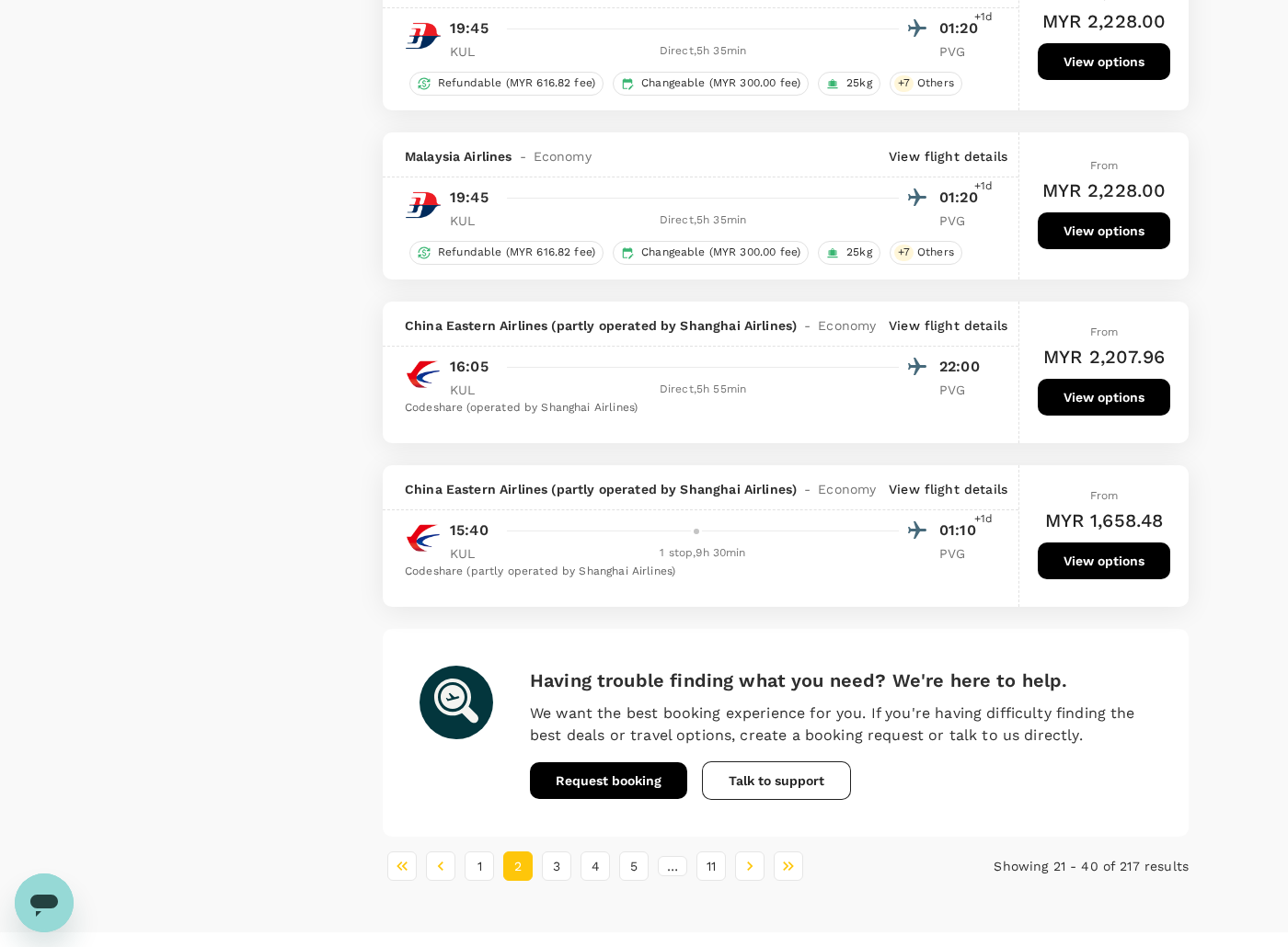
scroll to position [3082, 0]
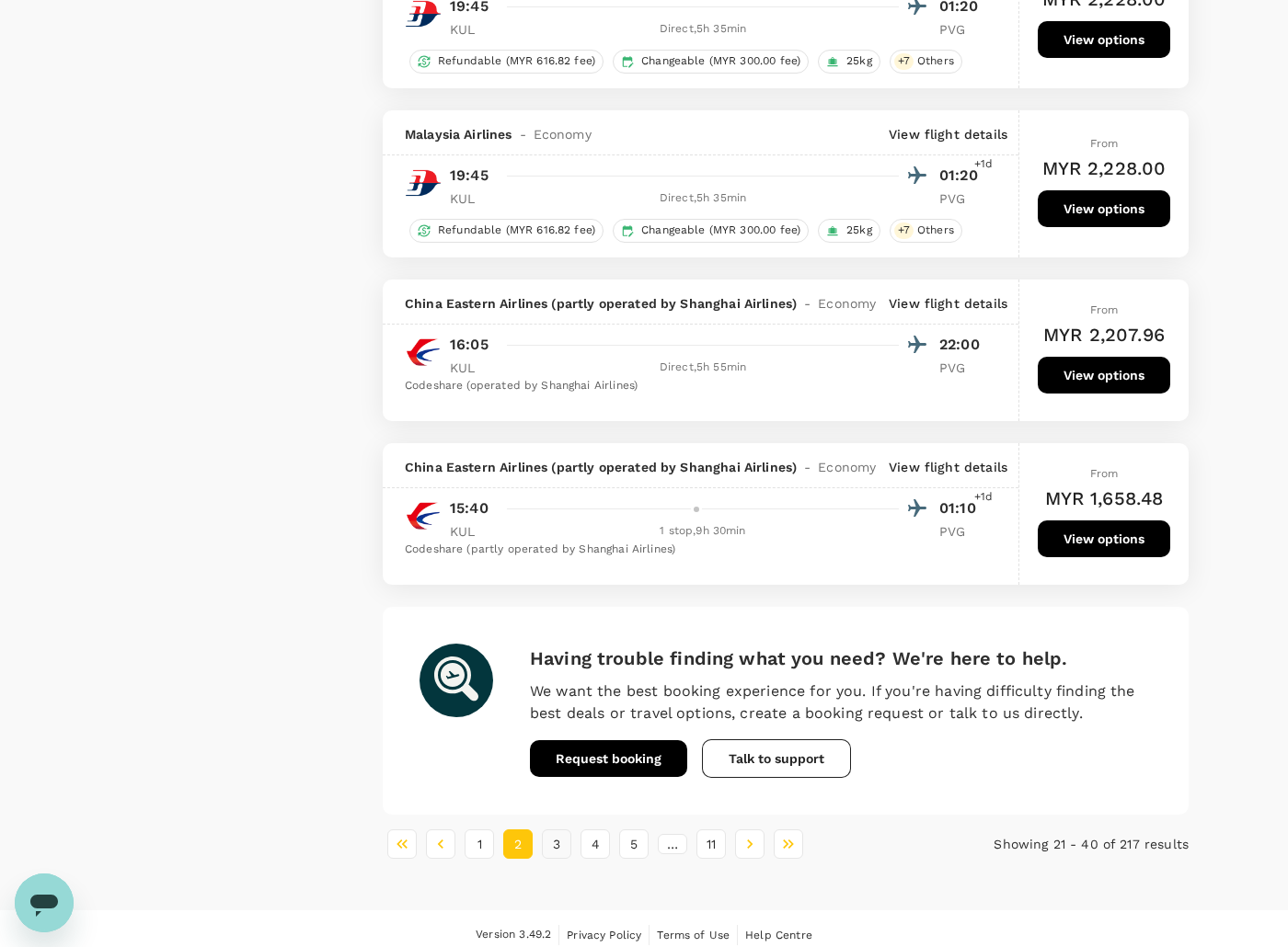
click at [559, 830] on button "3" at bounding box center [556, 844] width 29 height 29
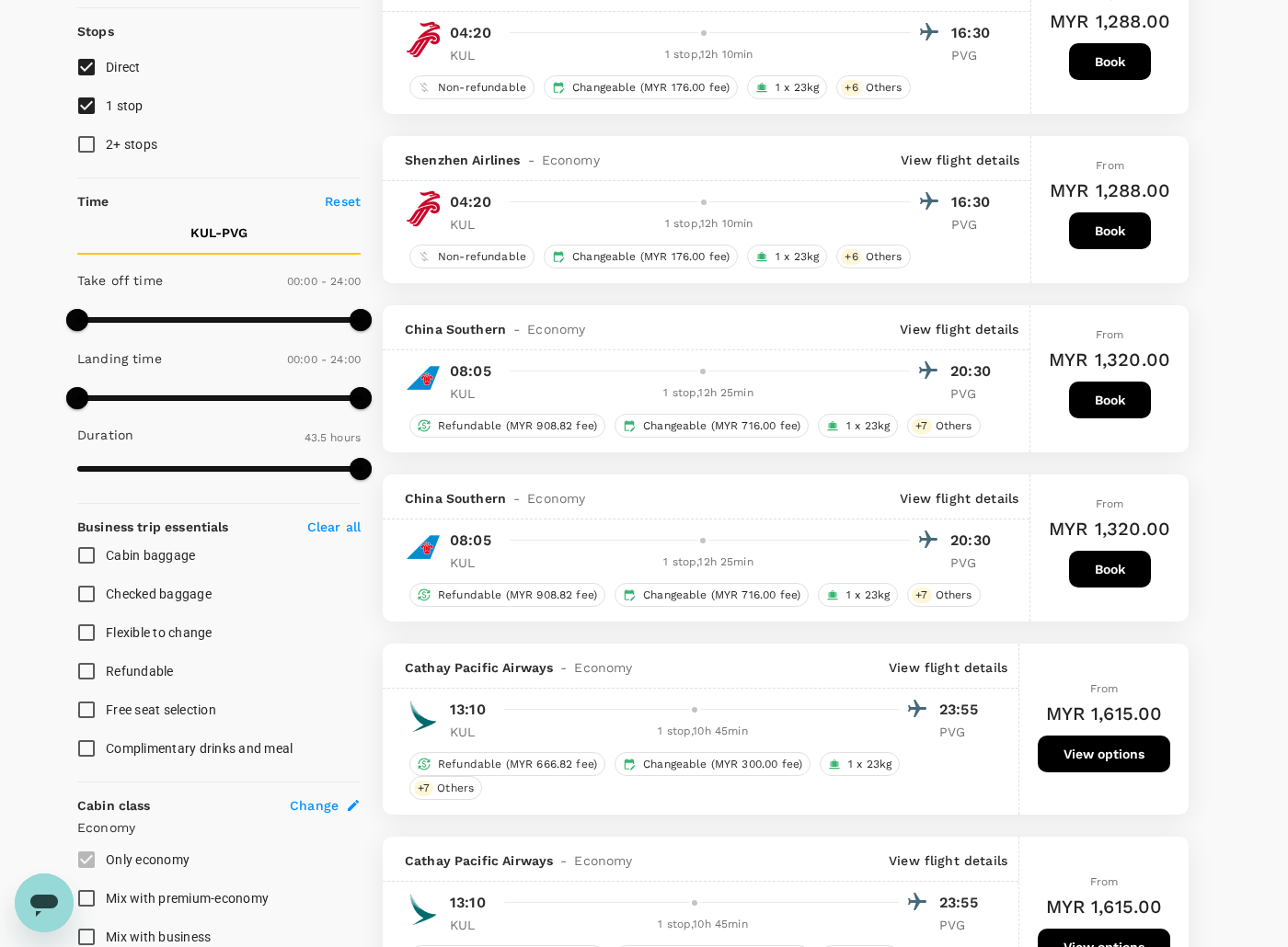
scroll to position [230, 0]
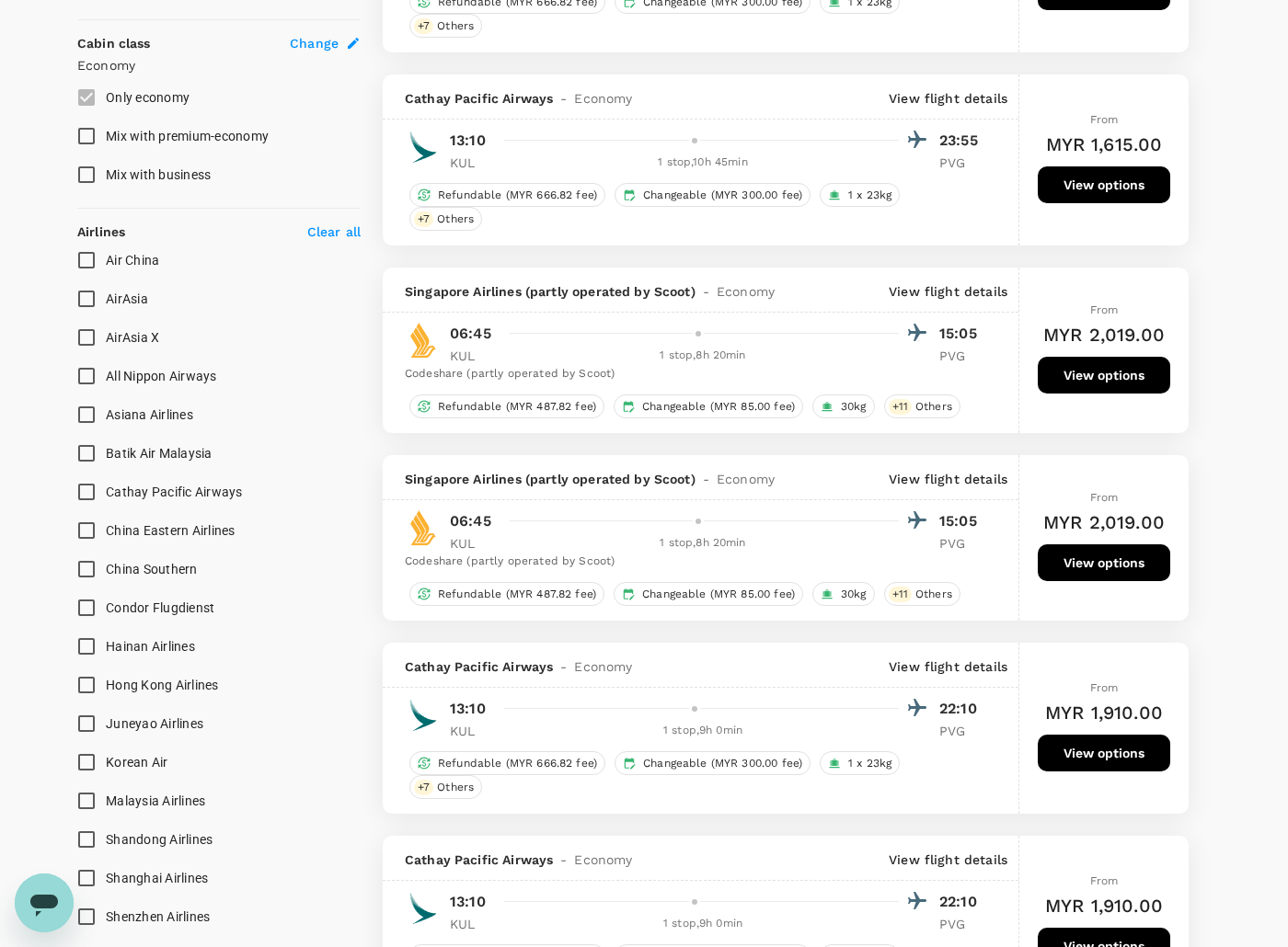
scroll to position [1035, 0]
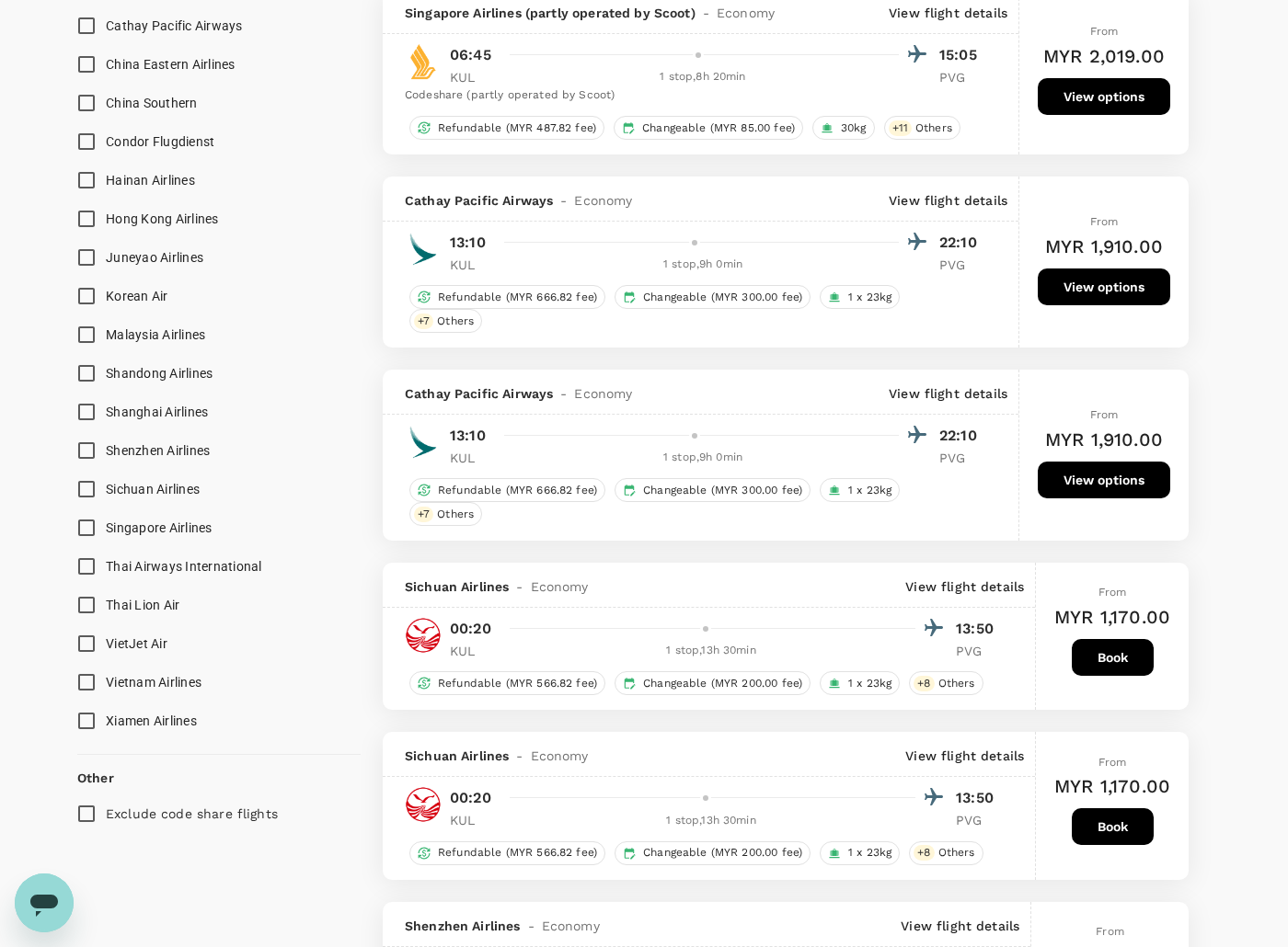
scroll to position [1495, 0]
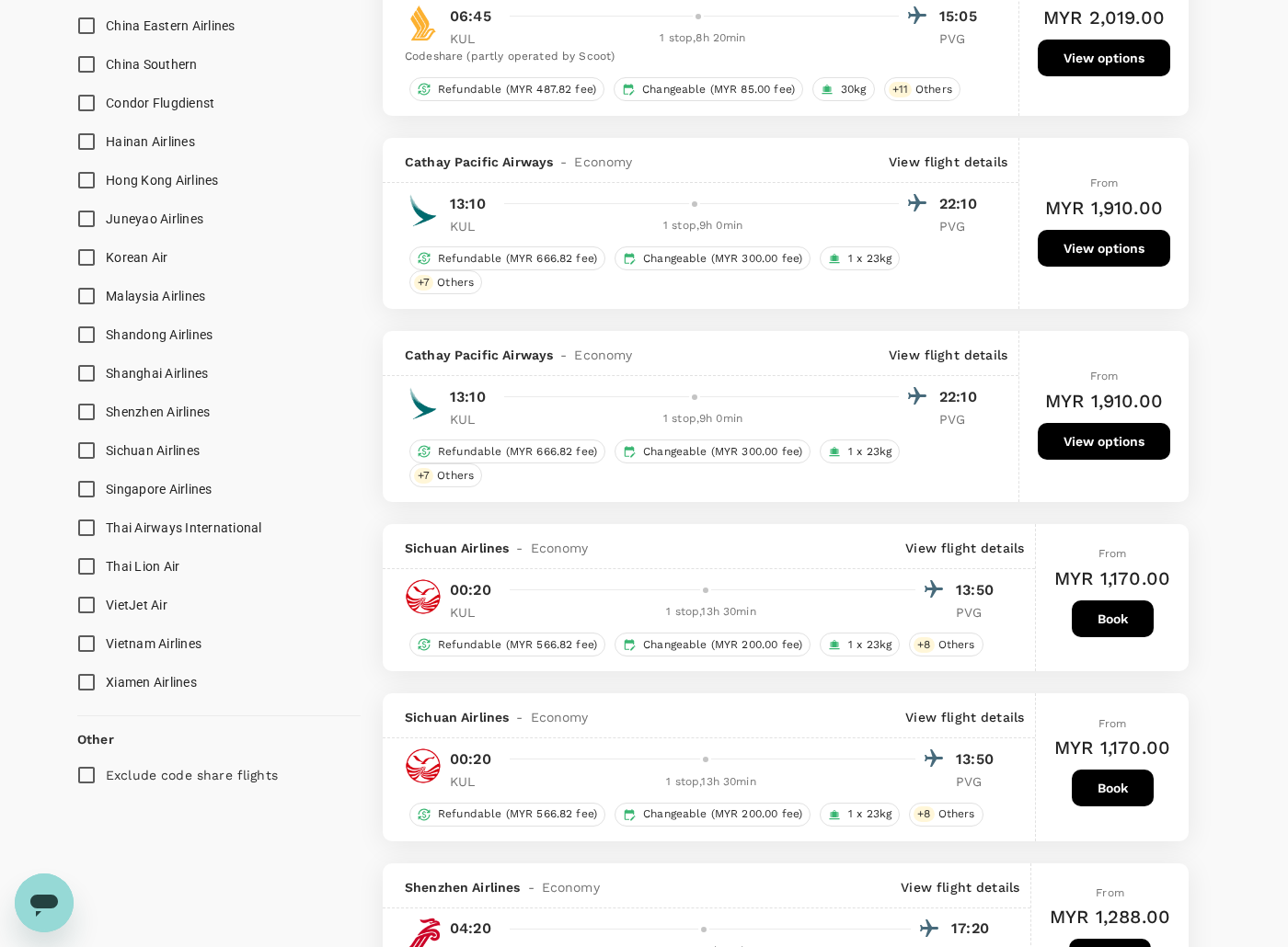
click at [1238, 423] on div "Your Flight Details KUL - PVG 26 Aug 2025 1 traveller Economy seats Edit Policy…" at bounding box center [644, 601] width 1288 height 4064
click at [1234, 444] on div "Your Flight Details KUL - PVG 26 Aug 2025 1 traveller Economy seats Edit Policy…" at bounding box center [644, 601] width 1288 height 4064
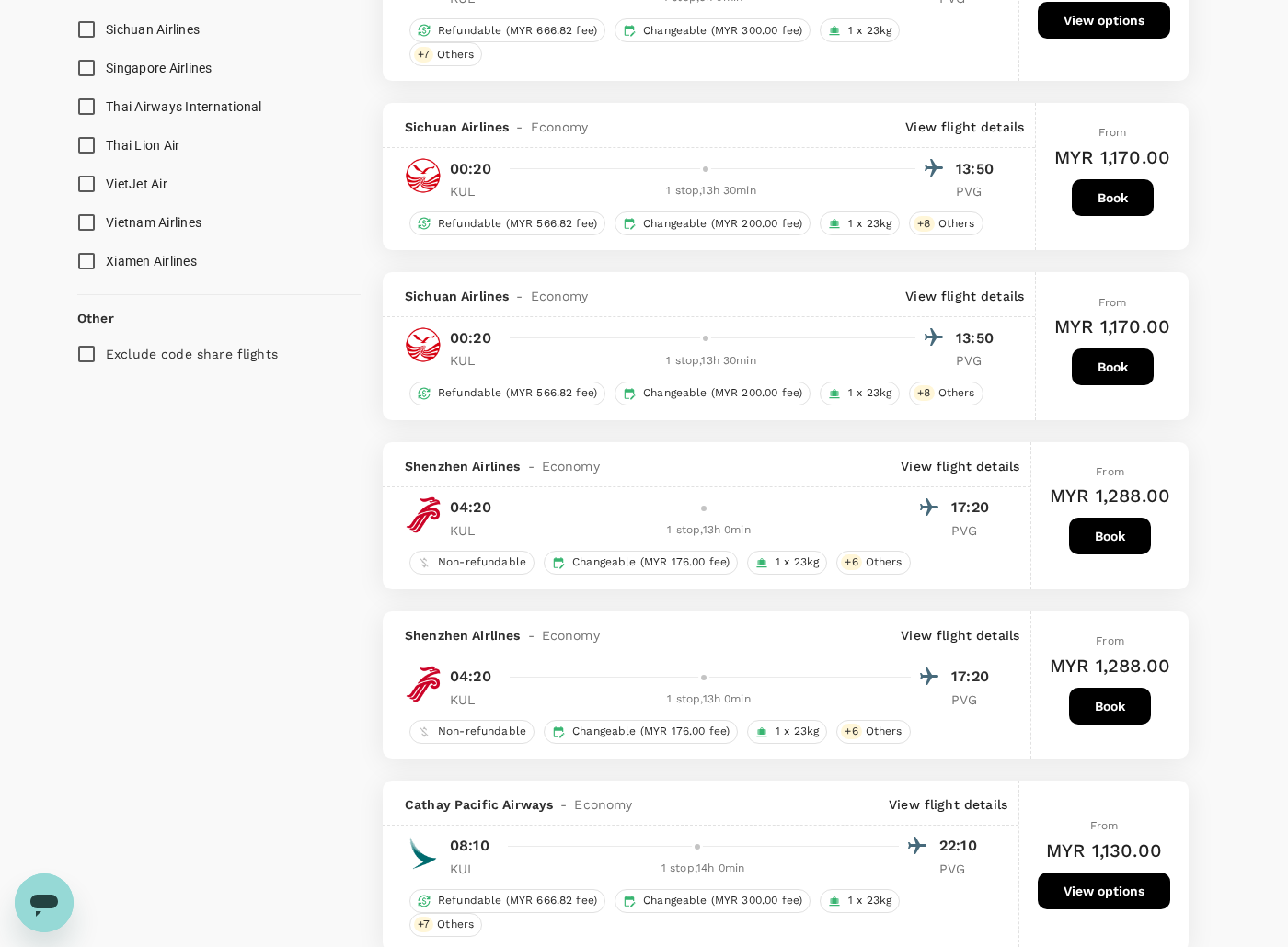
scroll to position [1955, 0]
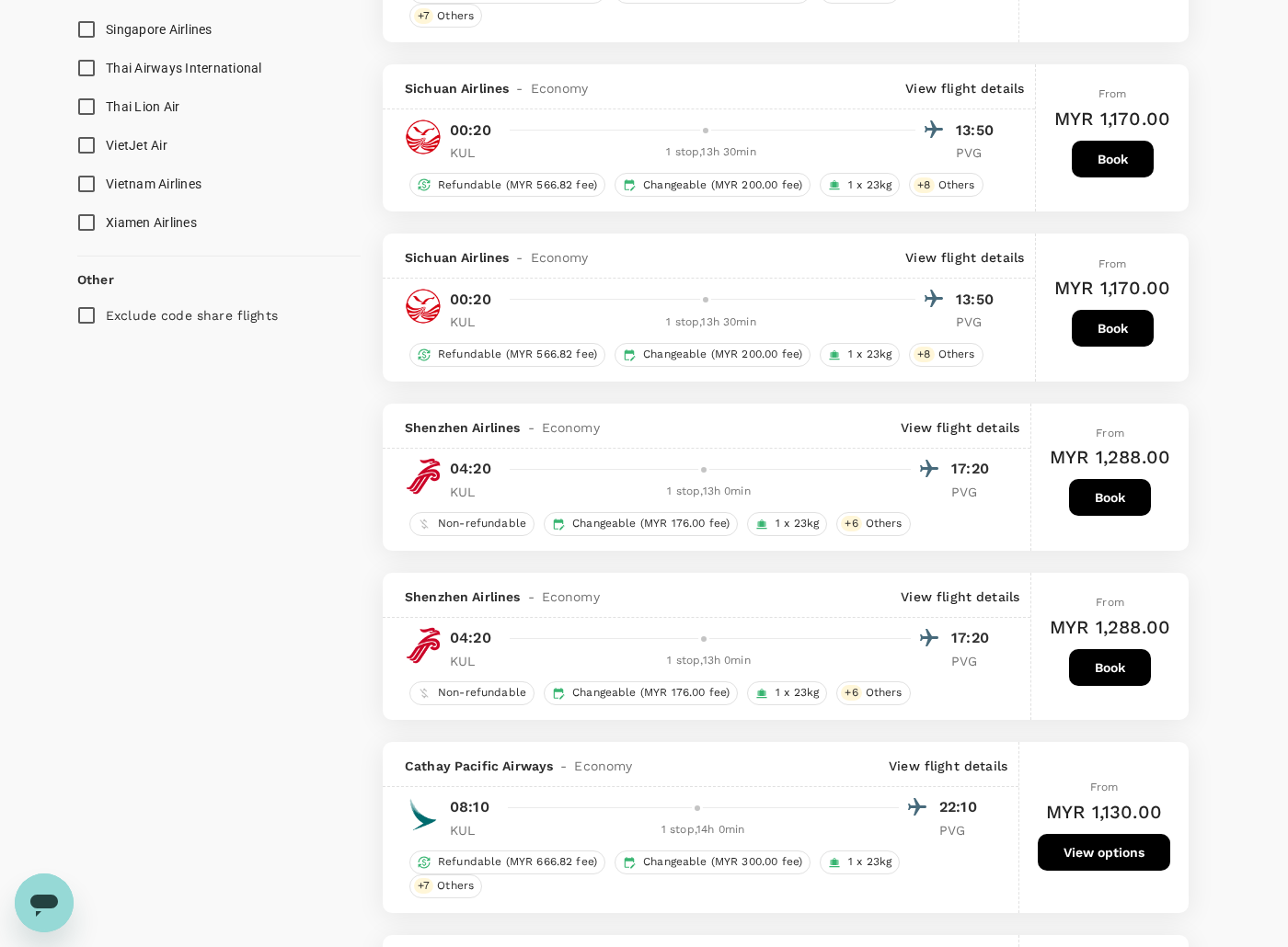
click at [1234, 546] on div "Your Flight Details KUL - PVG 26 Aug 2025 1 traveller Economy seats Edit Policy…" at bounding box center [644, 141] width 1288 height 4064
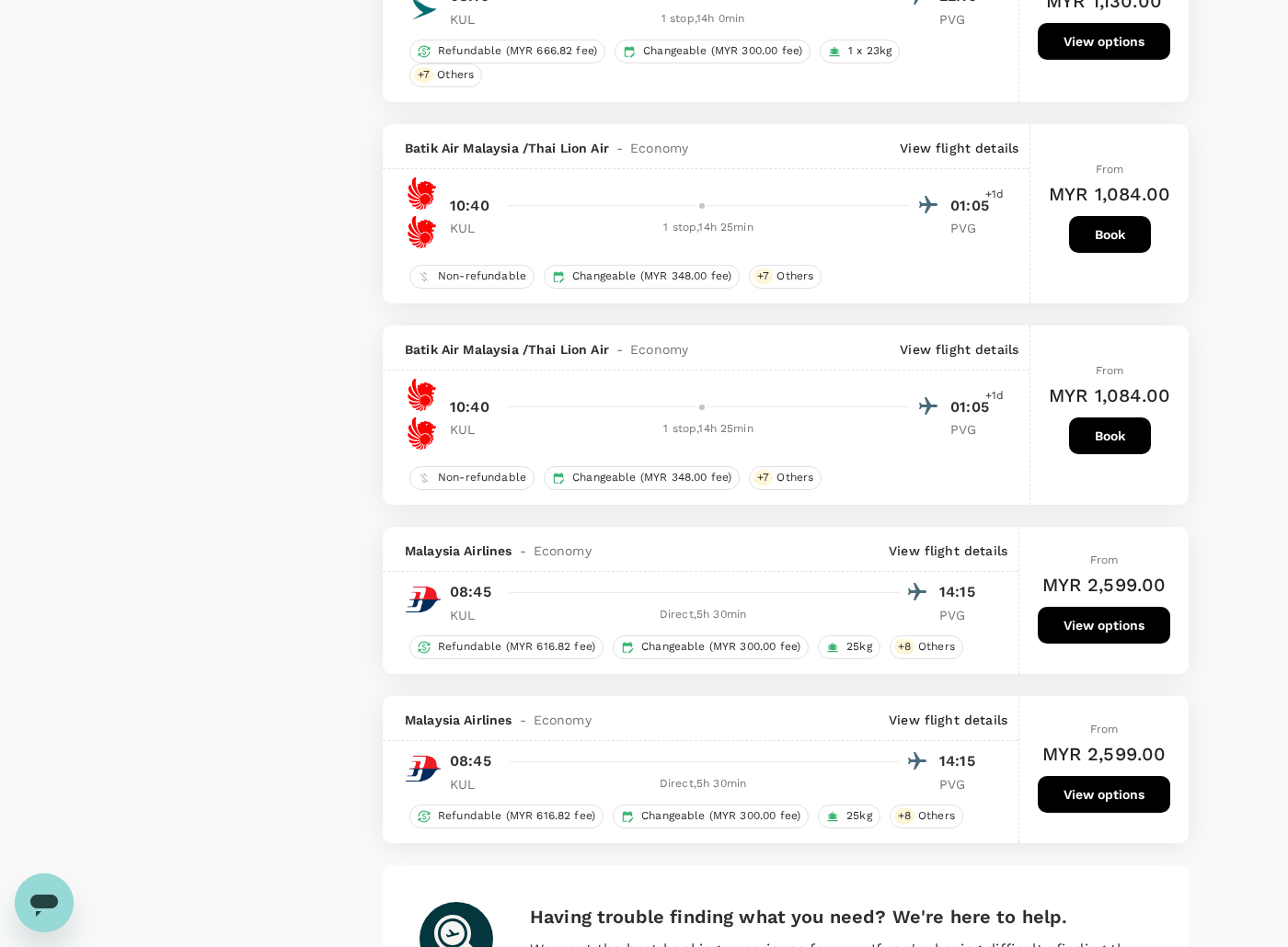
scroll to position [2990, 0]
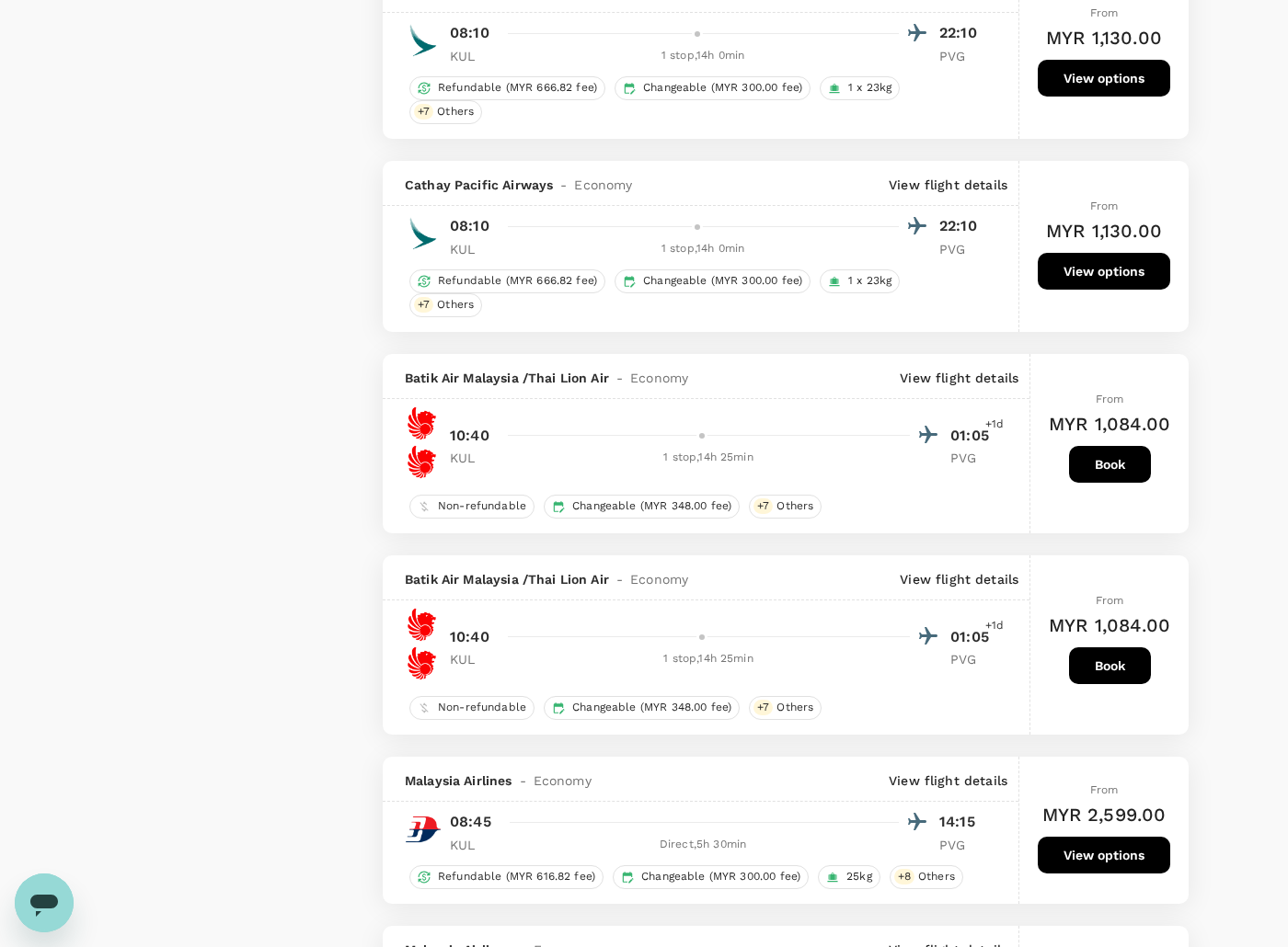
scroll to position [3220, 0]
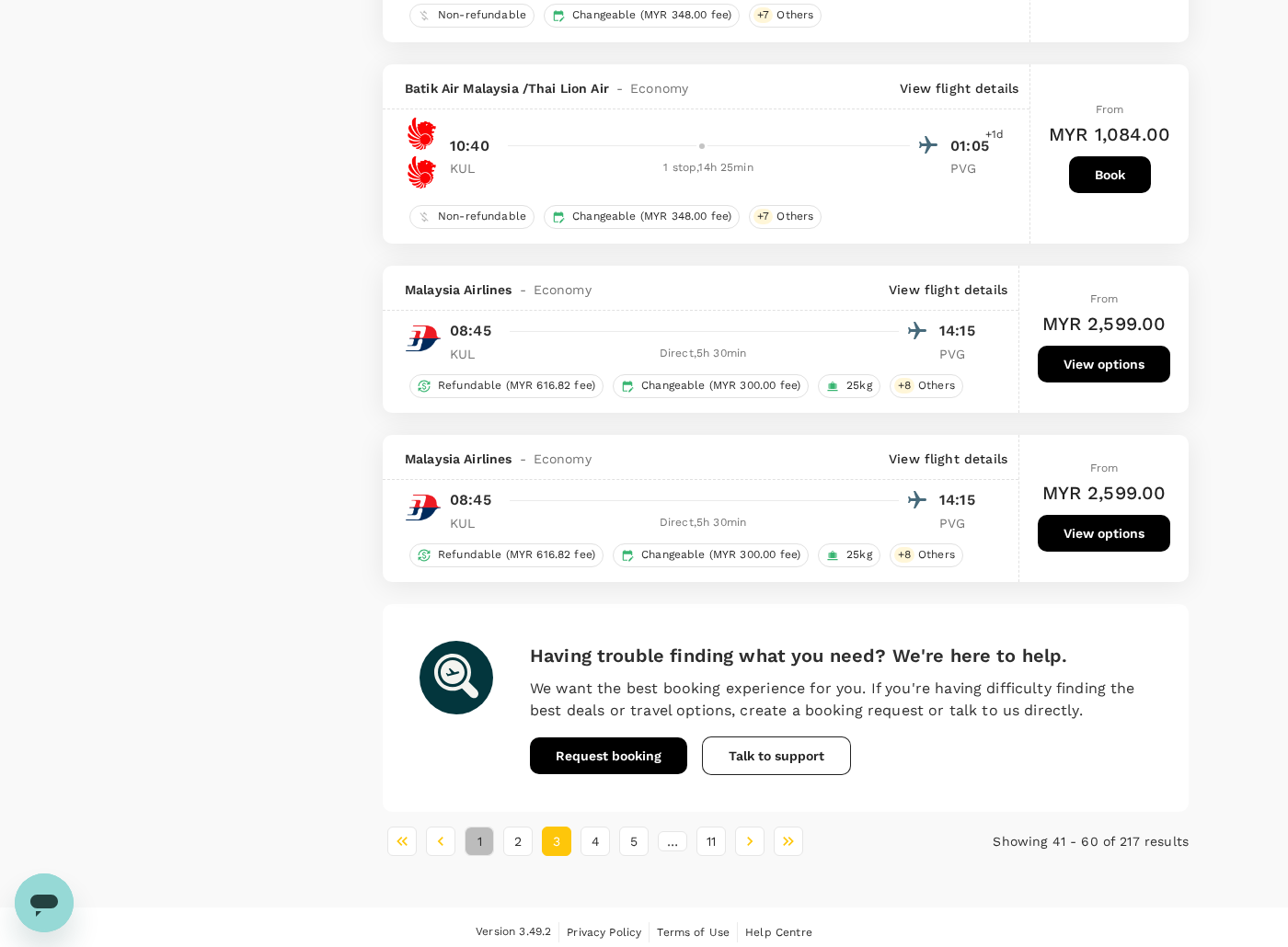
click at [484, 829] on button "1" at bounding box center [479, 841] width 29 height 29
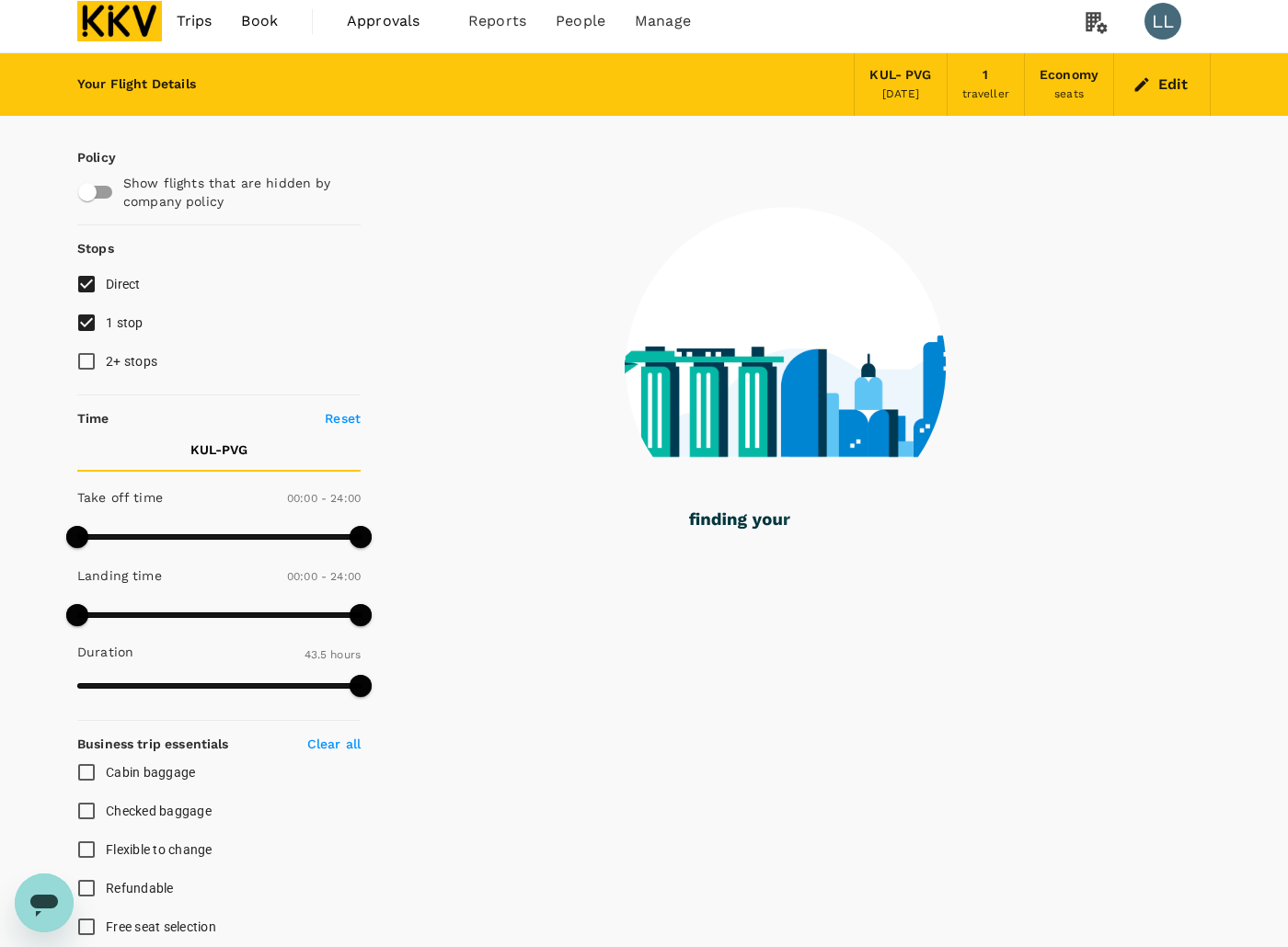
scroll to position [0, 0]
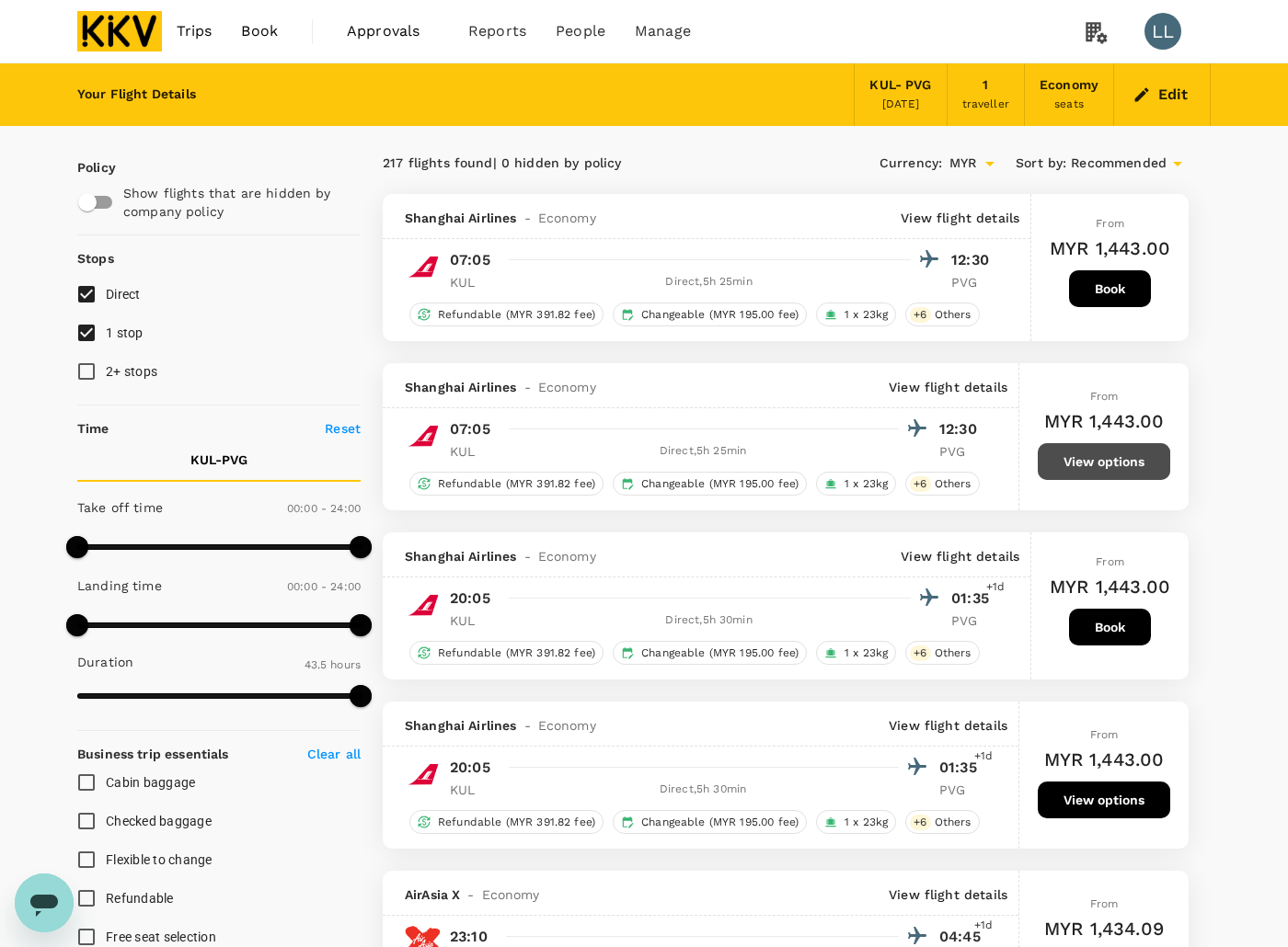
click at [1105, 467] on button "View options" at bounding box center [1104, 462] width 132 height 37
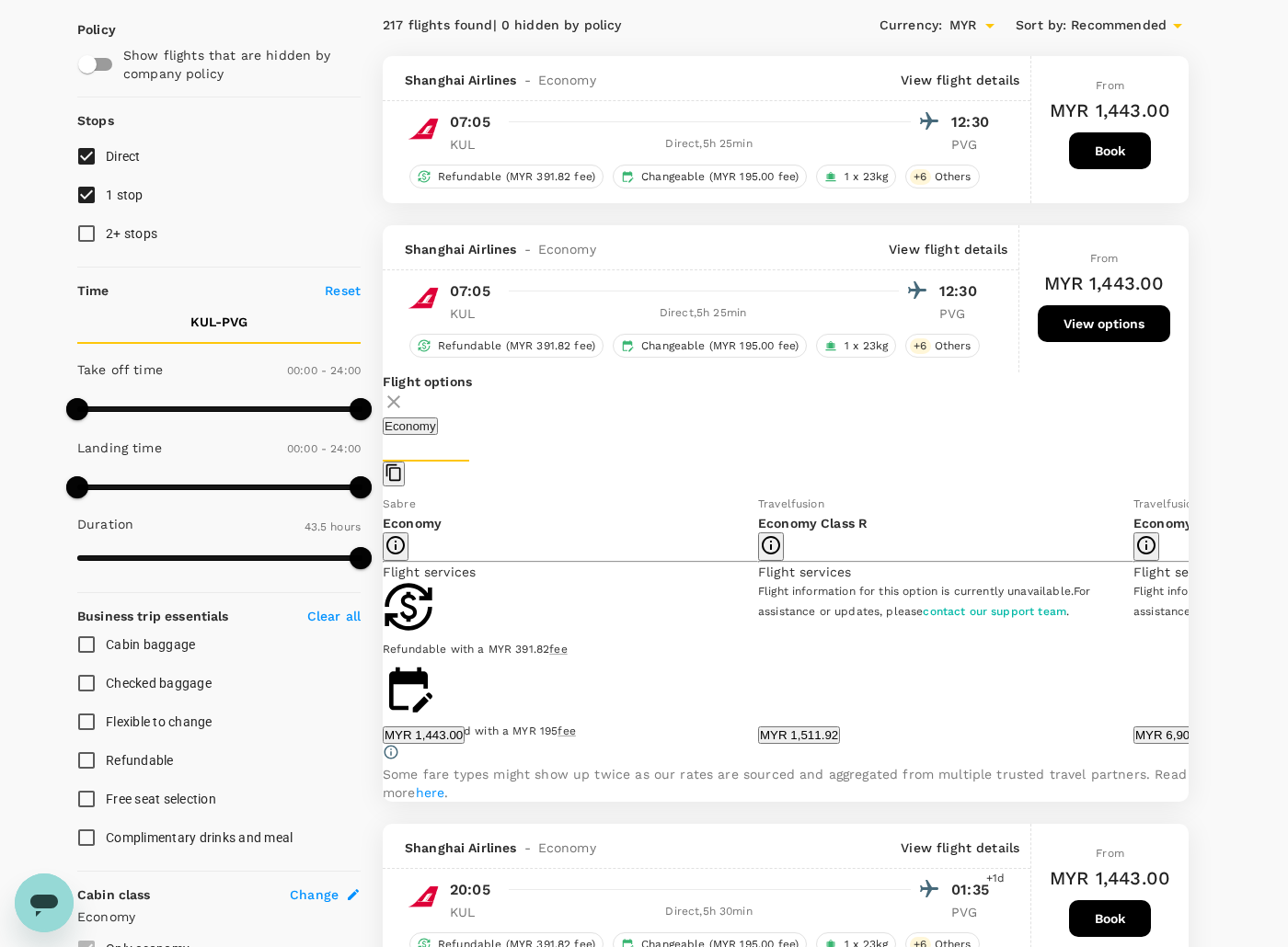
scroll to position [135, 0]
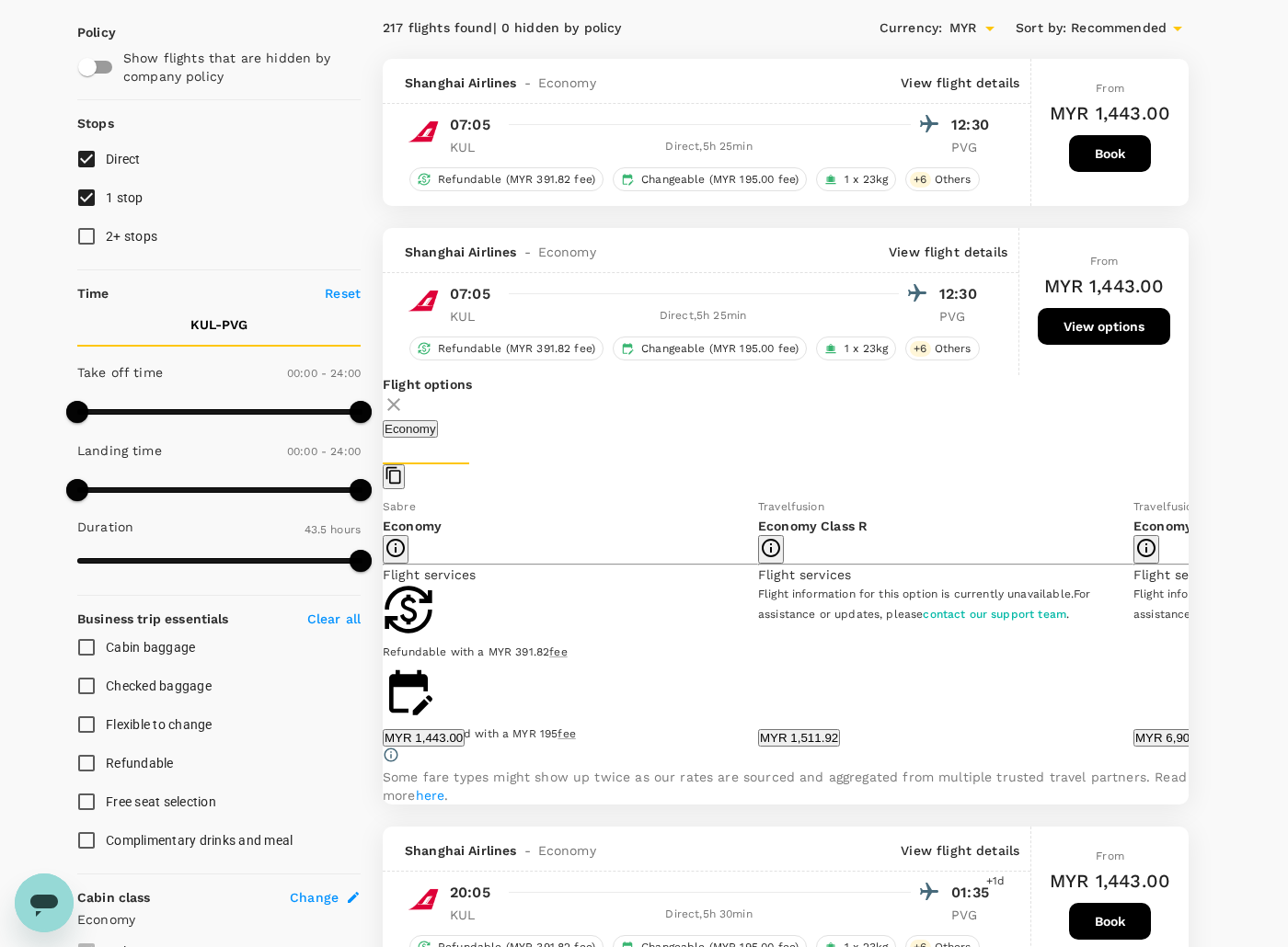
click at [1111, 152] on button "Book" at bounding box center [1110, 153] width 82 height 37
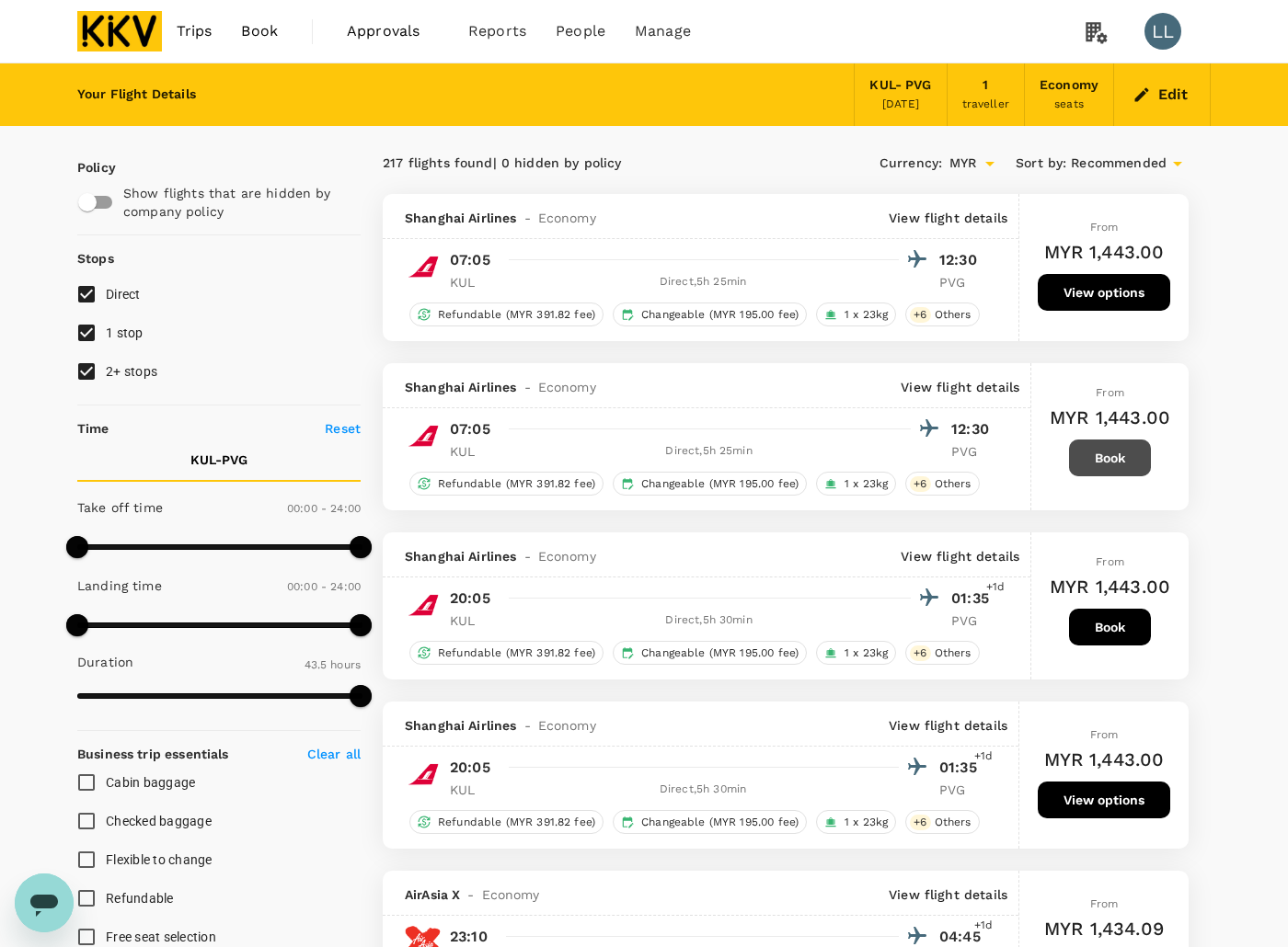
click at [1120, 477] on button "Book" at bounding box center [1110, 458] width 82 height 37
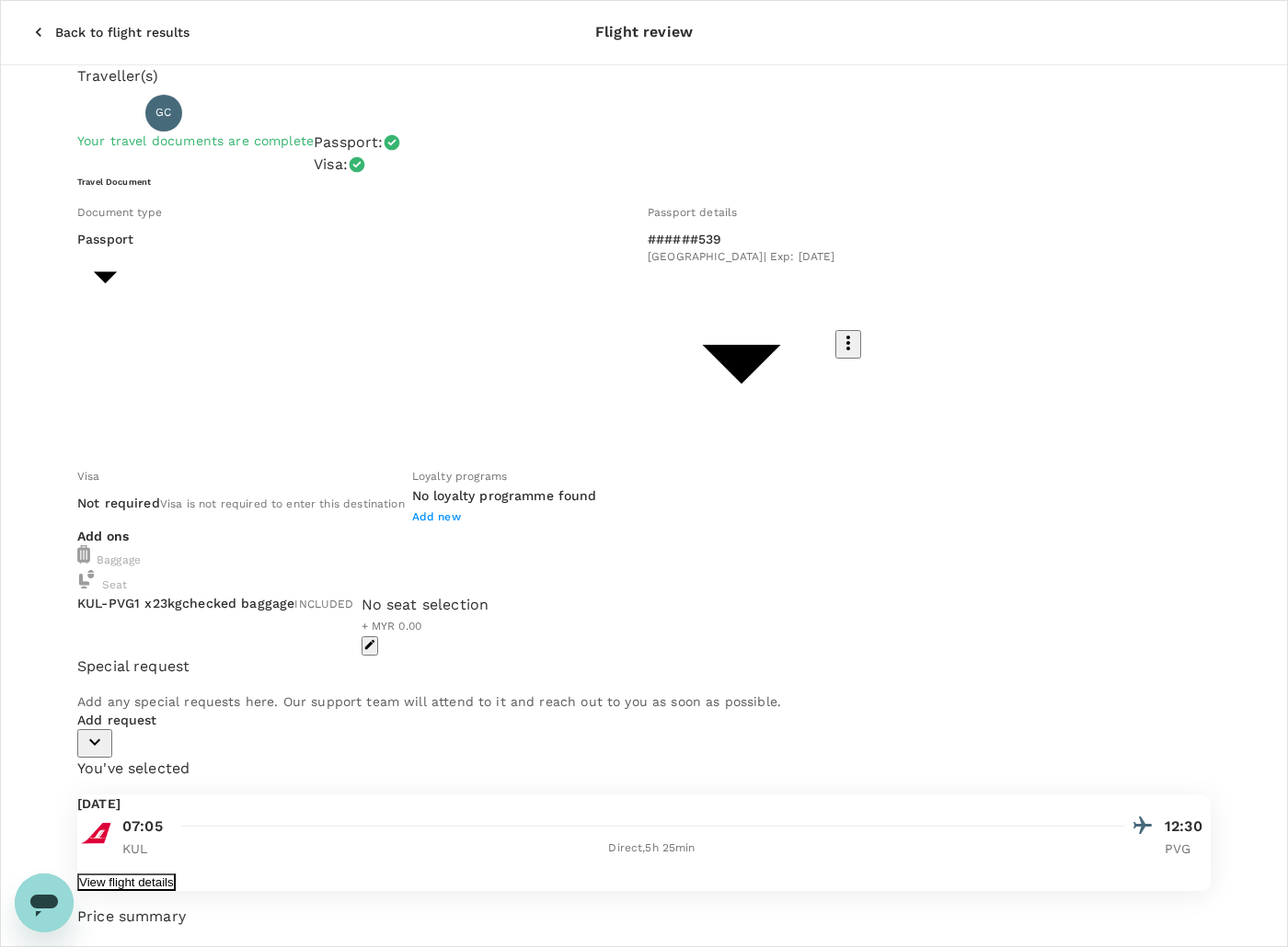
click at [176, 874] on button "View flight details" at bounding box center [127, 883] width 98 height 17
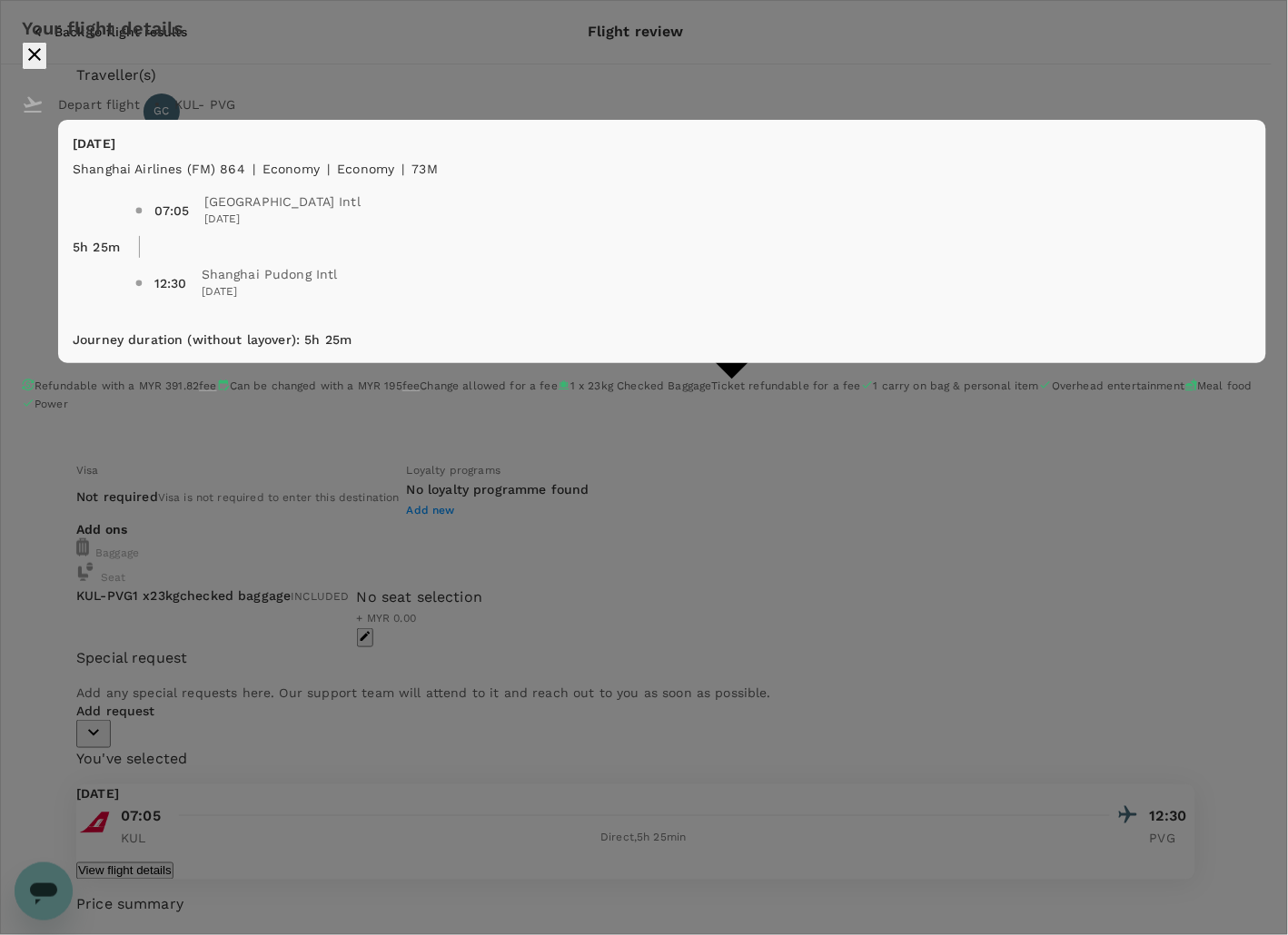
click at [46, 65] on icon "close" at bounding box center [34, 54] width 21 height 21
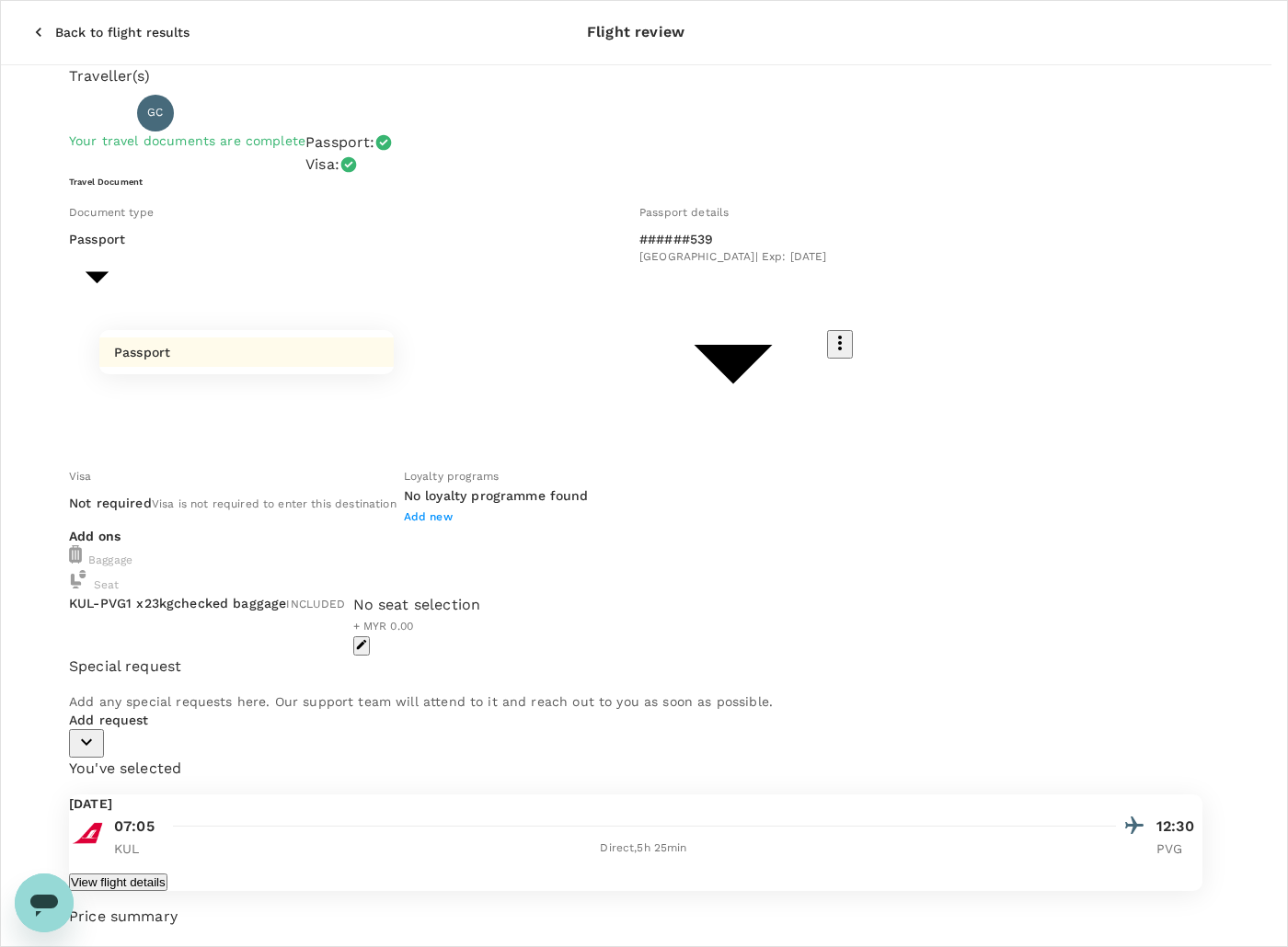
click at [329, 289] on body "Back to flight results Flight review Traveller(s) Traveller 1 : GC Gai Chenan Y…" at bounding box center [644, 652] width 1288 height 1305
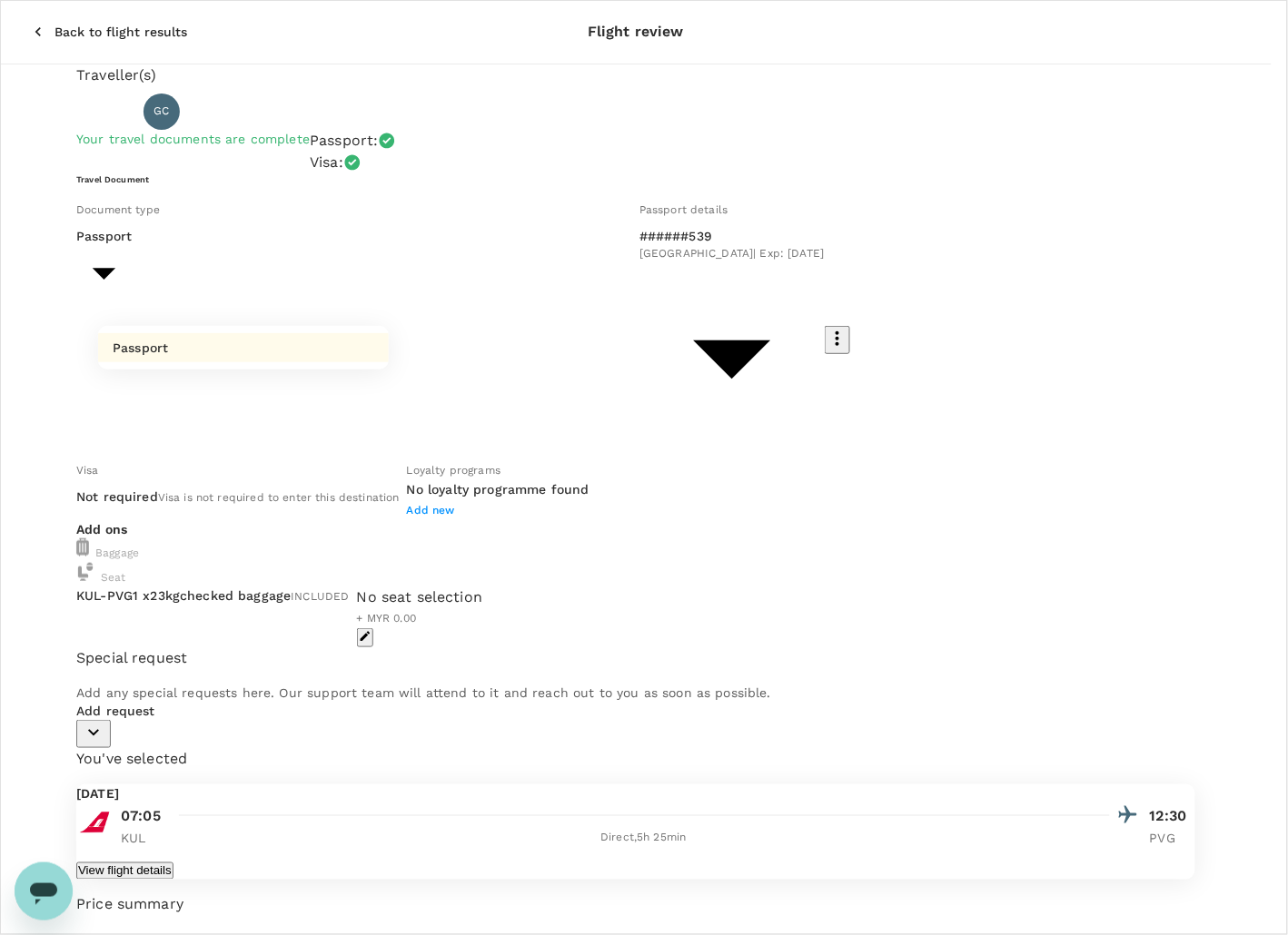
click at [279, 346] on li "Passport" at bounding box center [243, 347] width 290 height 29
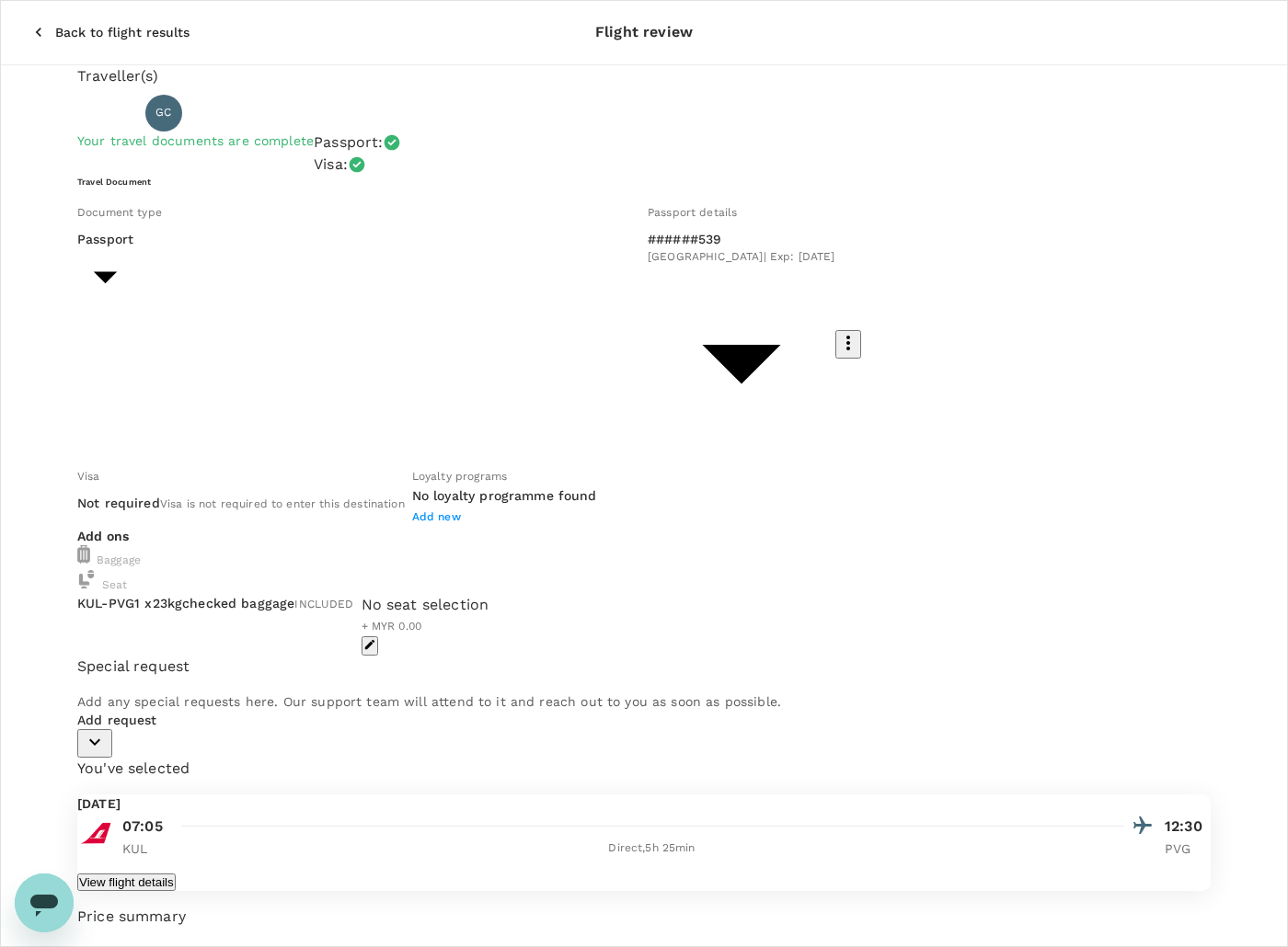
drag, startPoint x: 972, startPoint y: 672, endPoint x: 959, endPoint y: 658, distance: 19.1
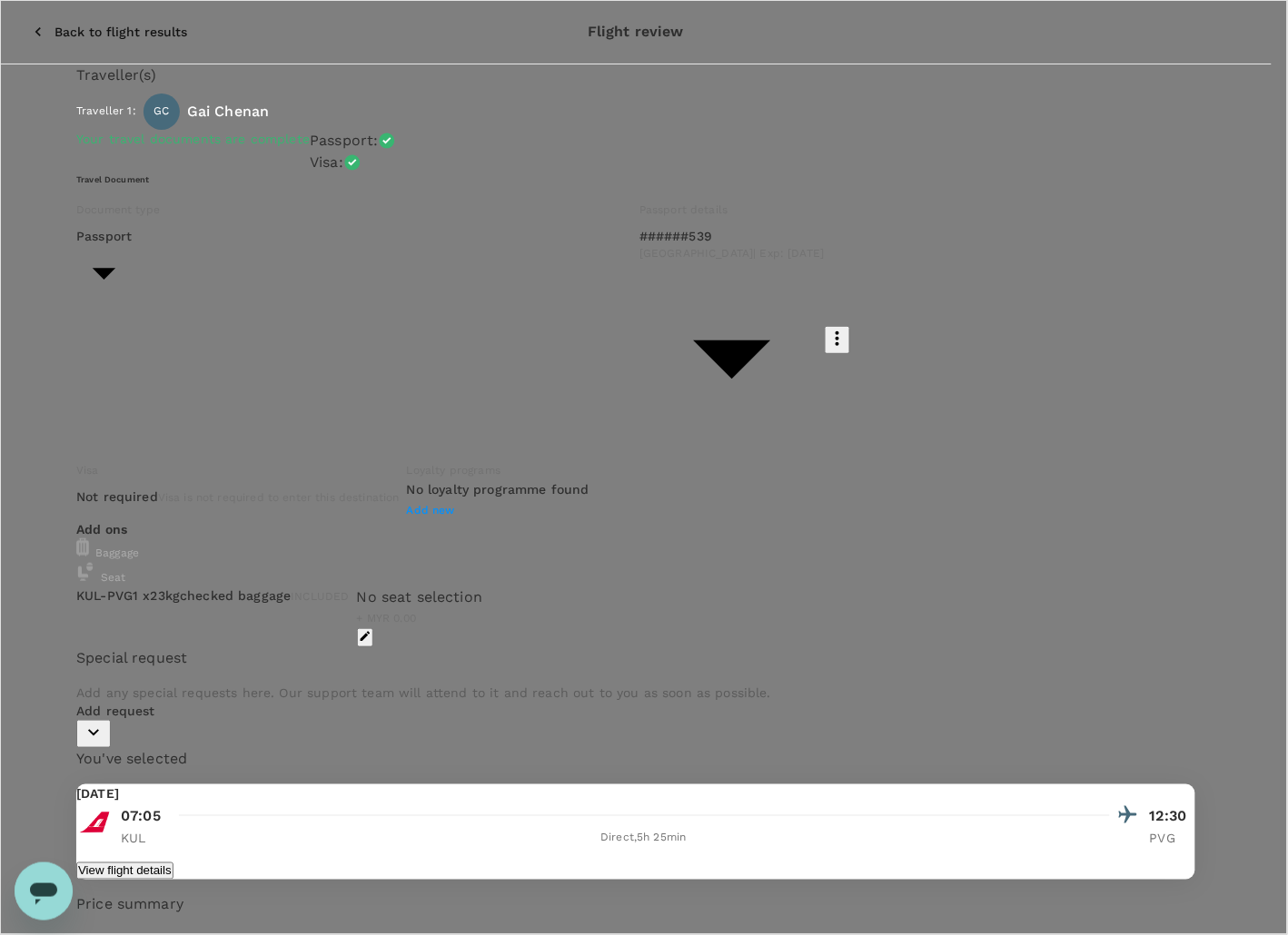
type input "9e431c6f-2823-4cc2-be3e-fbfab332714f"
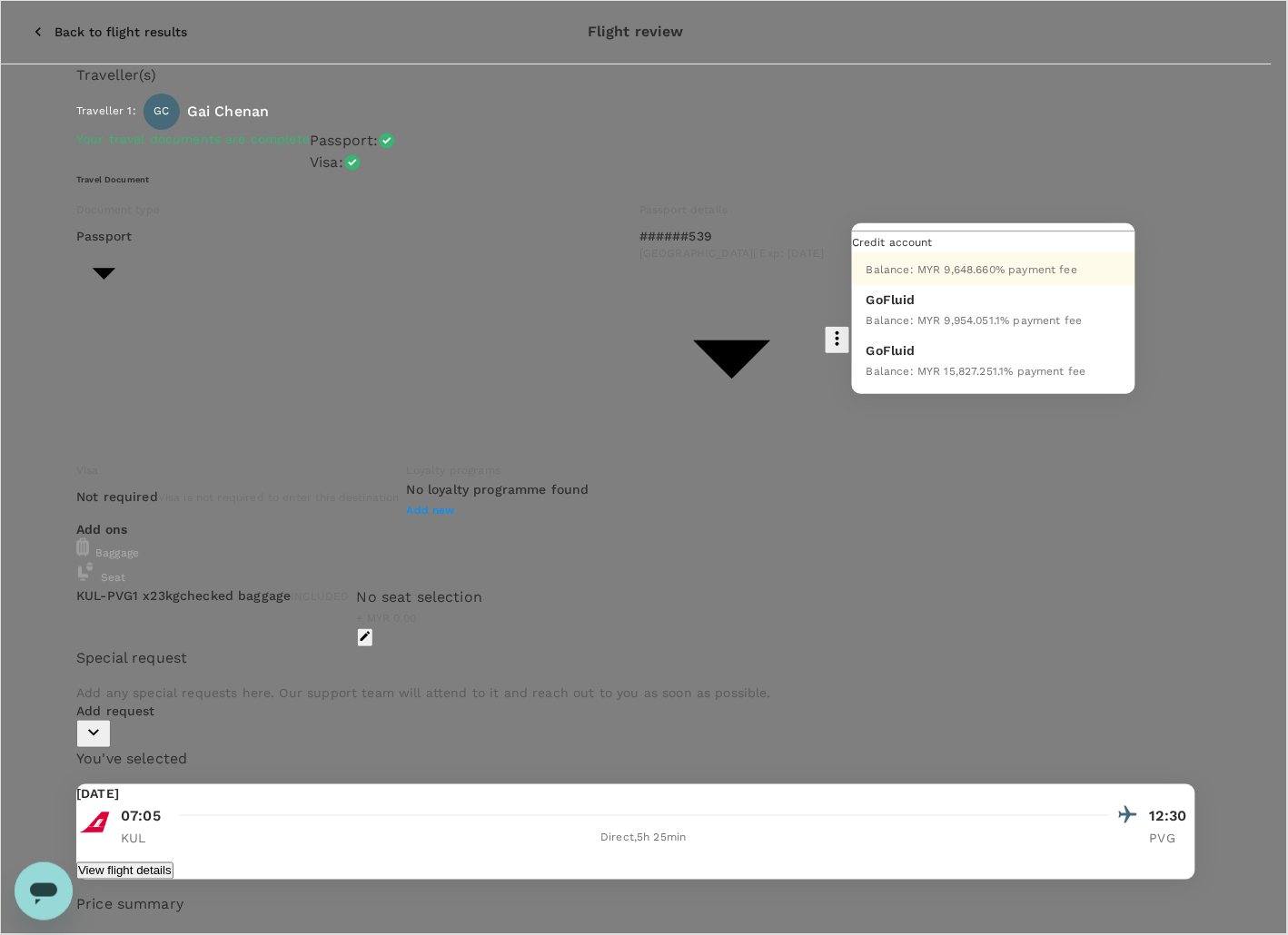
click at [1026, 277] on div "Balance : MYR 9,648.66 0 % payment fee" at bounding box center [971, 268] width 211 height 21
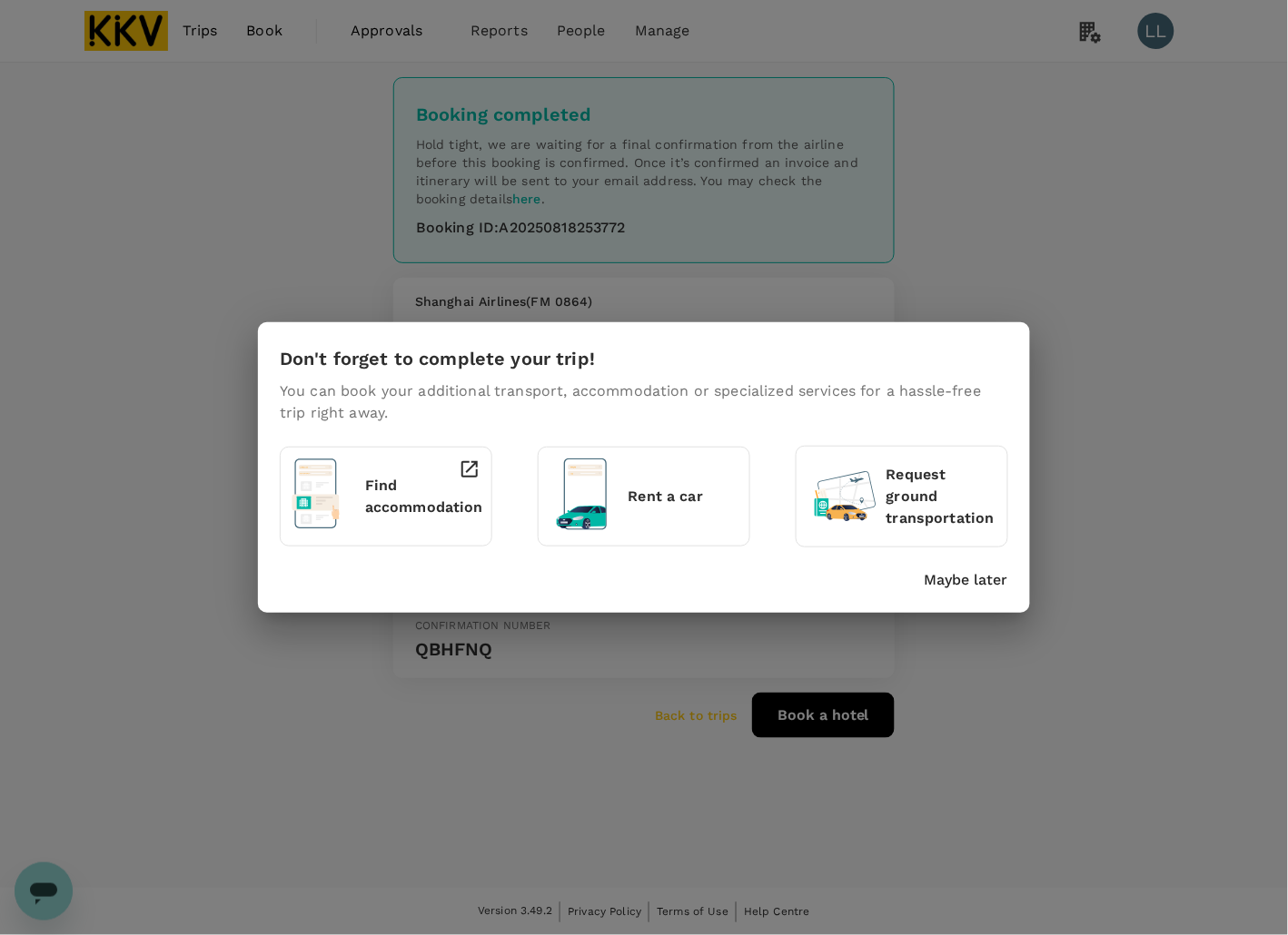
click at [958, 569] on div "Maybe later" at bounding box center [640, 576] width 735 height 29
click at [958, 576] on p "Maybe later" at bounding box center [966, 580] width 83 height 21
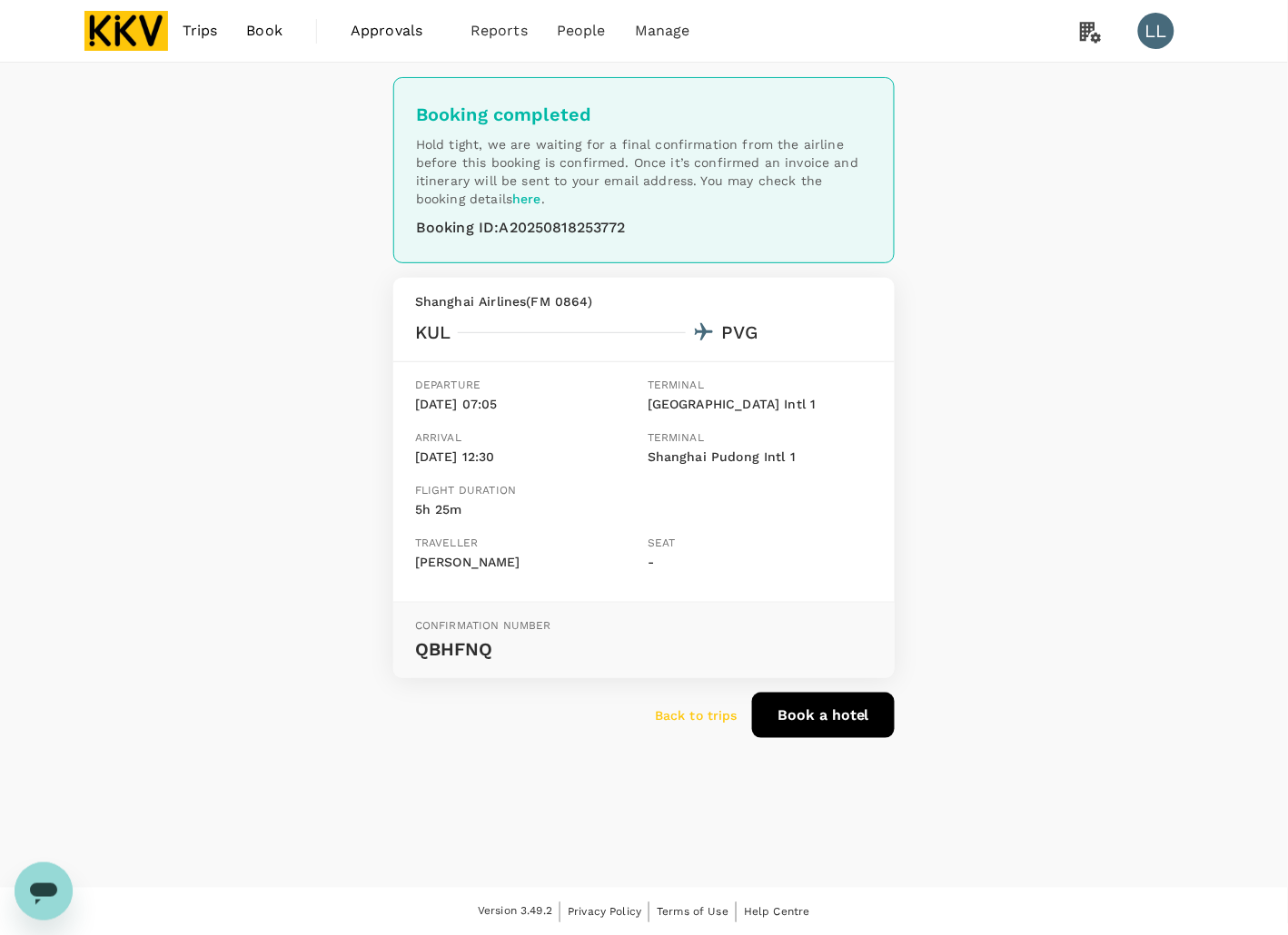
click at [1082, 570] on div "Booking completed Hold tight, we are waiting for a final confirmation from the …" at bounding box center [644, 475] width 1288 height 826
click at [1027, 409] on div "Booking completed Hold tight, we are waiting for a final confirmation from the …" at bounding box center [644, 475] width 1288 height 826
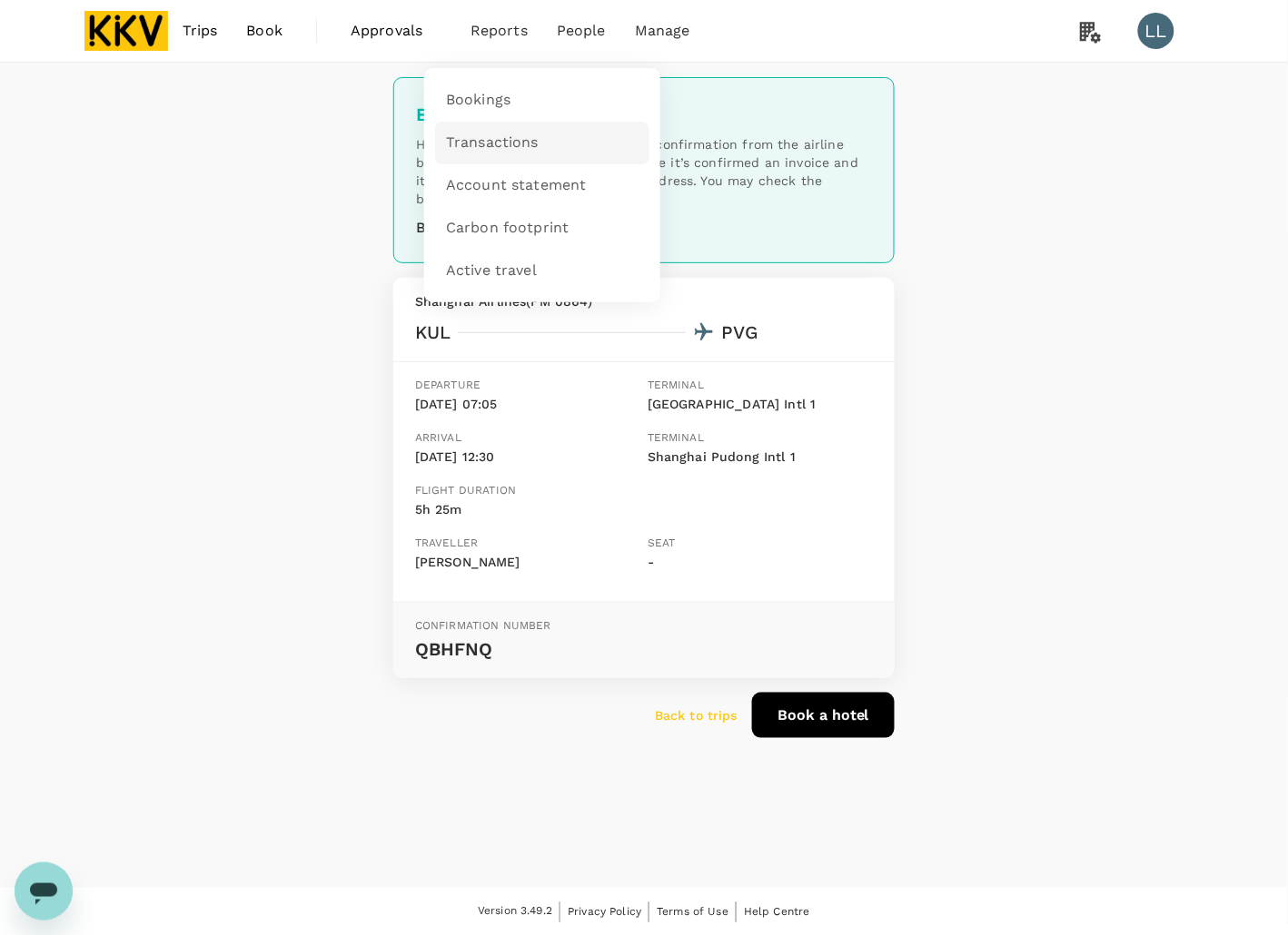
click at [495, 135] on span "Transactions" at bounding box center [491, 143] width 92 height 21
